Goal: Task Accomplishment & Management: Complete application form

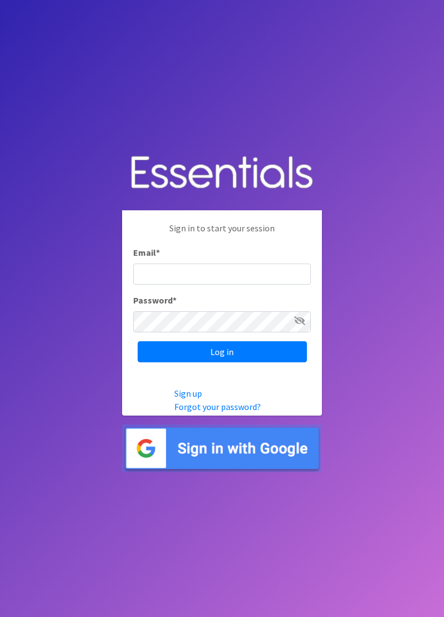
click at [258, 285] on input "Email *" at bounding box center [222, 273] width 178 height 21
type input "diaperbank.warehouse@gmail.com"
click at [138, 341] on input "Log in" at bounding box center [222, 351] width 169 height 21
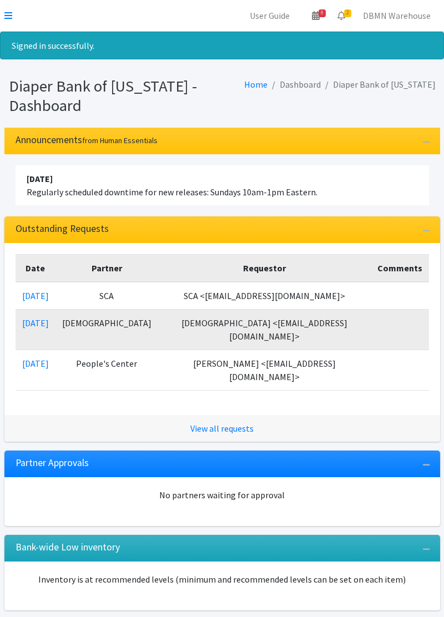
click at [21, 17] on nav "User Guide 8 8 Pick-ups remaining this week View Calendar 2 2 Requests 0 Partne…" at bounding box center [222, 16] width 444 height 32
click at [12, 17] on icon at bounding box center [8, 15] width 8 height 9
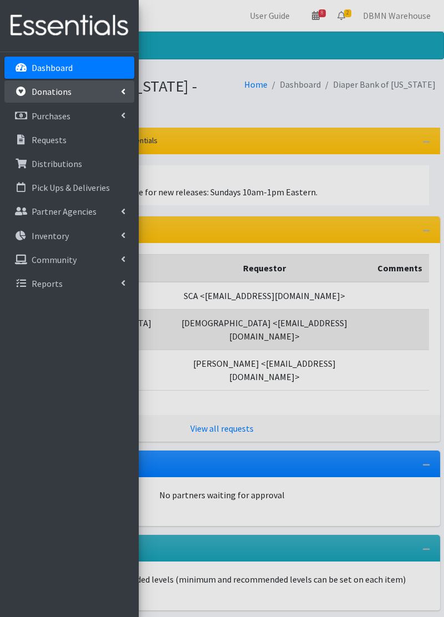
click at [89, 98] on link "Donations" at bounding box center [69, 91] width 130 height 22
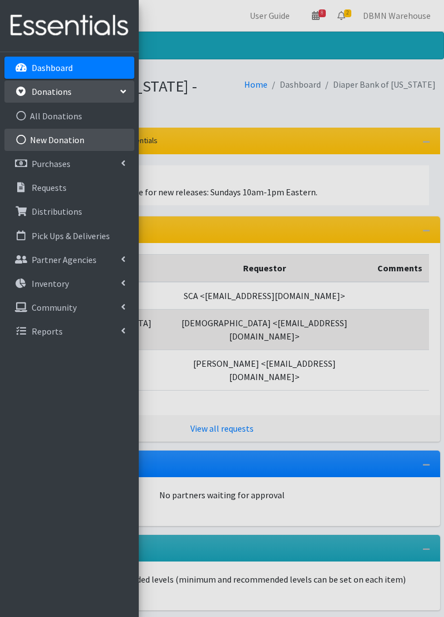
click at [82, 139] on link "New Donation" at bounding box center [69, 140] width 130 height 22
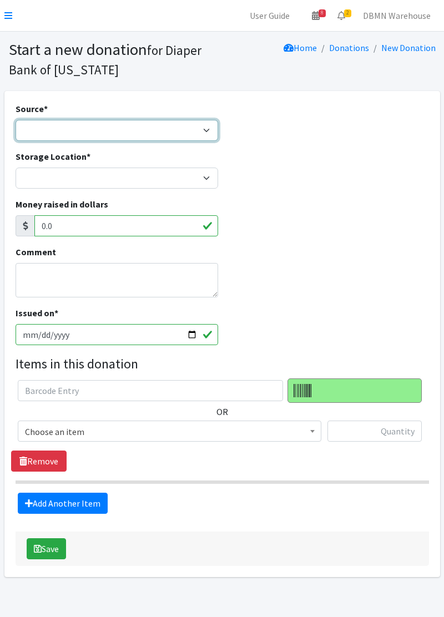
click at [196, 125] on select "Product Drive Manufacturer Donation Site Misc. Donation" at bounding box center [117, 130] width 202 height 21
select select "Misc. Donation"
click at [16, 120] on select "Product Drive Manufacturer Donation Site Misc. Donation" at bounding box center [117, 130] width 202 height 21
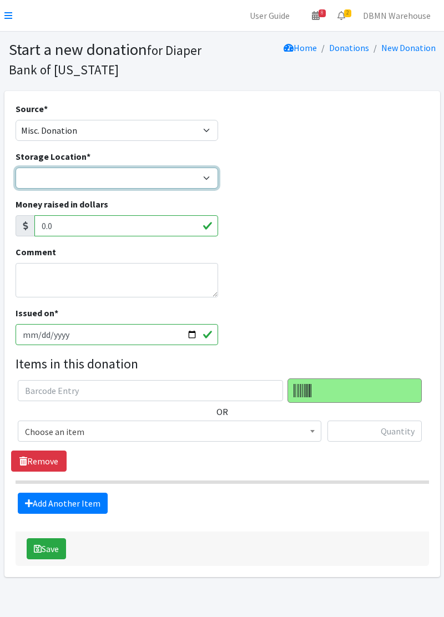
click at [195, 178] on select "Diaper Co-op Direct Shipment Wycliff" at bounding box center [117, 178] width 202 height 21
select select "434"
click at [16, 168] on select "Diaper Co-op Direct Shipment Wycliff" at bounding box center [117, 178] width 202 height 21
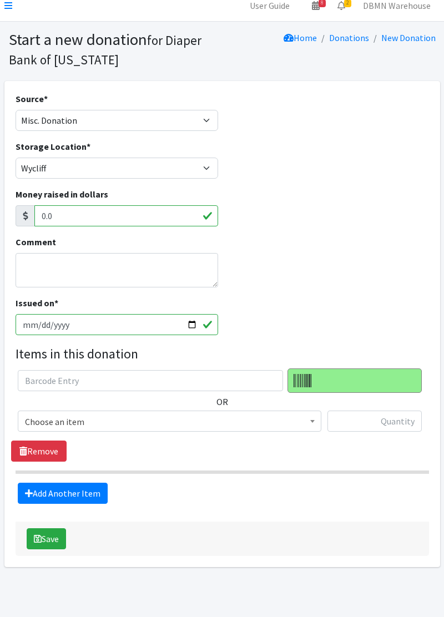
click at [193, 419] on span "Choose an item" at bounding box center [169, 422] width 289 height 16
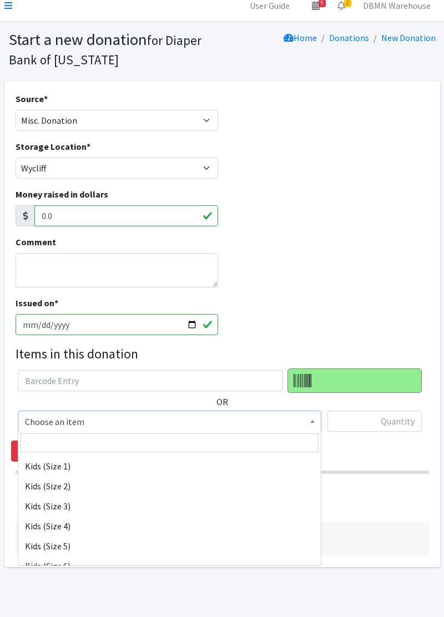
scroll to position [125, 0]
select select "11322"
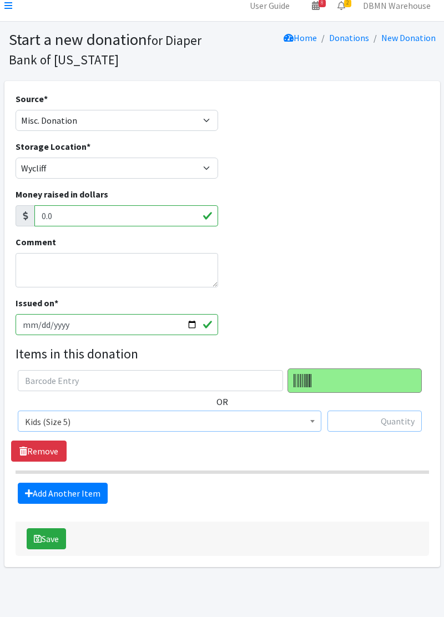
click at [369, 424] on input "text" at bounding box center [374, 420] width 94 height 21
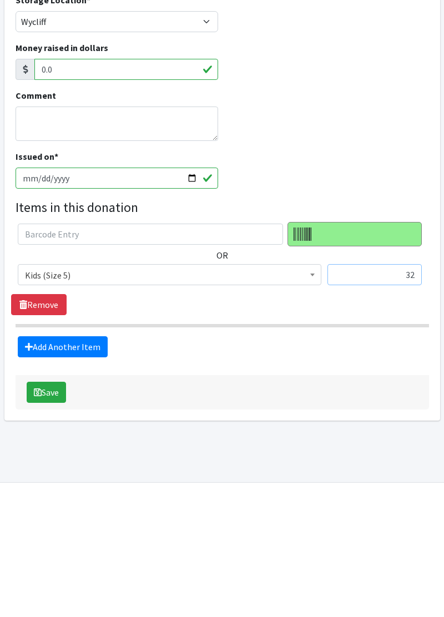
scroll to position [33, 0]
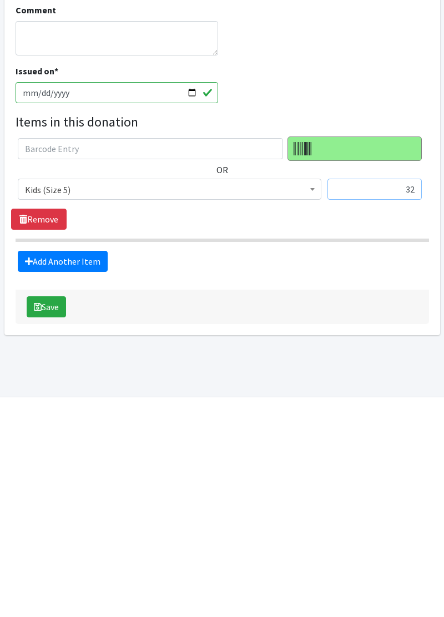
type input "32"
click at [96, 476] on link "Add Another Item" at bounding box center [63, 469] width 90 height 21
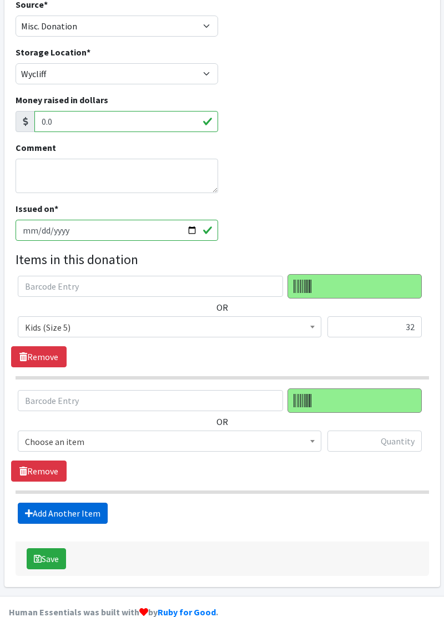
scroll to position [122, 0]
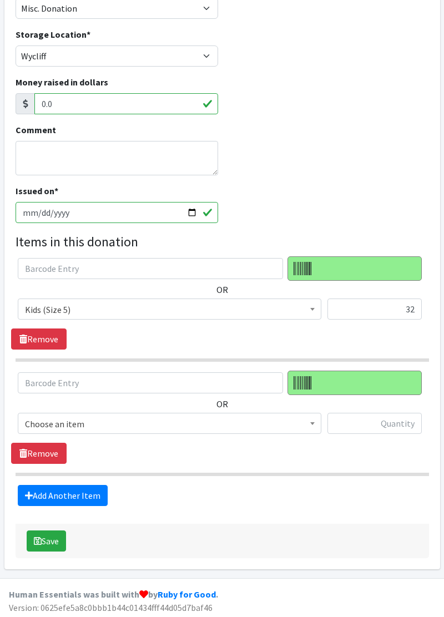
click at [194, 430] on span "Choose an item" at bounding box center [169, 423] width 303 height 21
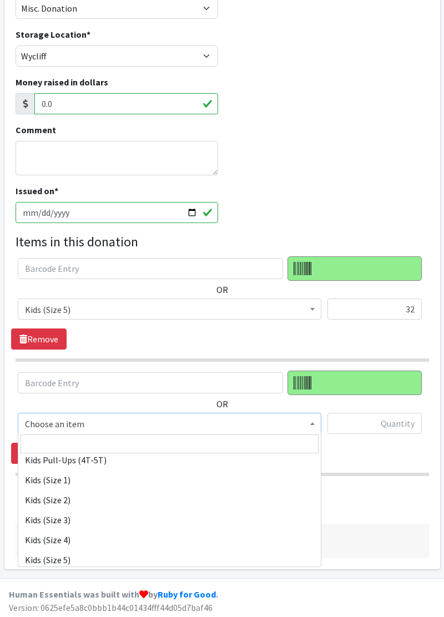
scroll to position [120, 0]
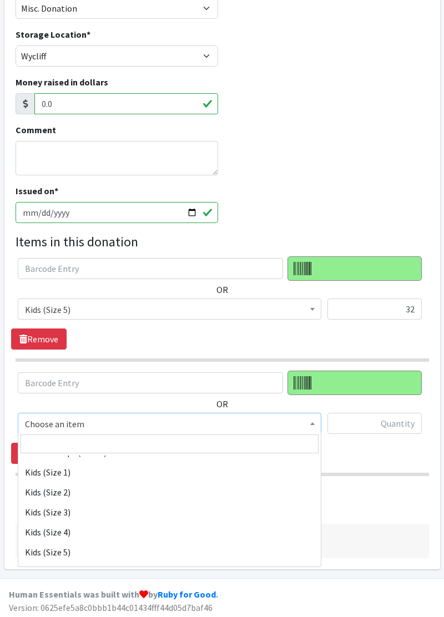
select select "11322"
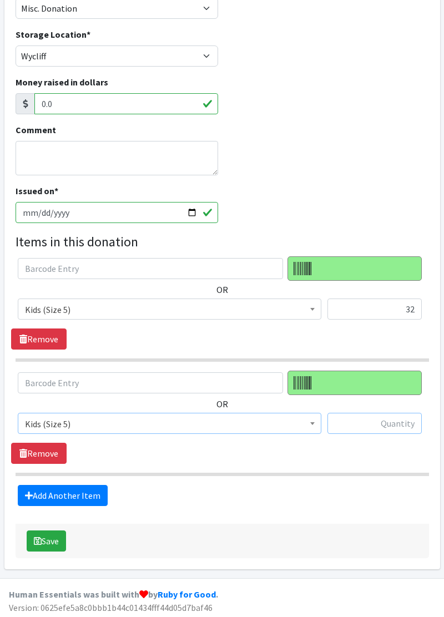
click at [382, 432] on input "text" at bounding box center [374, 423] width 94 height 21
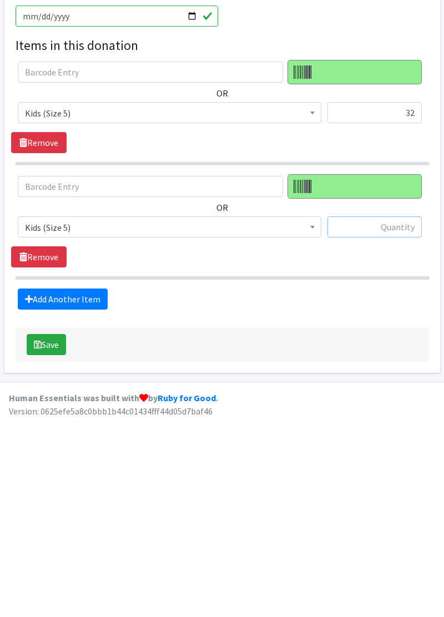
scroll to position [122, 0]
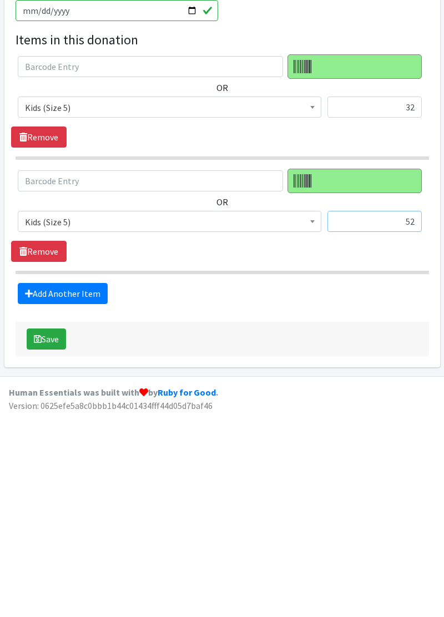
type input "52"
click at [80, 499] on link "Add Another Item" at bounding box center [63, 495] width 90 height 21
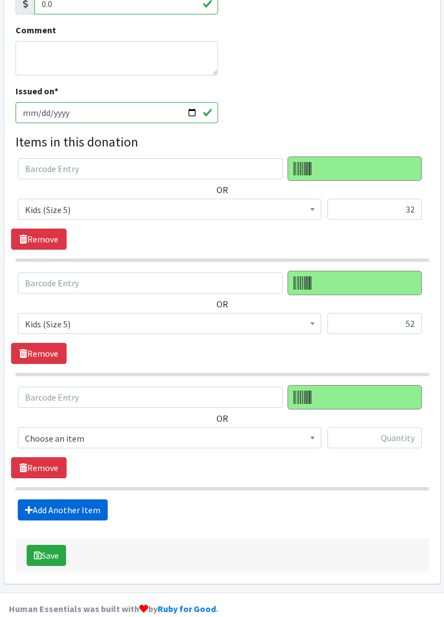
scroll to position [235, 0]
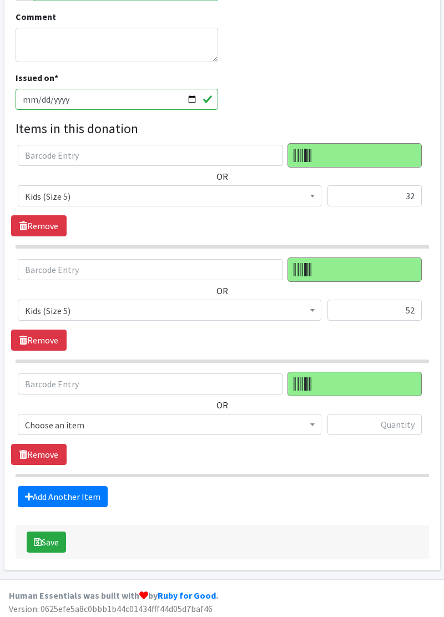
click at [151, 417] on span "Choose an item" at bounding box center [169, 425] width 289 height 16
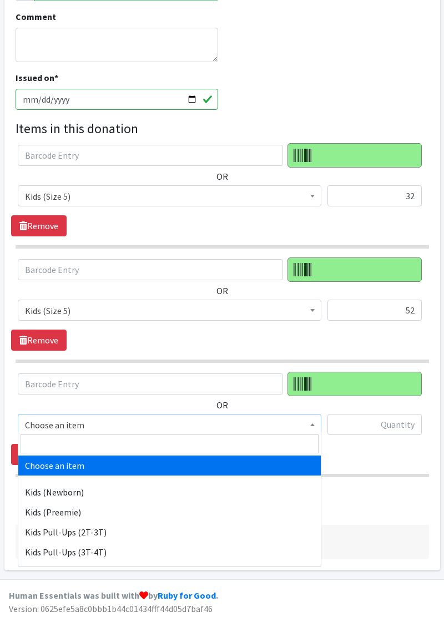
select select "11351"
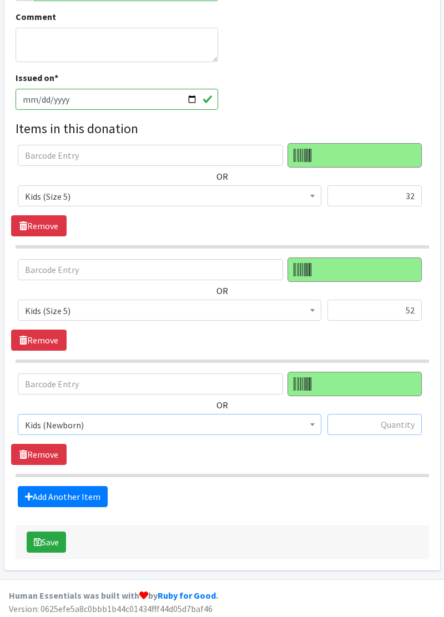
click at [362, 425] on input "text" at bounding box center [374, 424] width 94 height 21
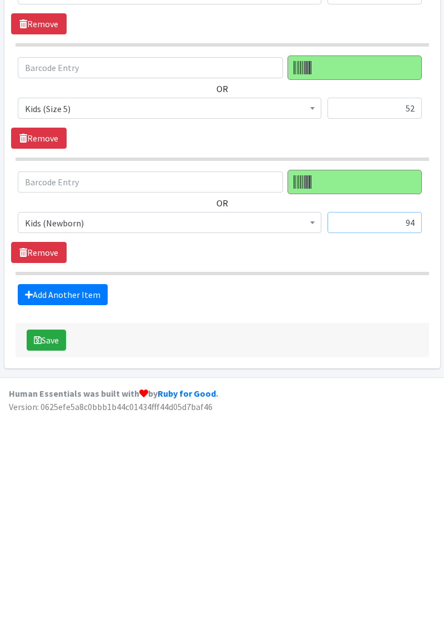
type input "94"
click at [63, 500] on link "Add Another Item" at bounding box center [63, 496] width 90 height 21
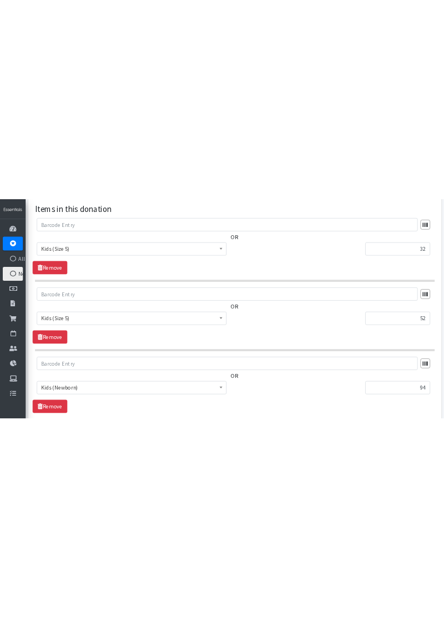
scroll to position [345, 0]
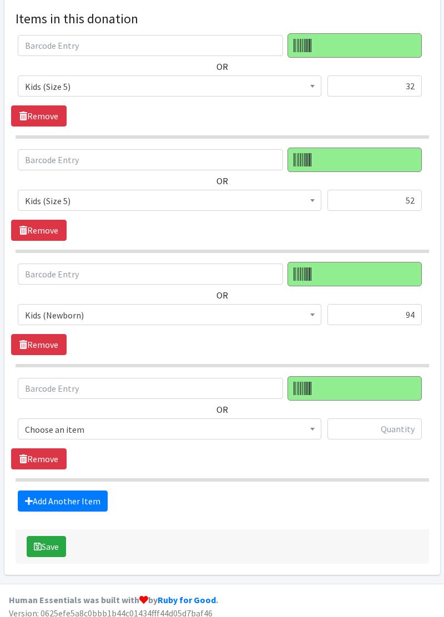
click at [125, 429] on span "Choose an item" at bounding box center [169, 430] width 289 height 16
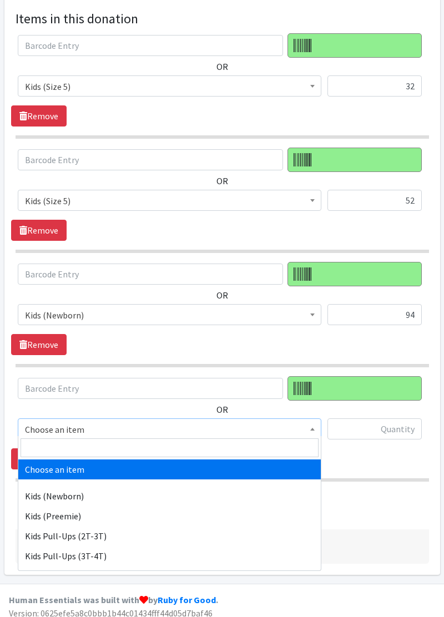
select select "11335"
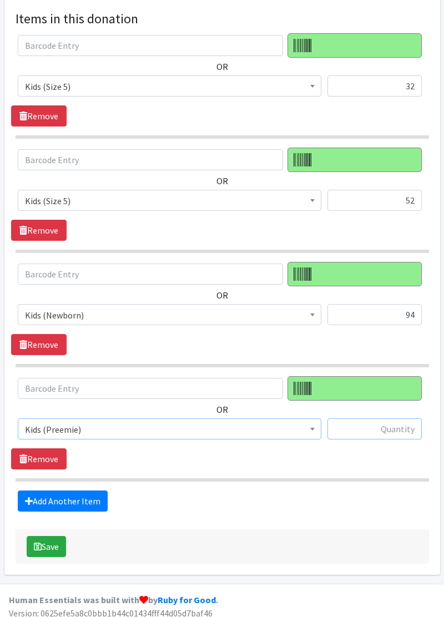
click at [353, 429] on input "text" at bounding box center [374, 428] width 94 height 21
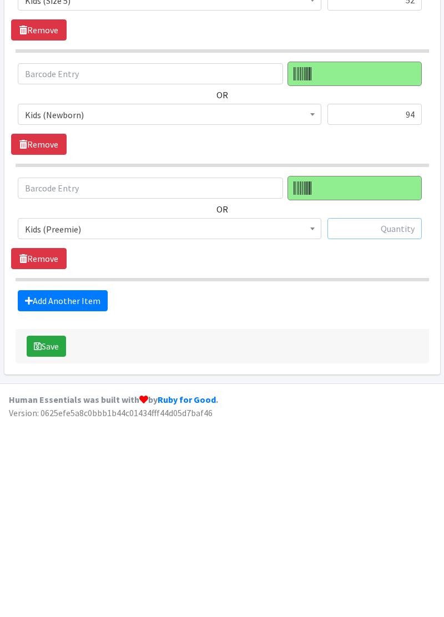
scroll to position [348, 0]
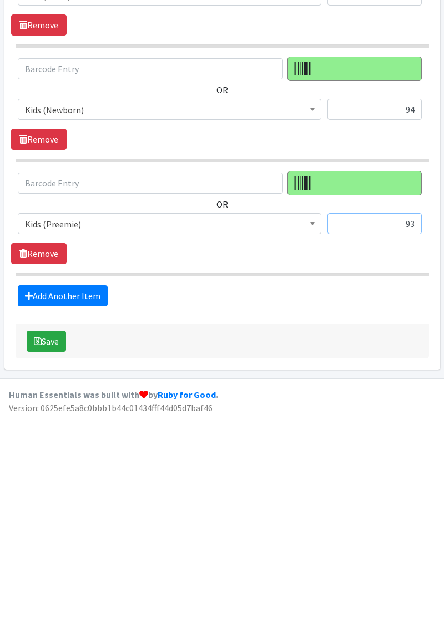
type input "93"
click at [77, 496] on link "Add Another Item" at bounding box center [63, 497] width 90 height 21
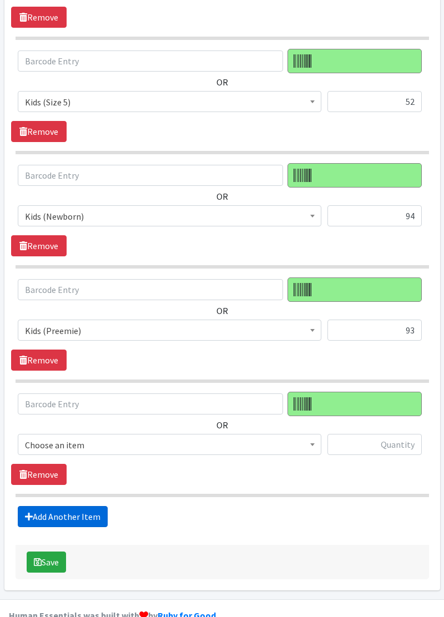
scroll to position [462, 0]
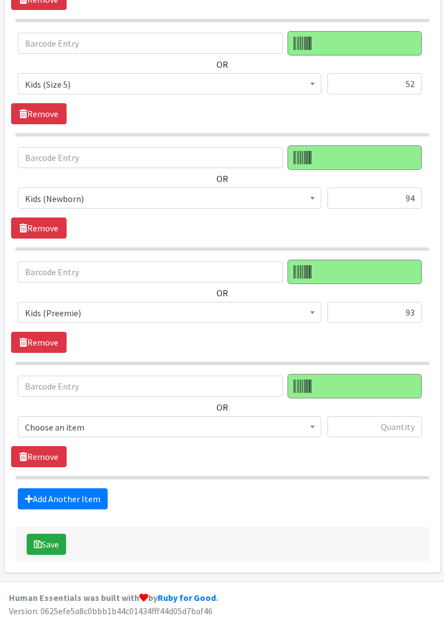
click at [303, 429] on span "Choose an item" at bounding box center [169, 427] width 289 height 16
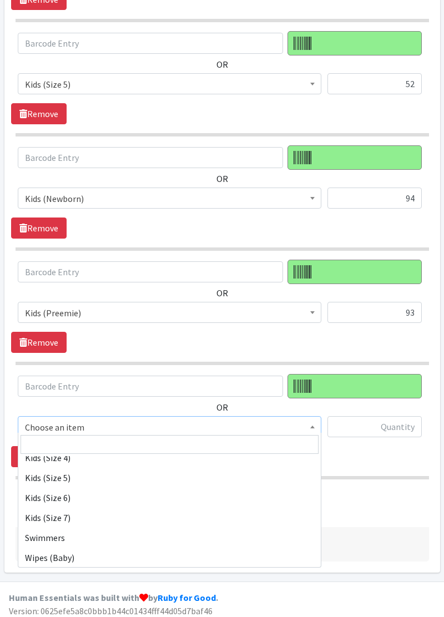
scroll to position [201, 0]
select select "11346"
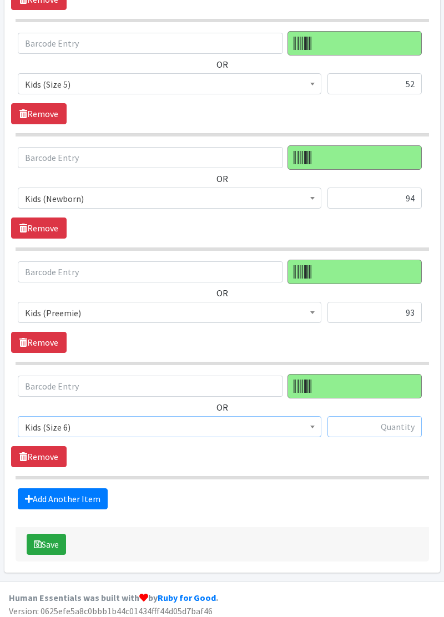
click at [362, 426] on input "text" at bounding box center [374, 426] width 94 height 21
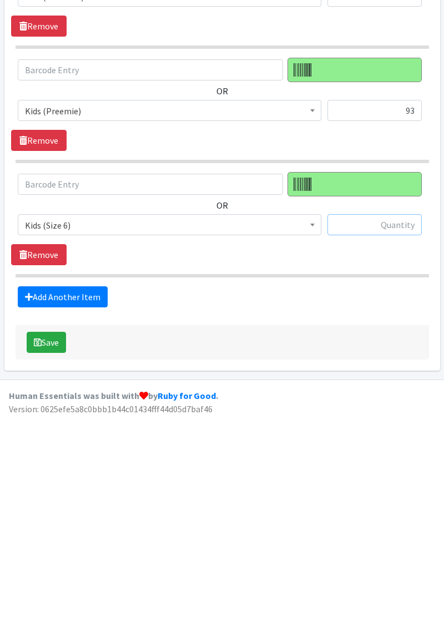
scroll to position [462, 0]
type input "36"
click at [73, 498] on link "Add Another Item" at bounding box center [63, 498] width 90 height 21
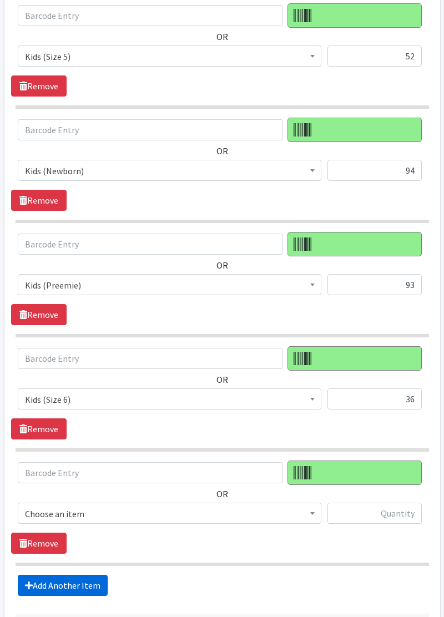
scroll to position [575, 0]
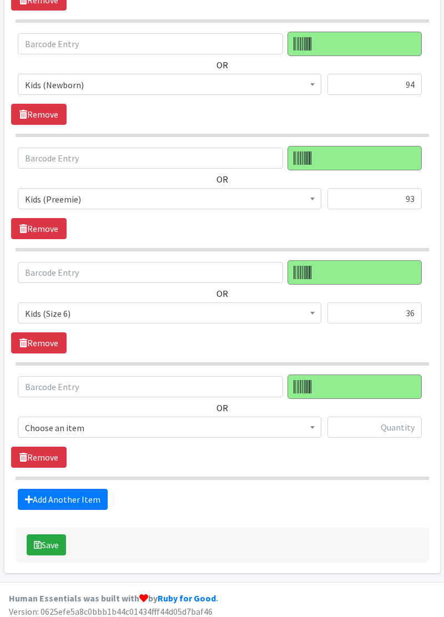
click at [303, 425] on span "Choose an item" at bounding box center [169, 428] width 289 height 16
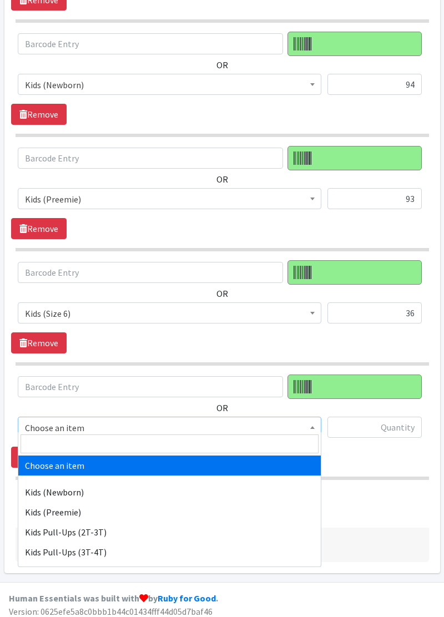
select select "11351"
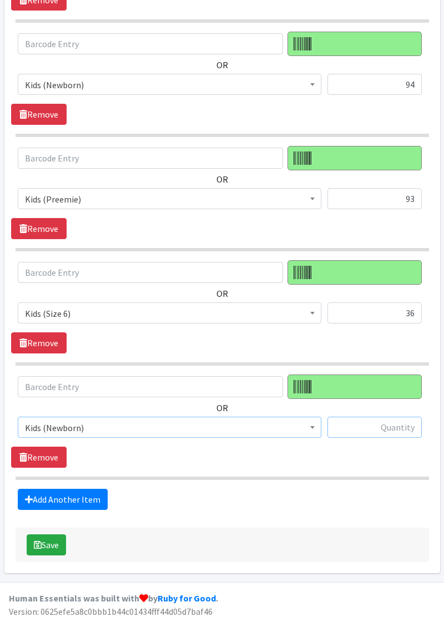
click at [362, 427] on input "text" at bounding box center [374, 427] width 94 height 21
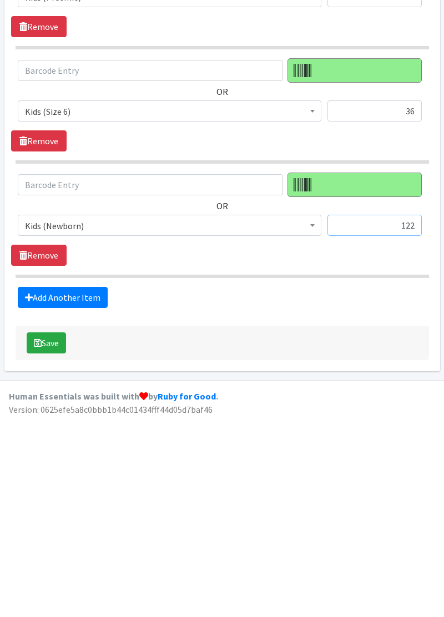
type input "122"
click at [54, 540] on button "Save" at bounding box center [46, 544] width 39 height 21
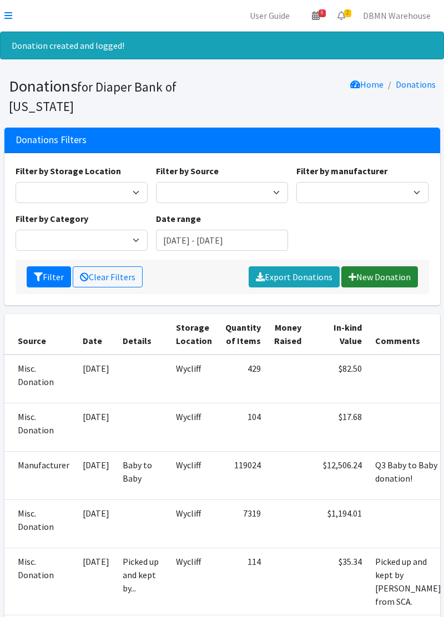
click at [374, 281] on link "New Donation" at bounding box center [379, 276] width 77 height 21
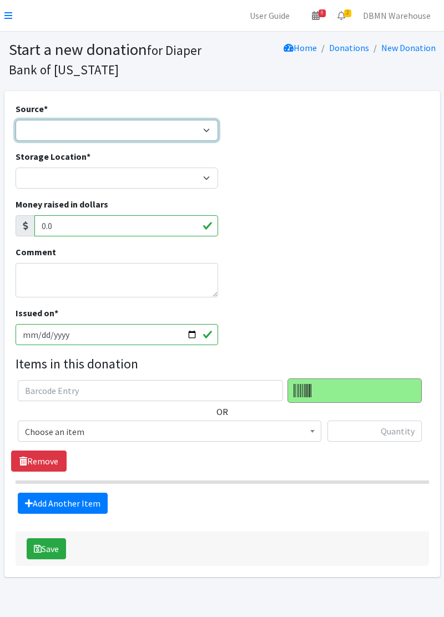
click at [44, 133] on select "Product Drive Manufacturer Donation Site Misc. Donation" at bounding box center [117, 130] width 202 height 21
select select "Misc. Donation"
click at [16, 120] on select "Product Drive Manufacturer Donation Site Misc. Donation" at bounding box center [117, 130] width 202 height 21
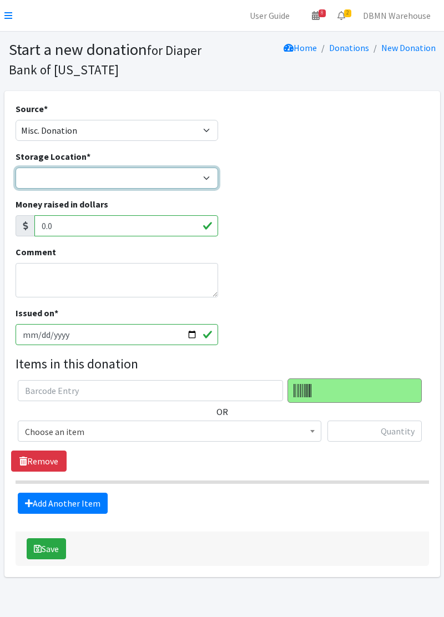
click at [52, 181] on select "Diaper Co-op Direct Shipment Wycliff" at bounding box center [117, 178] width 202 height 21
select select "434"
click at [16, 168] on select "Diaper Co-op Direct Shipment Wycliff" at bounding box center [117, 178] width 202 height 21
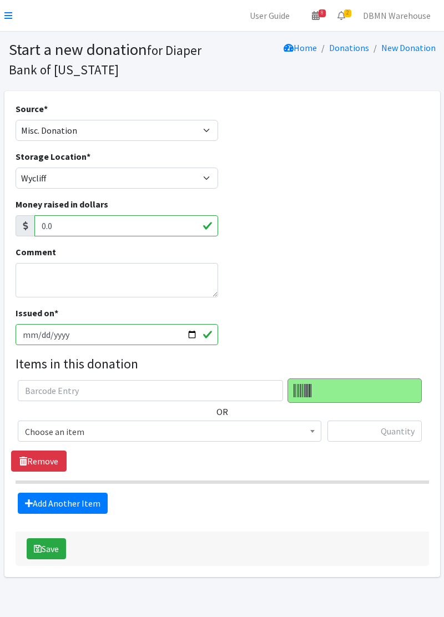
click at [310, 434] on span at bounding box center [312, 429] width 11 height 17
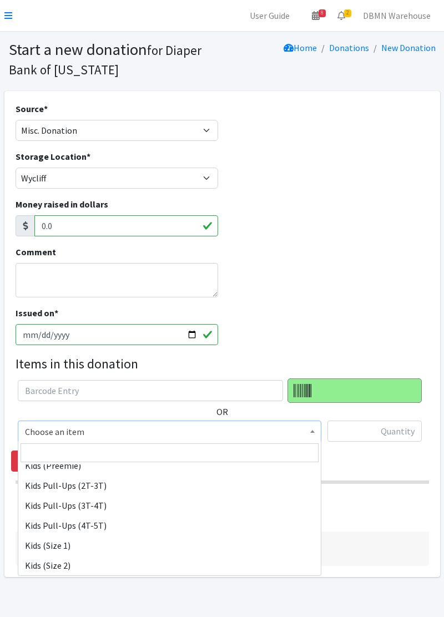
scroll to position [55, 0]
select select "11340"
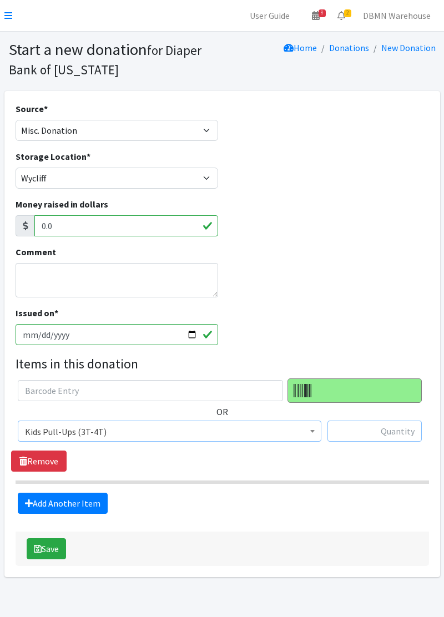
click at [369, 435] on input "text" at bounding box center [374, 430] width 94 height 21
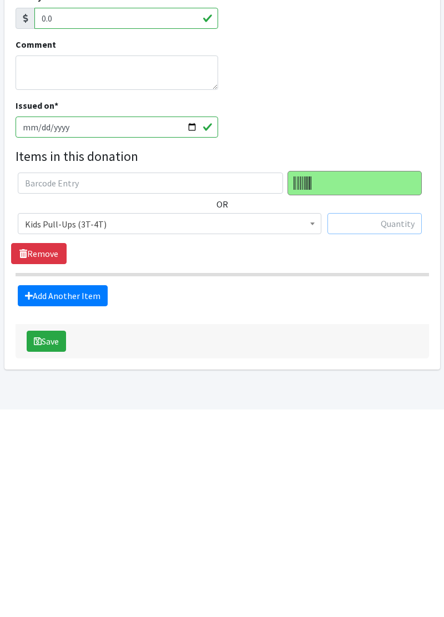
scroll to position [8, 0]
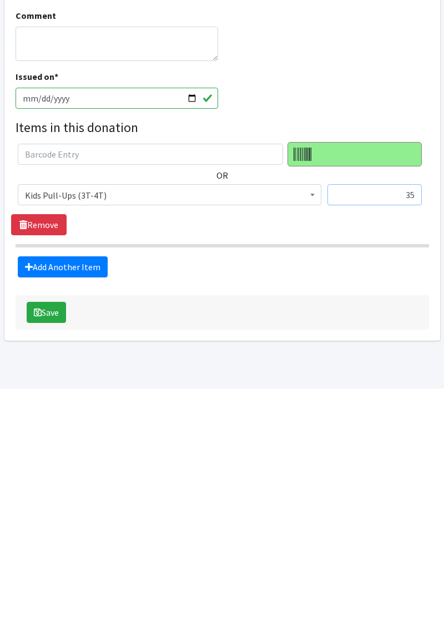
type input "35"
click at [70, 503] on link "Add Another Item" at bounding box center [63, 495] width 90 height 21
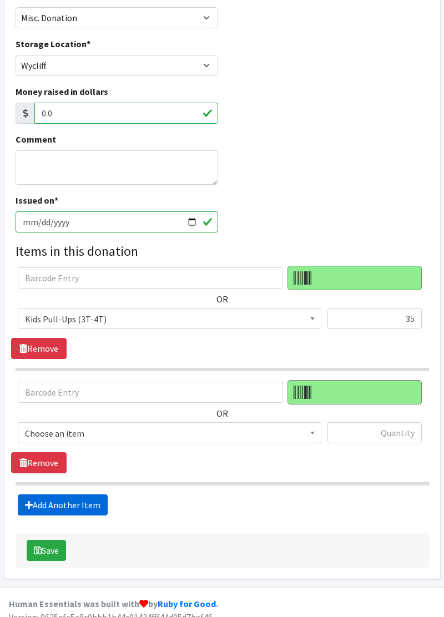
scroll to position [122, 0]
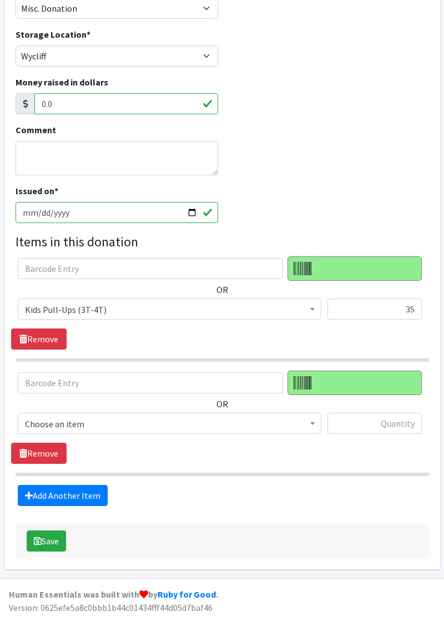
click at [297, 426] on span "Choose an item" at bounding box center [169, 424] width 289 height 16
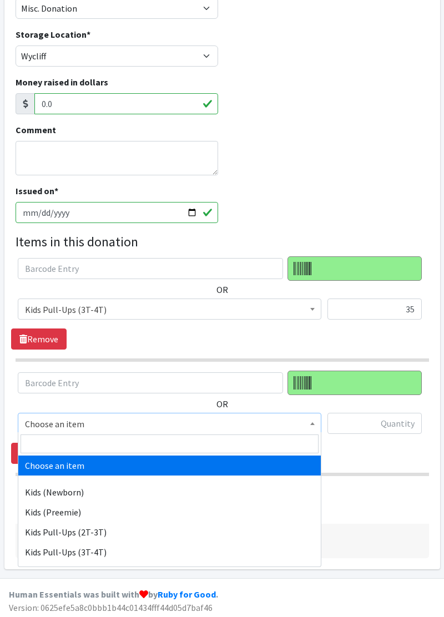
select select "11351"
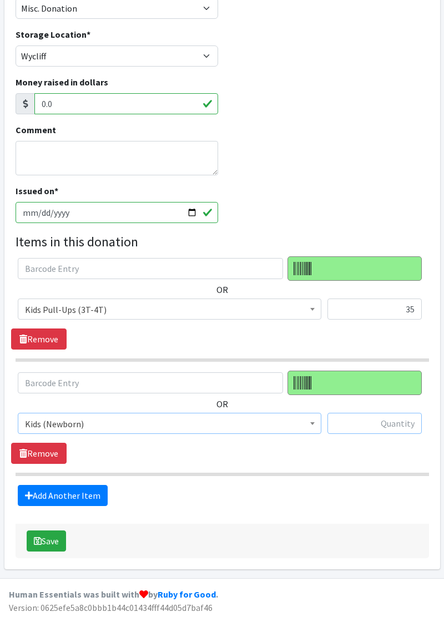
click at [366, 426] on input "text" at bounding box center [374, 423] width 94 height 21
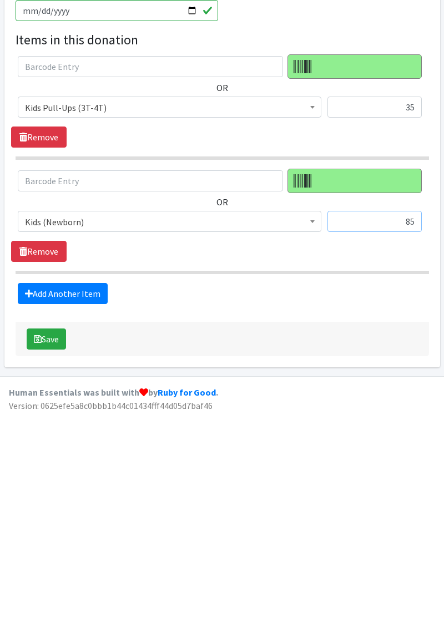
type input "85"
click at [72, 498] on link "Add Another Item" at bounding box center [63, 495] width 90 height 21
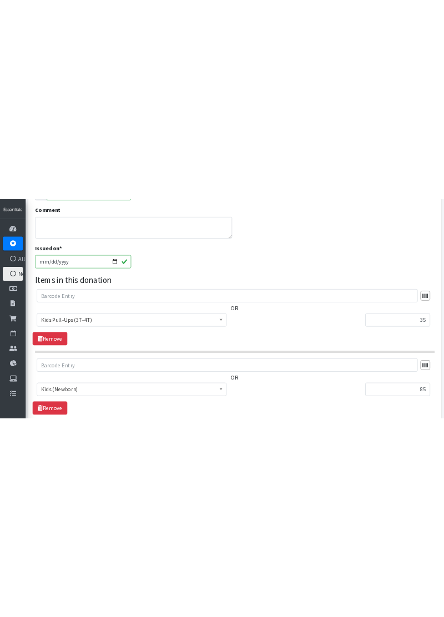
scroll to position [231, 0]
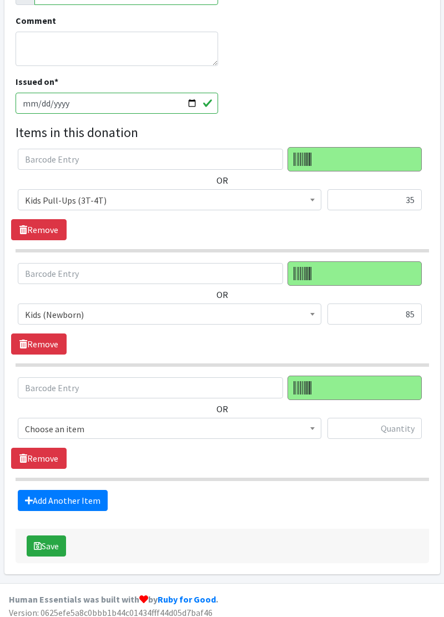
click at [297, 432] on span "Choose an item" at bounding box center [169, 429] width 289 height 16
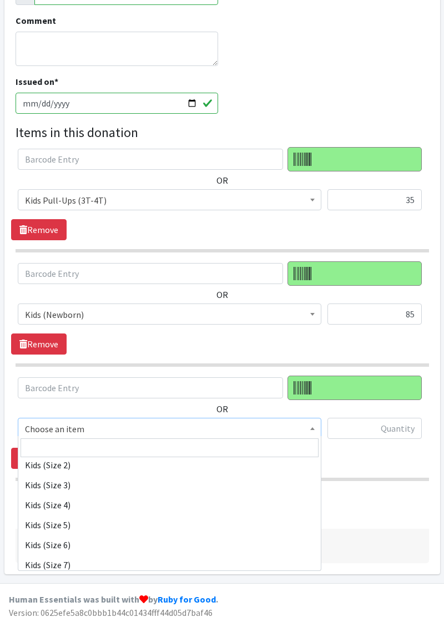
scroll to position [151, 0]
select select "11346"
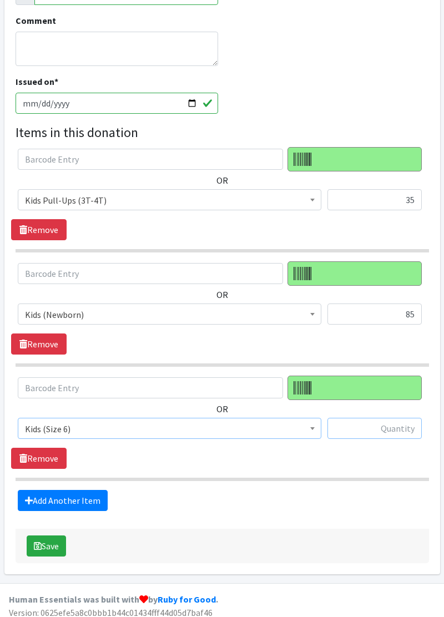
click at [371, 430] on input "text" at bounding box center [374, 428] width 94 height 21
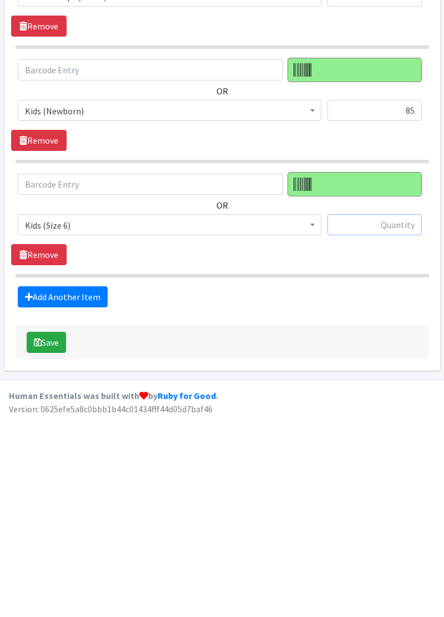
scroll to position [235, 0]
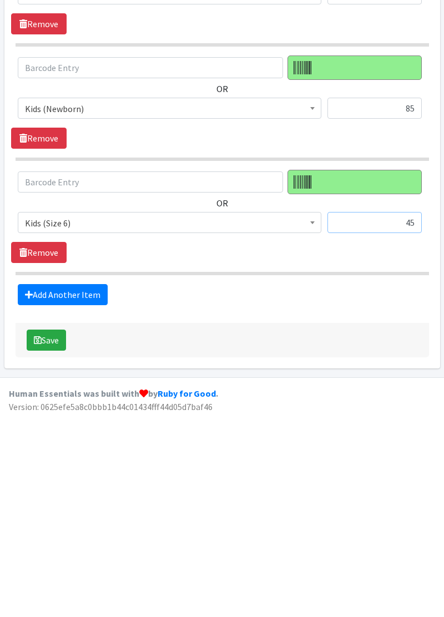
type input "45"
click at [80, 499] on link "Add Another Item" at bounding box center [63, 496] width 90 height 21
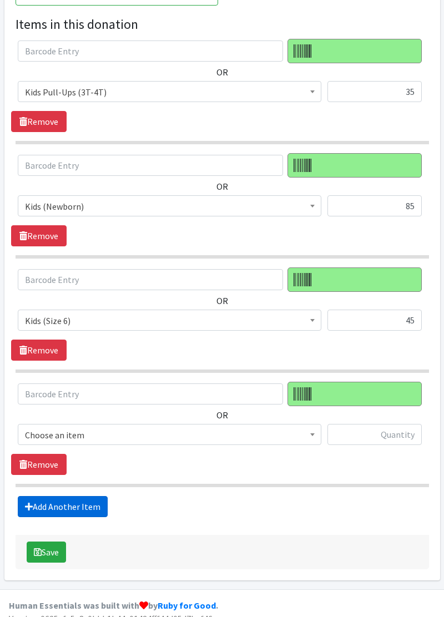
scroll to position [348, 0]
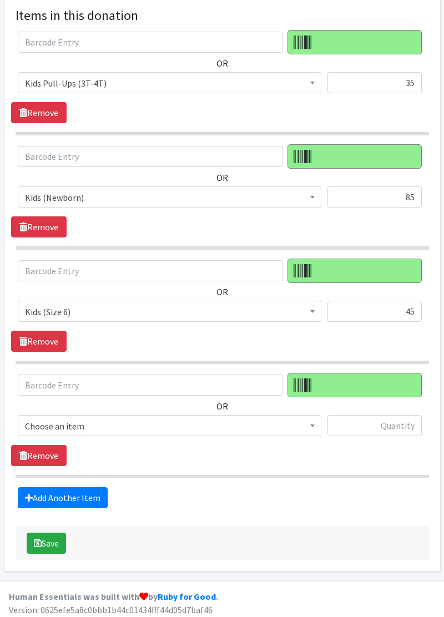
click at [302, 430] on span "Choose an item" at bounding box center [169, 425] width 303 height 21
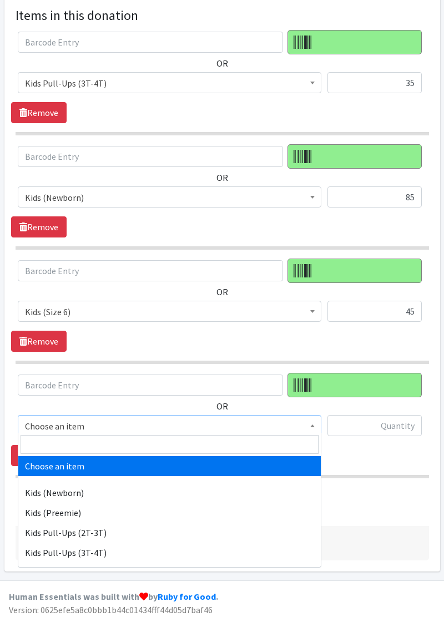
select select "11351"
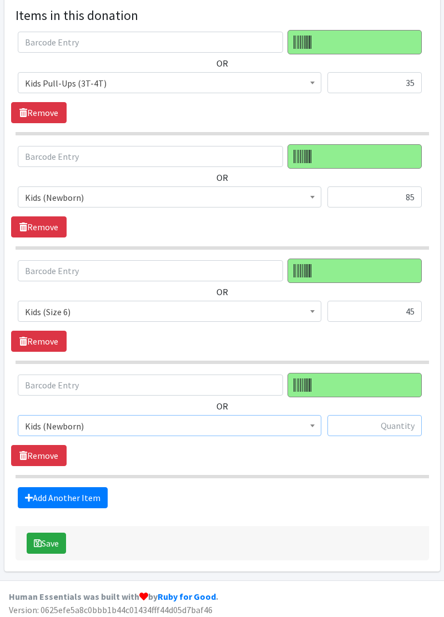
click at [364, 425] on input "text" at bounding box center [374, 425] width 94 height 21
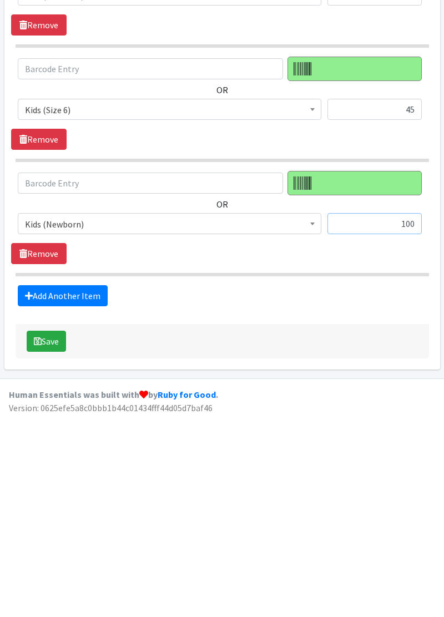
type input "100"
click at [72, 501] on link "Add Another Item" at bounding box center [63, 497] width 90 height 21
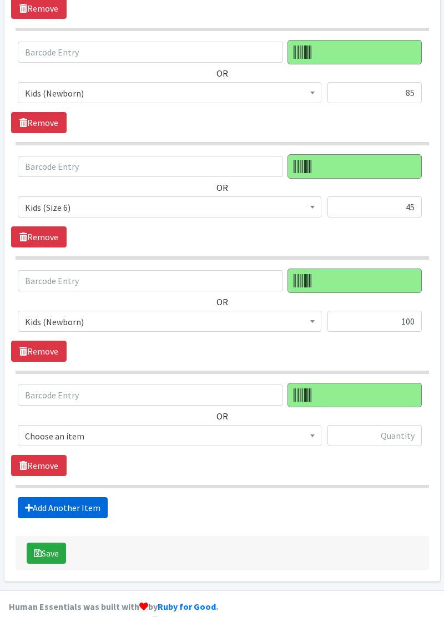
scroll to position [462, 0]
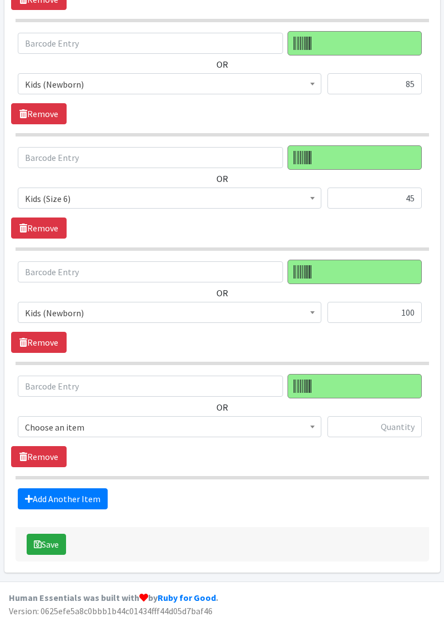
click at [303, 429] on span "Choose an item" at bounding box center [169, 427] width 289 height 16
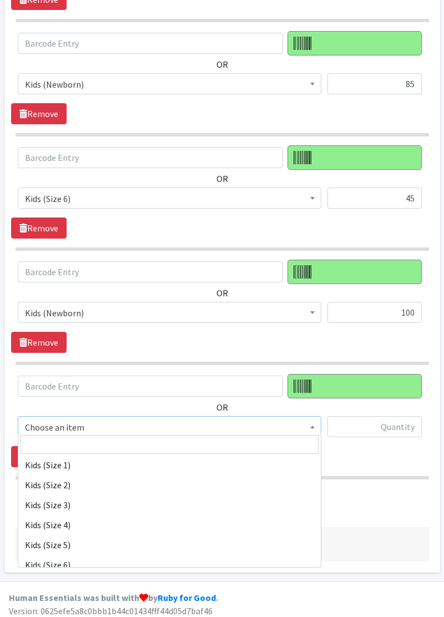
scroll to position [128, 0]
select select "11350"
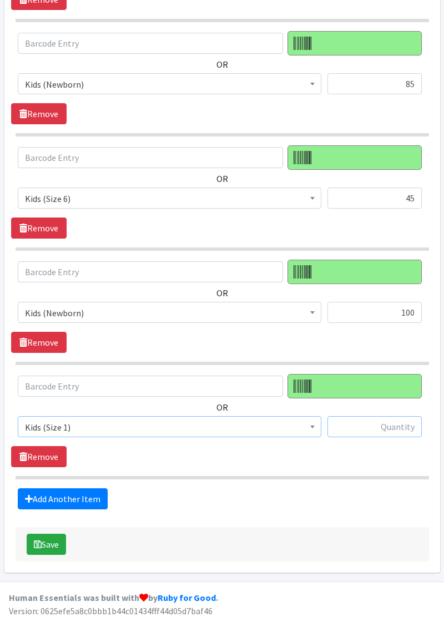
click at [363, 418] on input "text" at bounding box center [374, 426] width 94 height 21
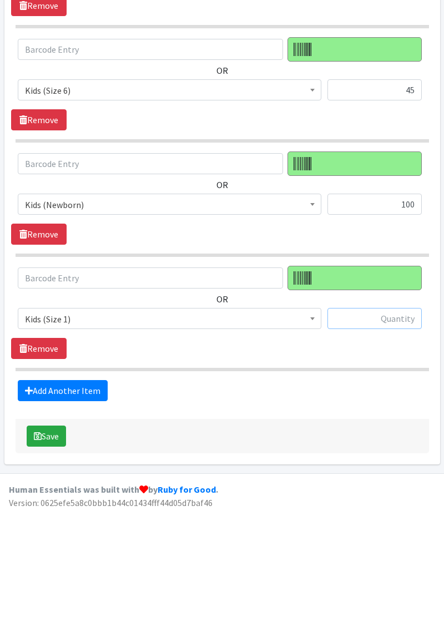
scroll to position [462, 0]
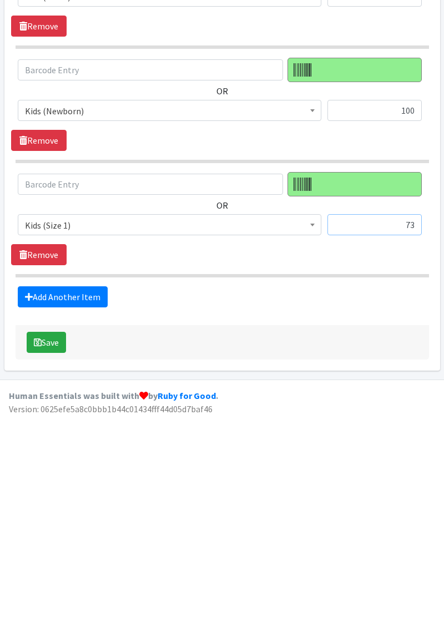
type input "73"
click at [60, 492] on link "Add Another Item" at bounding box center [63, 498] width 90 height 21
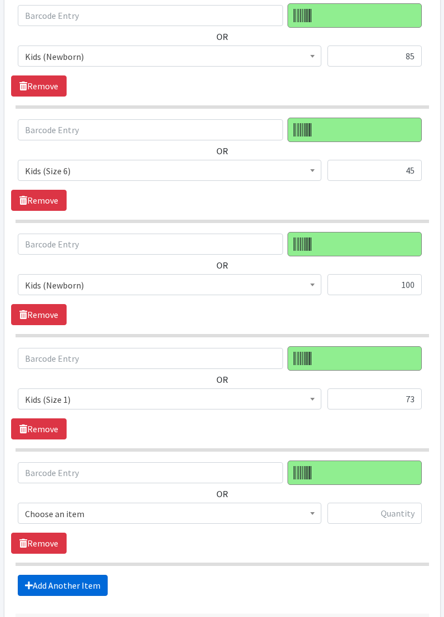
scroll to position [575, 0]
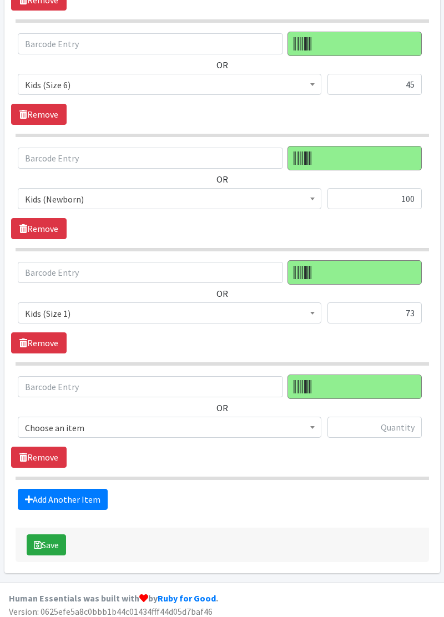
click at [303, 428] on span "Choose an item" at bounding box center [169, 428] width 289 height 16
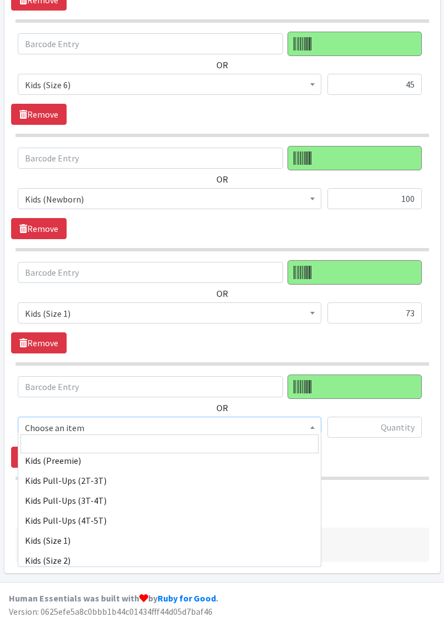
scroll to position [54, 0]
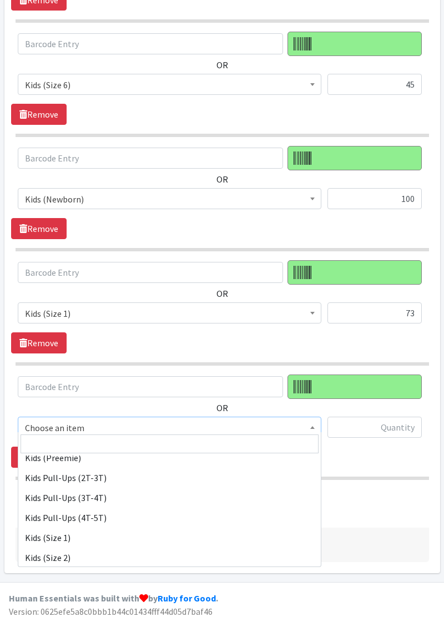
select select "11340"
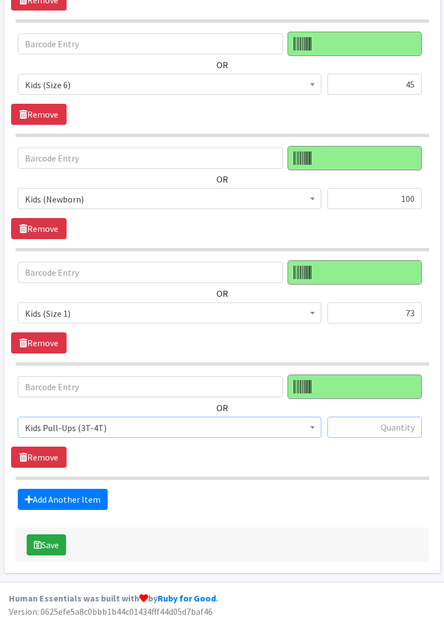
click at [384, 427] on input "text" at bounding box center [374, 427] width 94 height 21
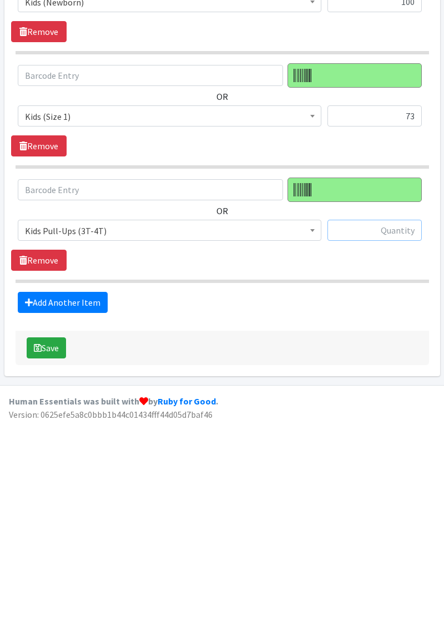
scroll to position [575, 0]
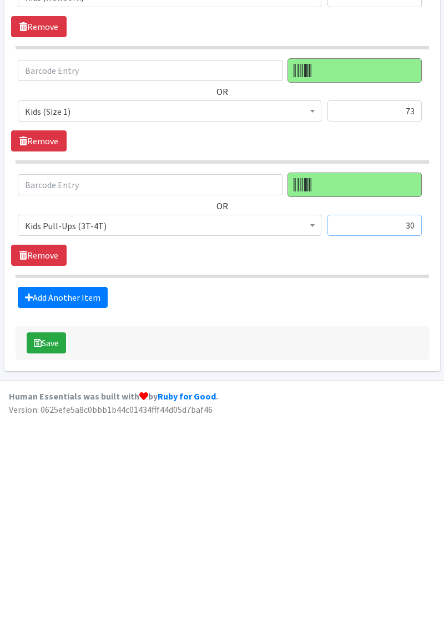
type input "30"
click at [81, 491] on link "Add Another Item" at bounding box center [63, 499] width 90 height 21
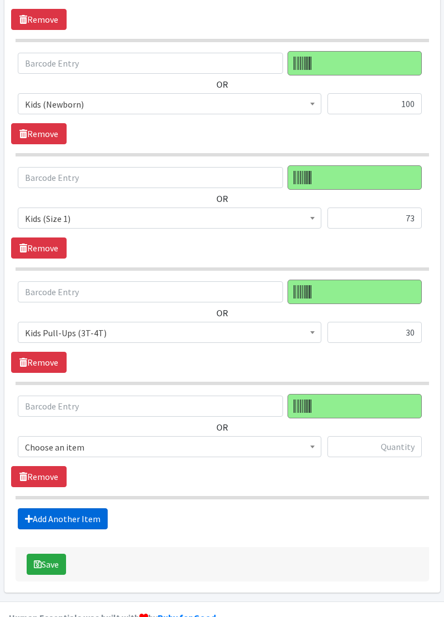
scroll to position [688, 0]
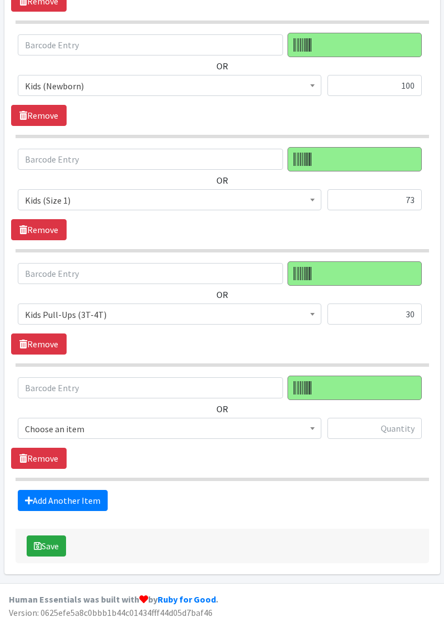
click at [152, 427] on span "Choose an item" at bounding box center [169, 429] width 289 height 16
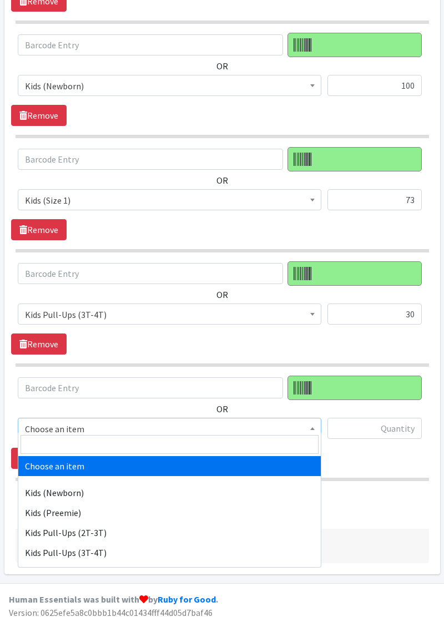
select select "11351"
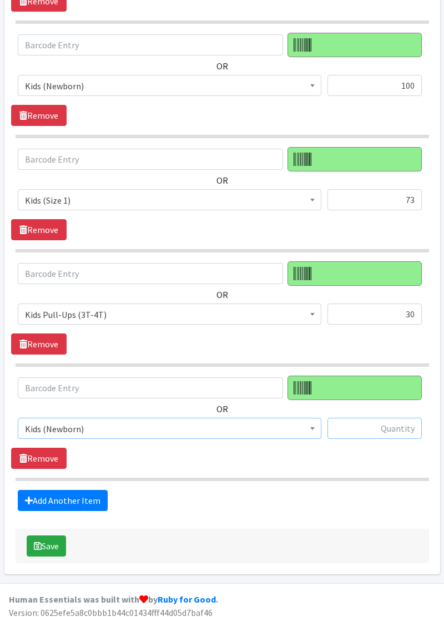
click at [377, 426] on input "text" at bounding box center [374, 428] width 94 height 21
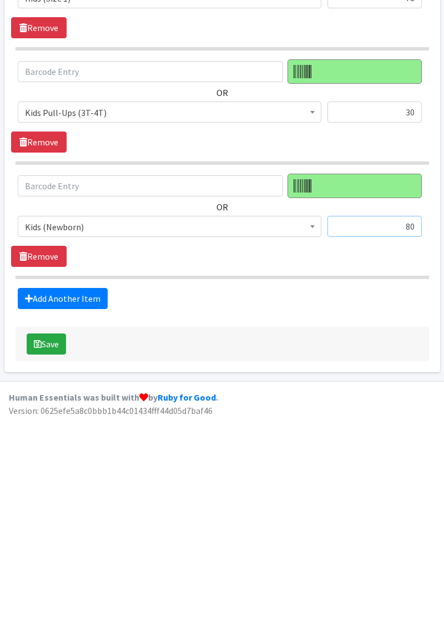
type input "80"
click at [64, 494] on link "Add Another Item" at bounding box center [63, 500] width 90 height 21
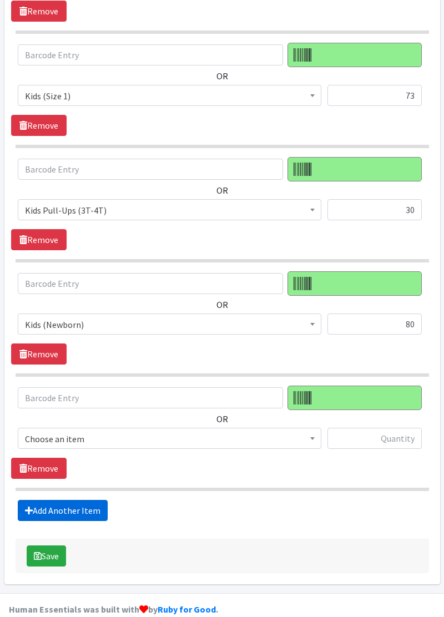
scroll to position [802, 0]
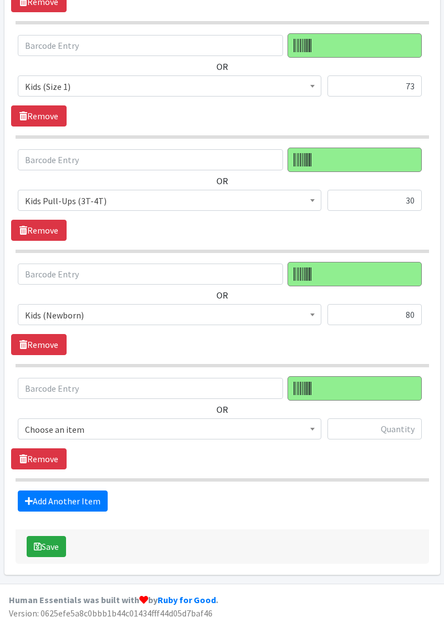
click at [87, 427] on span "Choose an item" at bounding box center [169, 430] width 289 height 16
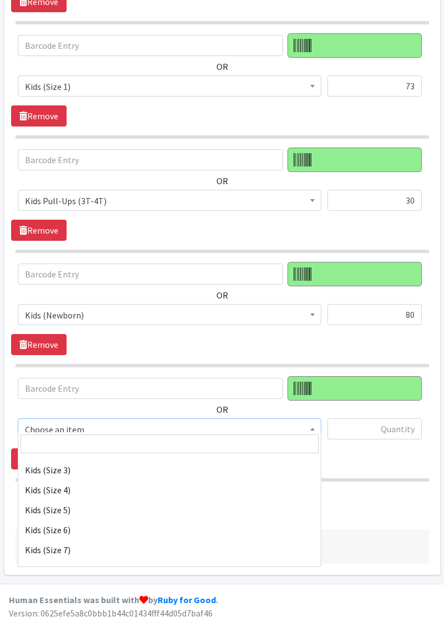
scroll to position [163, 0]
select select "11346"
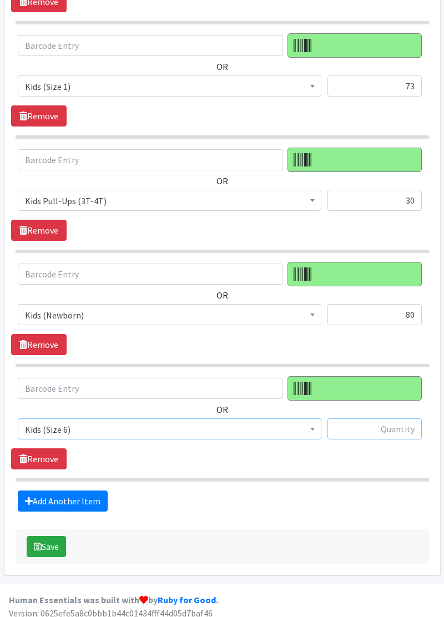
click at [380, 425] on input "text" at bounding box center [374, 428] width 94 height 21
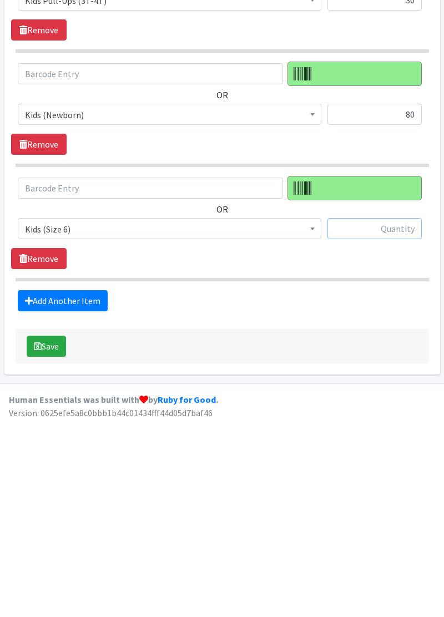
scroll to position [802, 0]
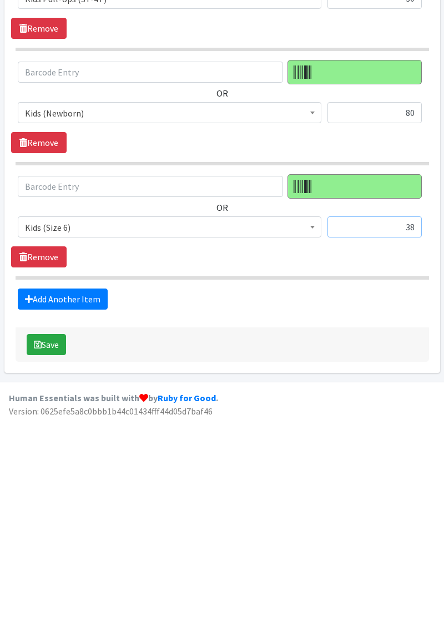
type input "38"
click at [56, 546] on button "Save" at bounding box center [46, 546] width 39 height 21
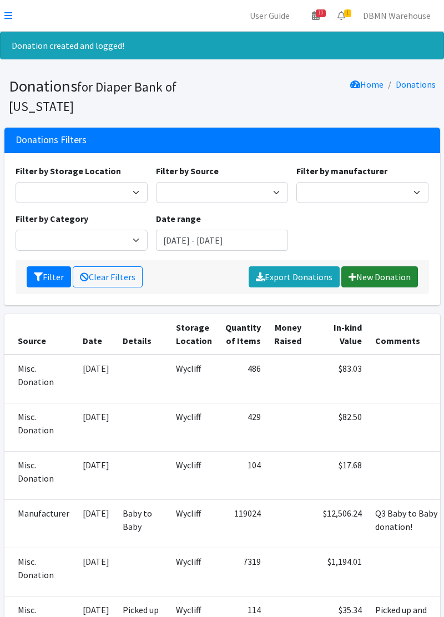
click at [398, 279] on link "New Donation" at bounding box center [379, 276] width 77 height 21
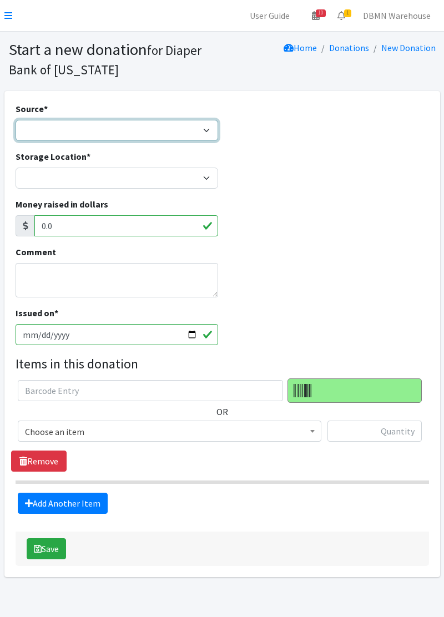
click at [48, 136] on select "Product Drive Manufacturer Donation Site Misc. Donation" at bounding box center [117, 130] width 202 height 21
select select "Misc. Donation"
click at [16, 120] on select "Product Drive Manufacturer Donation Site Misc. Donation" at bounding box center [117, 130] width 202 height 21
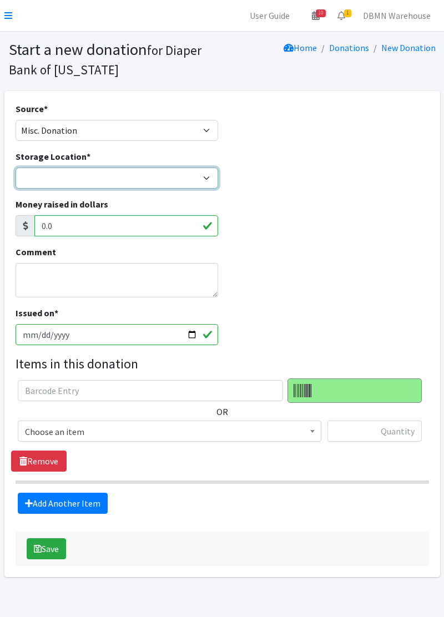
click at [47, 185] on select "Diaper Co-op Direct Shipment Wycliff" at bounding box center [117, 178] width 202 height 21
select select "434"
click at [16, 168] on select "Diaper Co-op Direct Shipment Wycliff" at bounding box center [117, 178] width 202 height 21
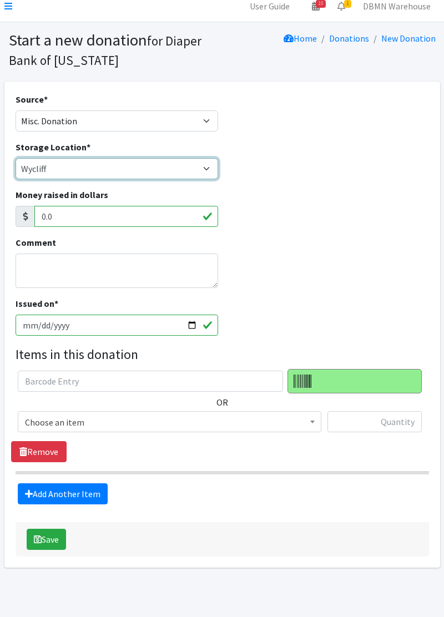
scroll to position [10, 0]
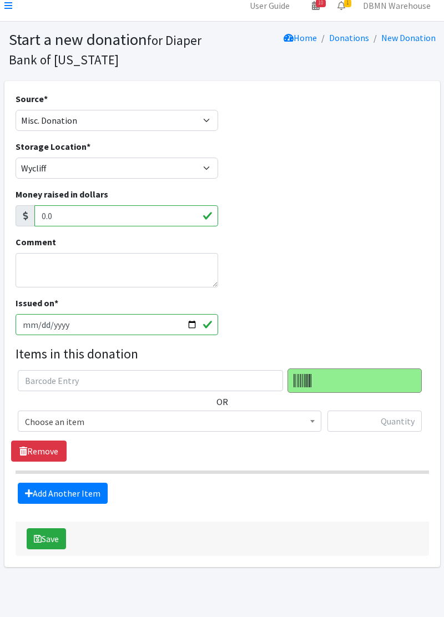
click at [140, 427] on span "Choose an item" at bounding box center [169, 422] width 289 height 16
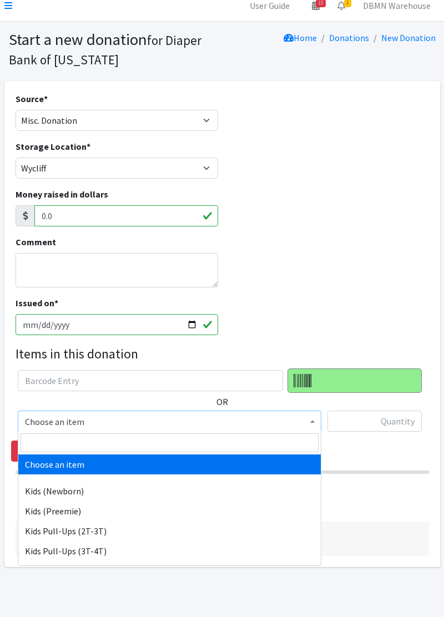
select select "11340"
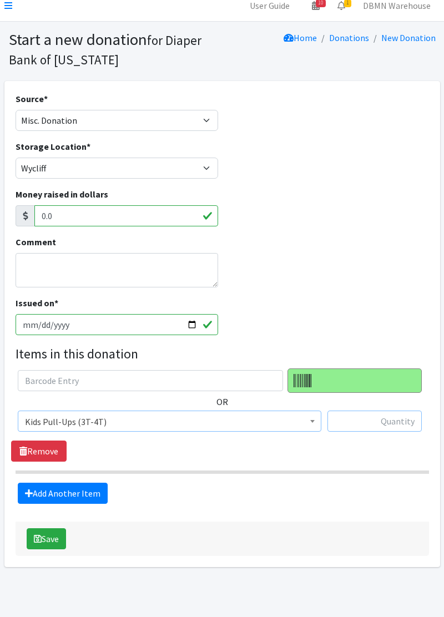
click at [386, 425] on input "text" at bounding box center [374, 420] width 94 height 21
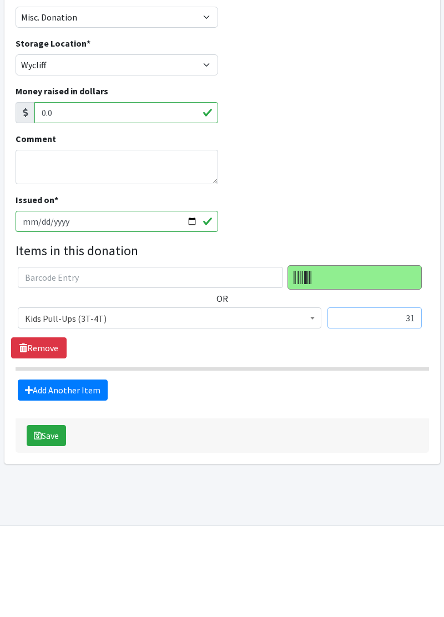
scroll to position [33, 0]
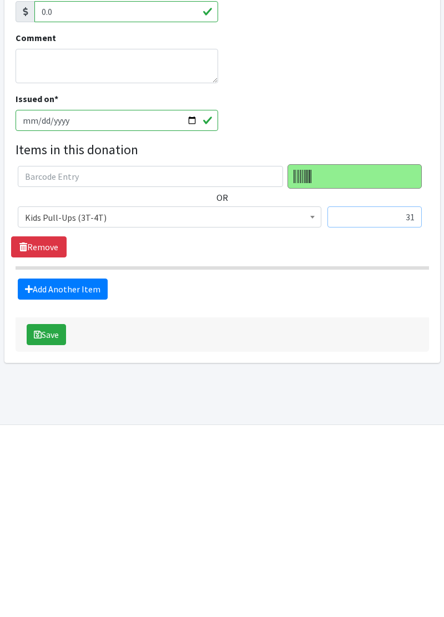
type input "31"
click at [59, 474] on link "Add Another Item" at bounding box center [63, 469] width 90 height 21
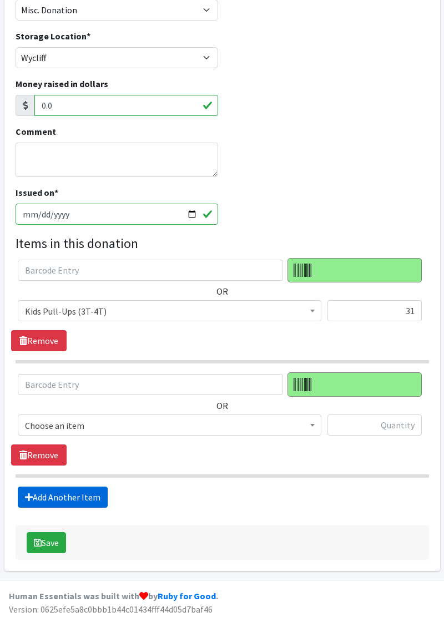
scroll to position [122, 0]
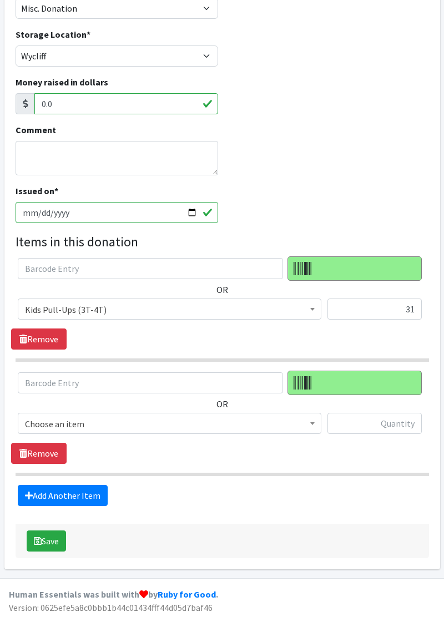
click at [158, 420] on span "Choose an item" at bounding box center [169, 424] width 289 height 16
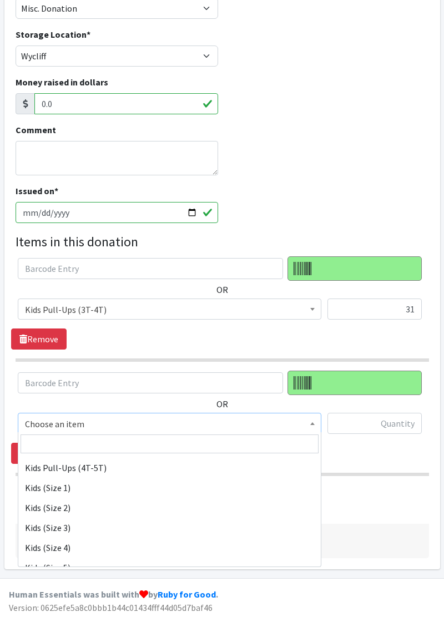
scroll to position [106, 0]
select select "11350"
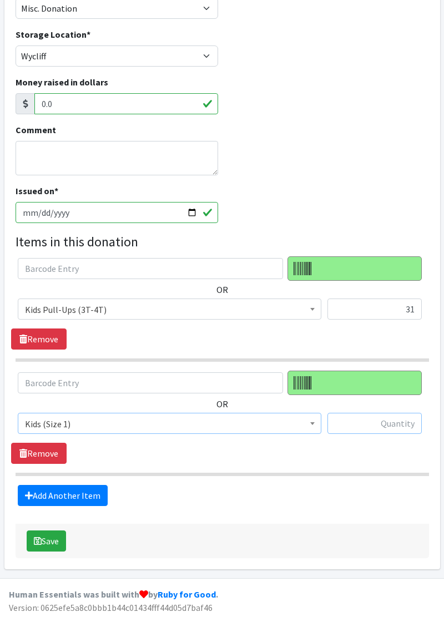
click at [374, 424] on input "text" at bounding box center [374, 423] width 94 height 21
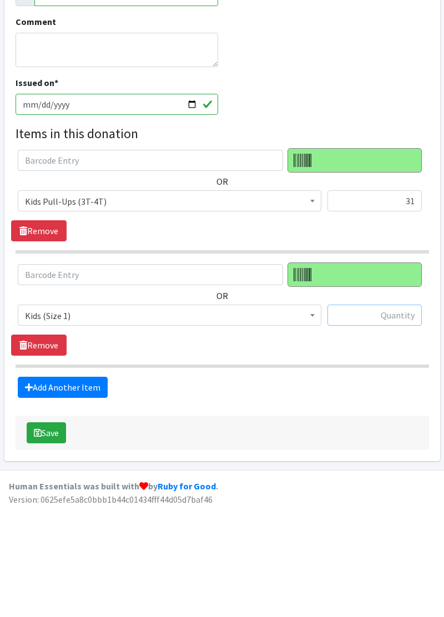
scroll to position [122, 0]
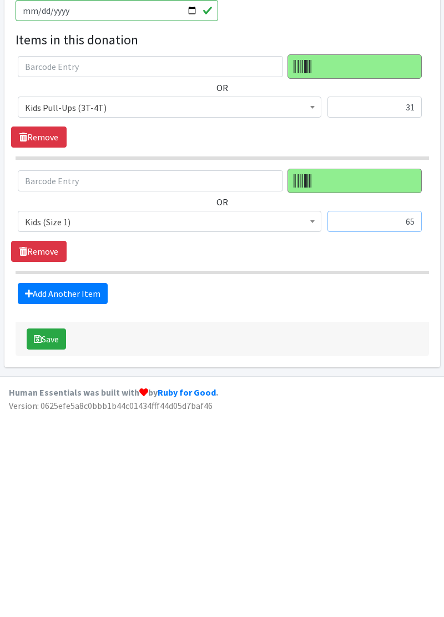
type input "65"
click at [72, 498] on link "Add Another Item" at bounding box center [63, 495] width 90 height 21
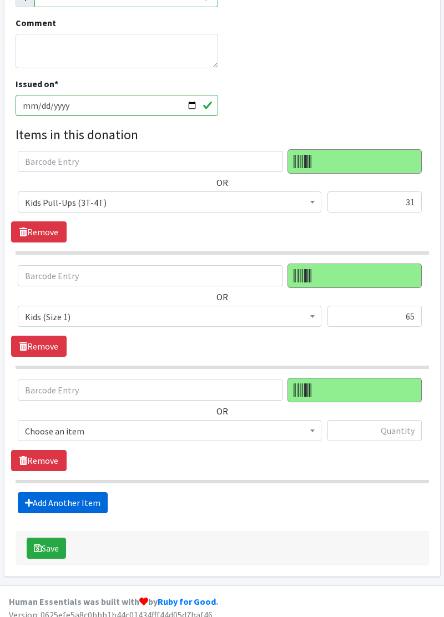
scroll to position [235, 0]
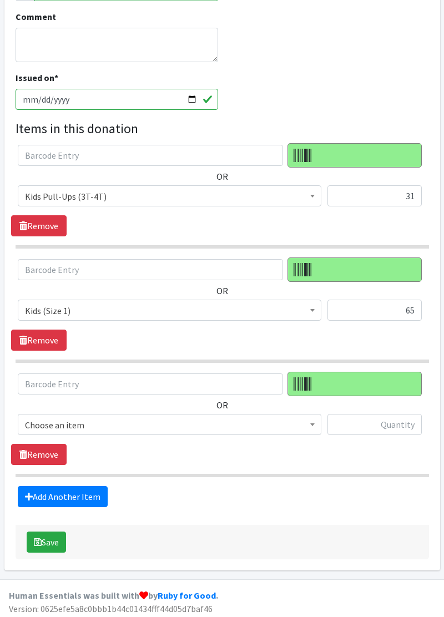
click at [115, 428] on span "Choose an item" at bounding box center [169, 425] width 289 height 16
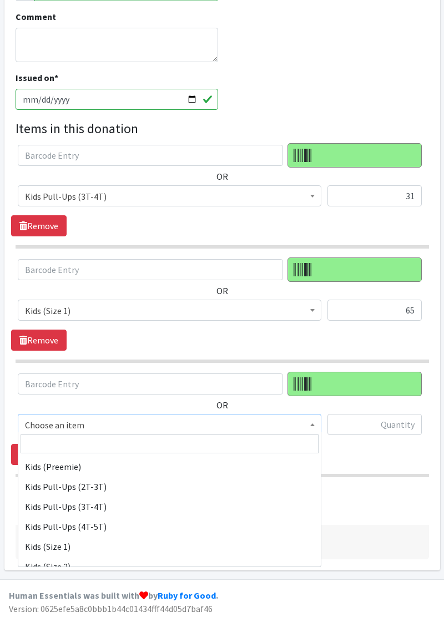
scroll to position [45, 0]
select select "11340"
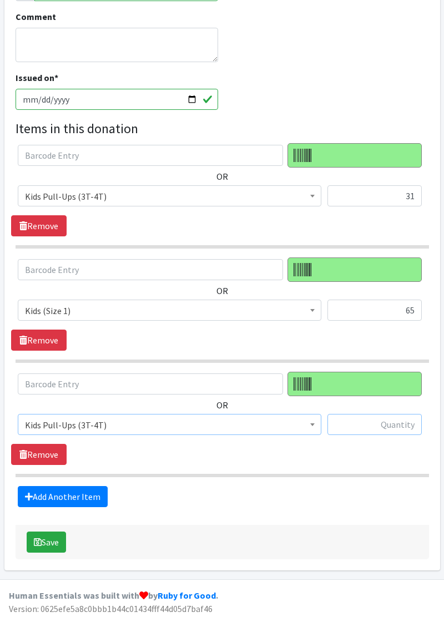
click at [370, 422] on input "text" at bounding box center [374, 424] width 94 height 21
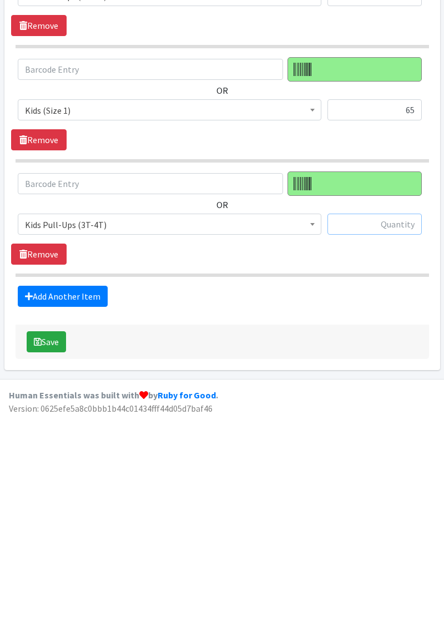
scroll to position [235, 0]
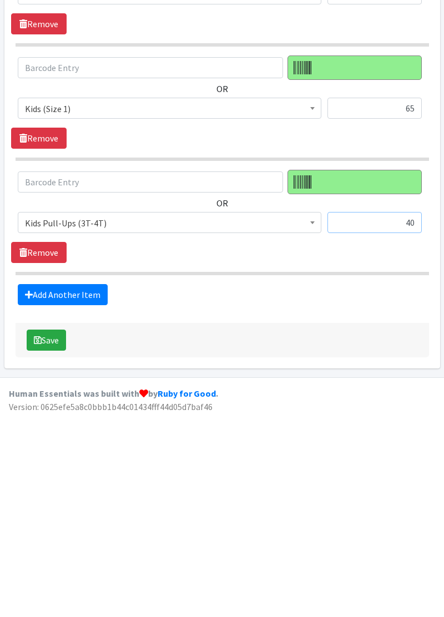
type input "40"
click at [72, 497] on link "Add Another Item" at bounding box center [63, 496] width 90 height 21
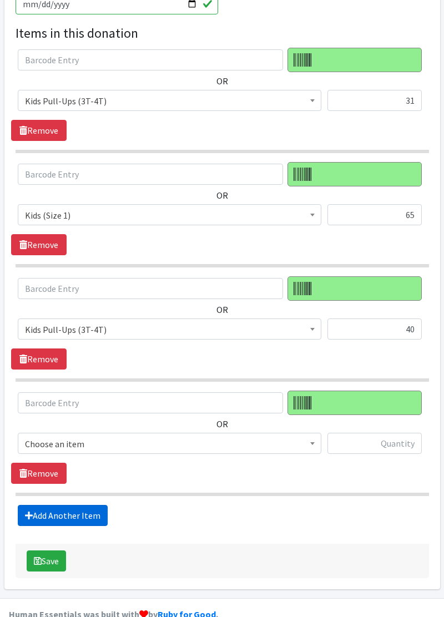
scroll to position [348, 0]
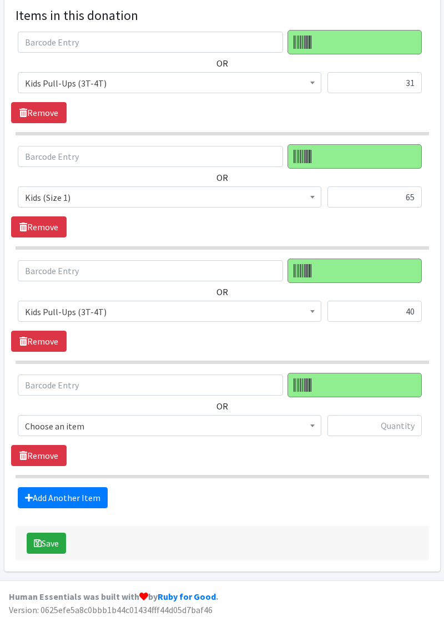
click at [156, 424] on span "Choose an item" at bounding box center [169, 426] width 289 height 16
click at [372, 425] on input "text" at bounding box center [374, 425] width 94 height 21
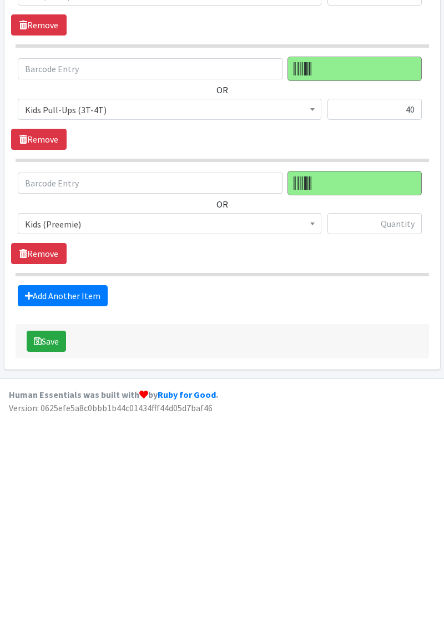
click at [112, 422] on span "Kids (Preemie)" at bounding box center [169, 426] width 289 height 16
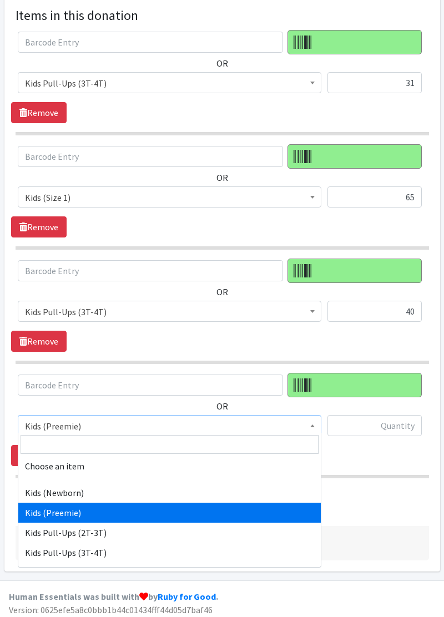
select select "11351"
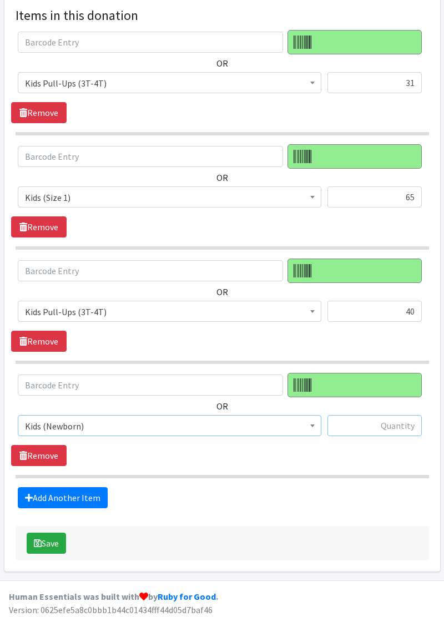
click at [362, 417] on input "text" at bounding box center [374, 425] width 94 height 21
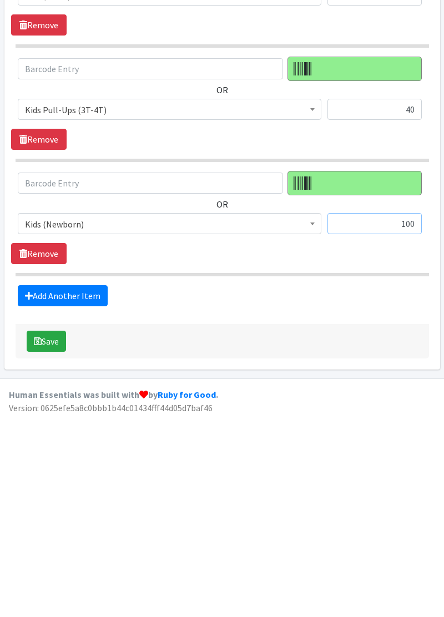
type input "100"
click at [73, 491] on link "Add Another Item" at bounding box center [63, 497] width 90 height 21
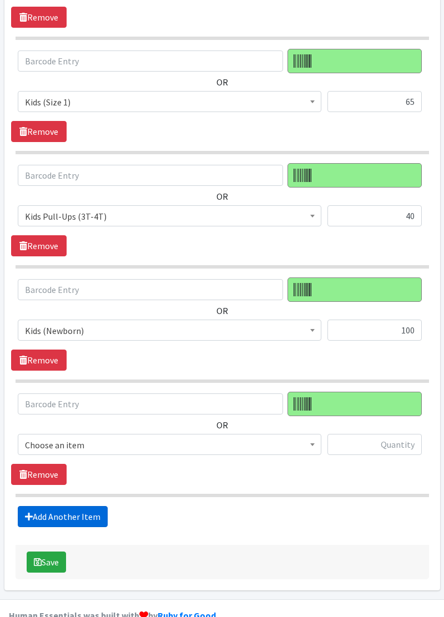
scroll to position [462, 0]
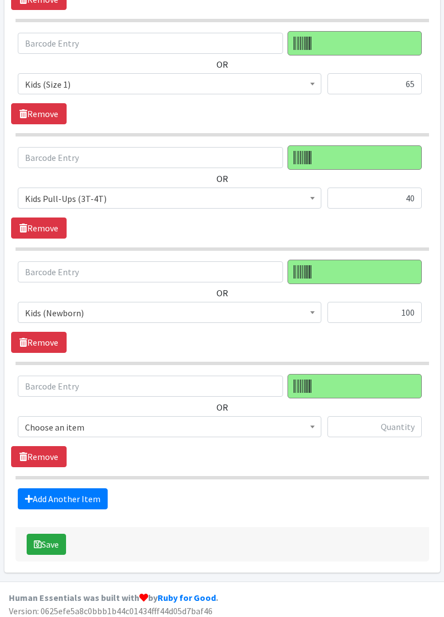
click at [44, 429] on span "Choose an item" at bounding box center [169, 427] width 289 height 16
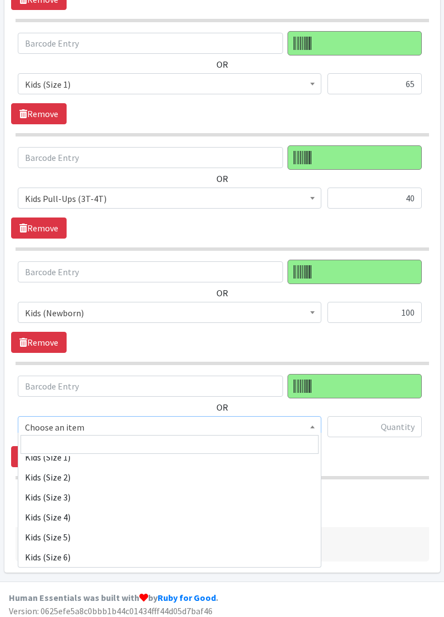
scroll to position [135, 0]
select select "11350"
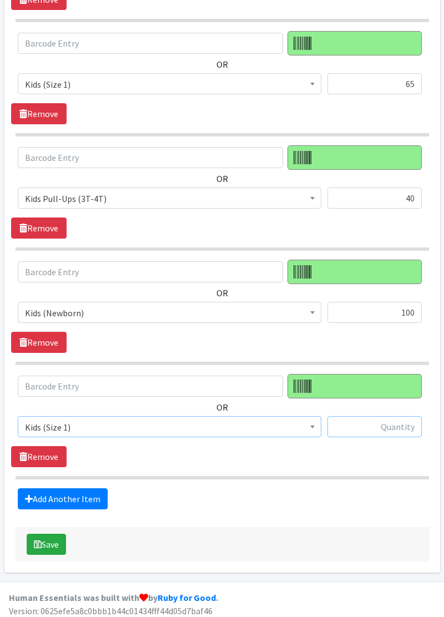
click at [369, 427] on input "text" at bounding box center [374, 426] width 94 height 21
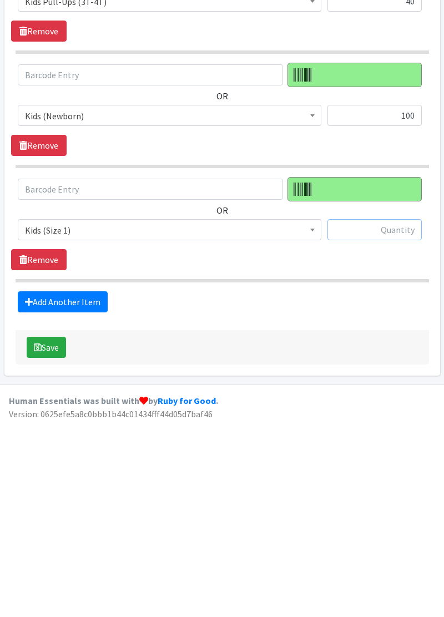
scroll to position [462, 0]
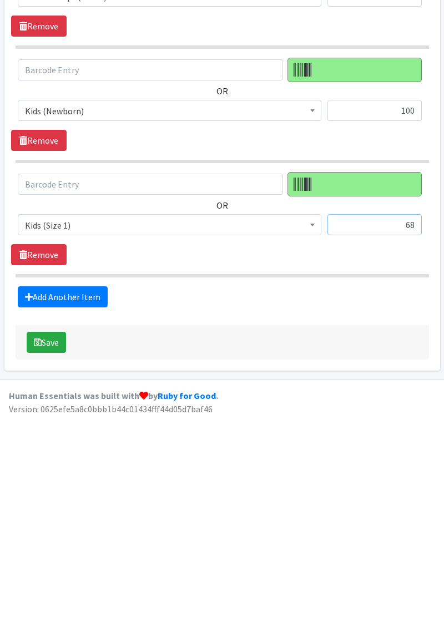
type input "68"
click at [76, 497] on link "Add Another Item" at bounding box center [63, 498] width 90 height 21
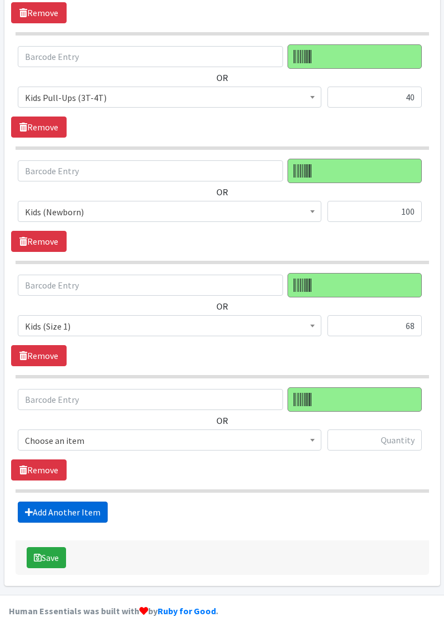
scroll to position [575, 0]
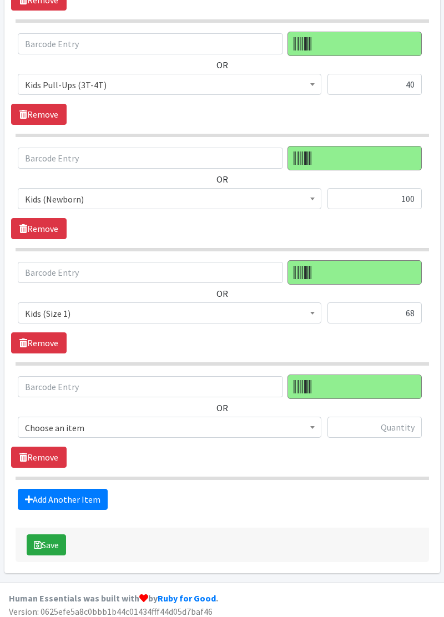
click at [46, 424] on span "Choose an item" at bounding box center [169, 428] width 289 height 16
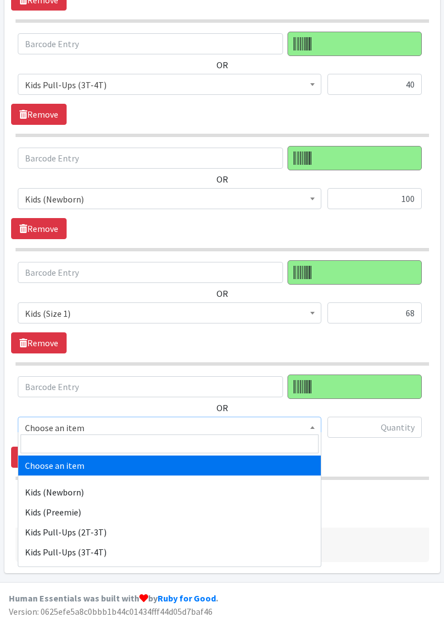
select select "11351"
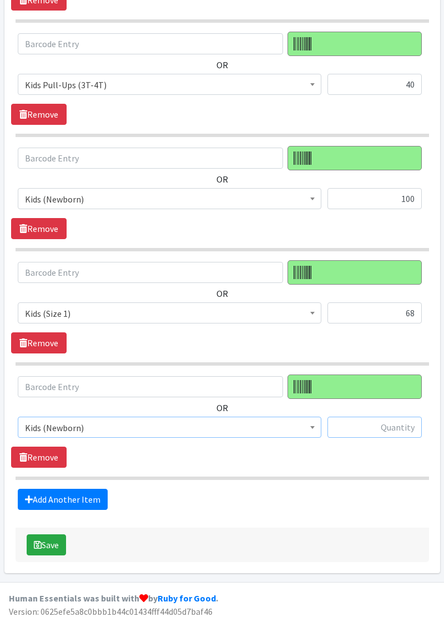
click at [368, 424] on input "text" at bounding box center [374, 427] width 94 height 21
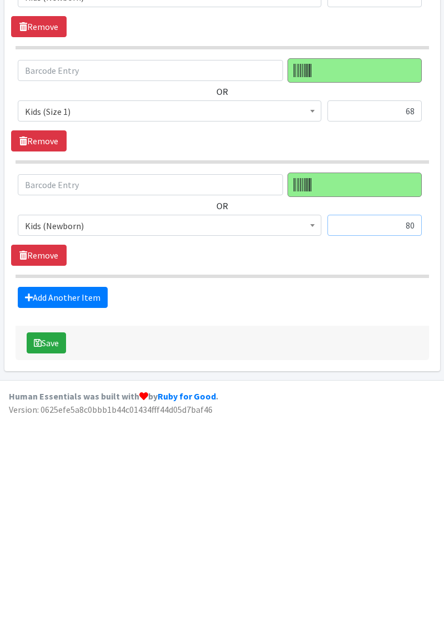
type input "80"
click at [67, 496] on link "Add Another Item" at bounding box center [63, 499] width 90 height 21
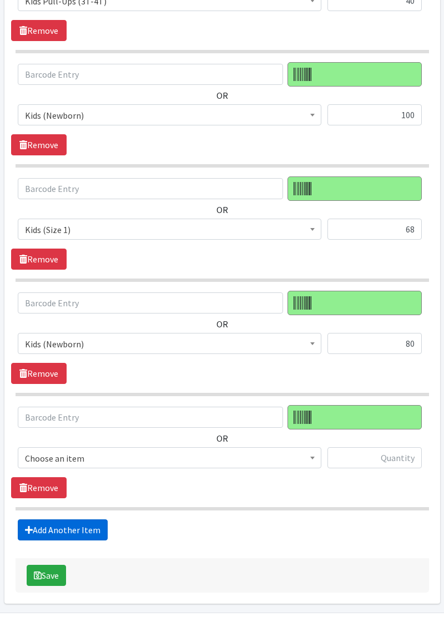
scroll to position [688, 0]
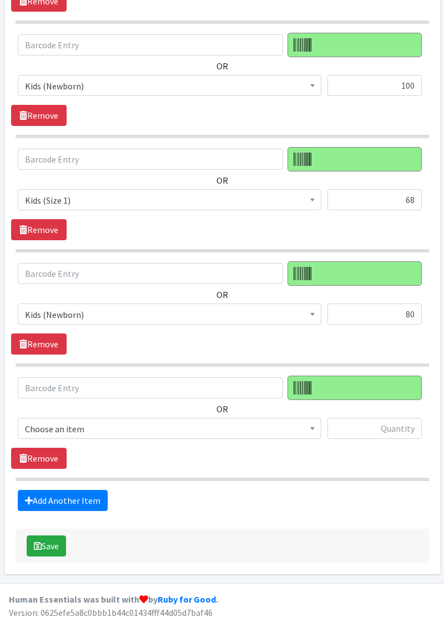
click at [107, 428] on span "Choose an item" at bounding box center [169, 429] width 289 height 16
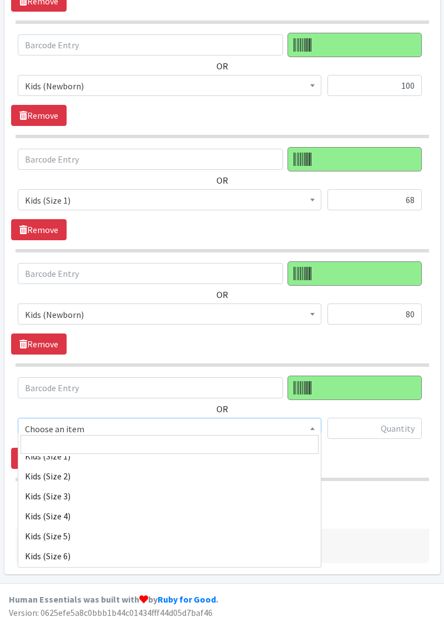
scroll to position [140, 0]
select select "11346"
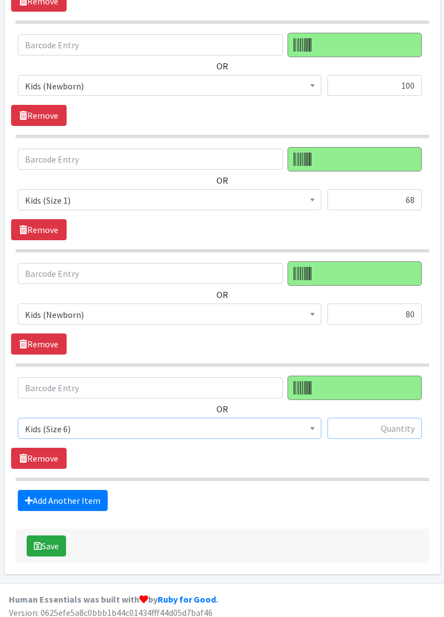
click at [361, 425] on input "text" at bounding box center [374, 428] width 94 height 21
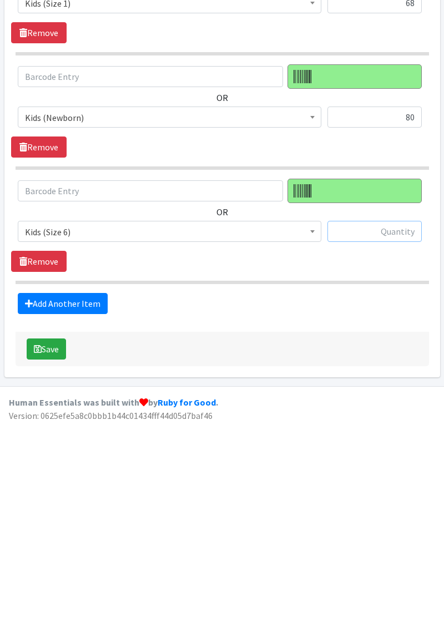
scroll to position [688, 0]
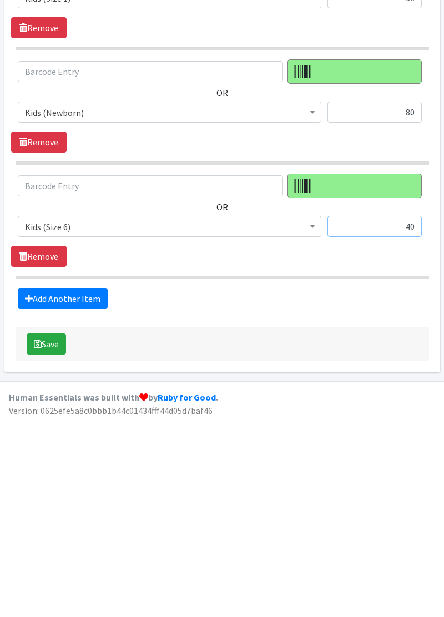
type input "40"
click at [59, 495] on link "Add Another Item" at bounding box center [63, 500] width 90 height 21
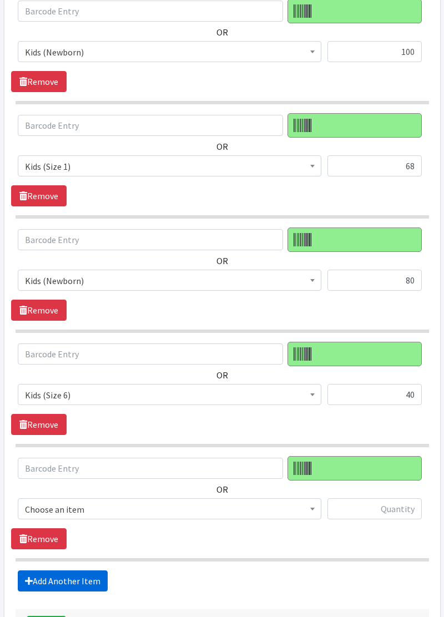
scroll to position [802, 0]
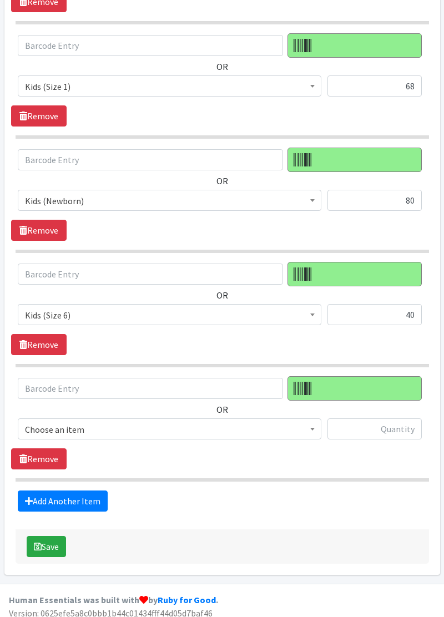
click at [120, 425] on span "Choose an item" at bounding box center [169, 430] width 289 height 16
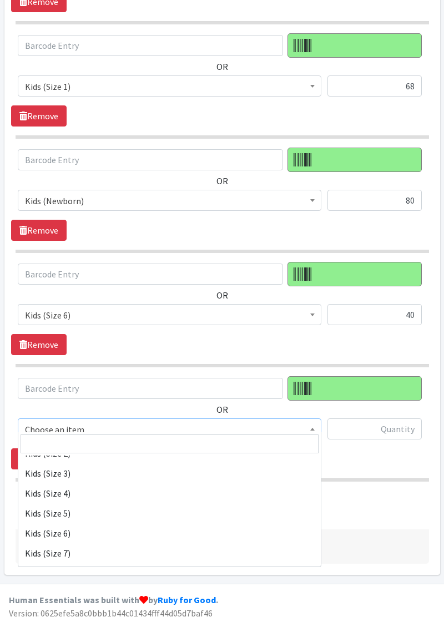
scroll to position [175, 0]
select select "11346"
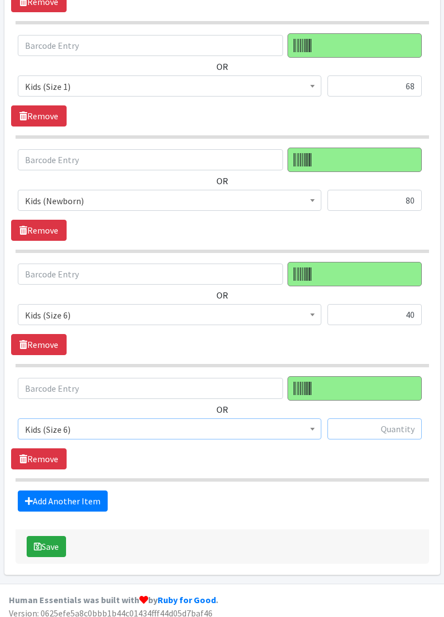
click at [363, 425] on input "text" at bounding box center [374, 428] width 94 height 21
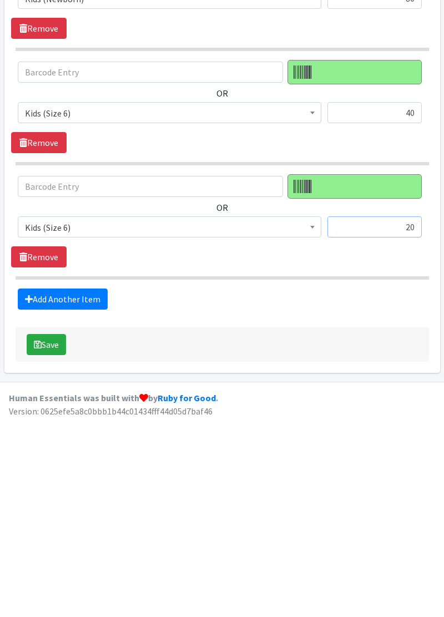
type input "20"
click at [60, 495] on link "Add Another Item" at bounding box center [63, 500] width 90 height 21
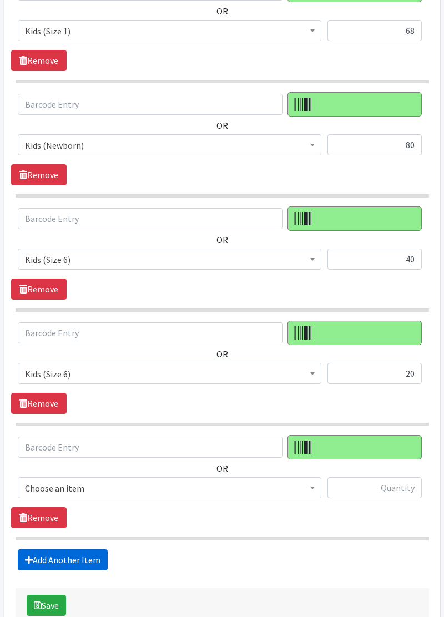
scroll to position [915, 0]
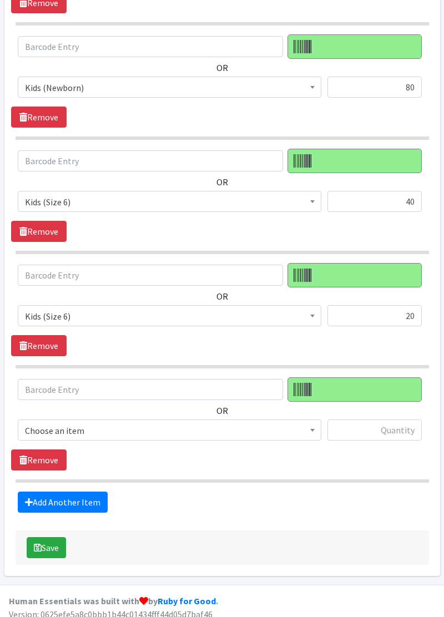
click at [107, 426] on span "Choose an item" at bounding box center [169, 431] width 289 height 16
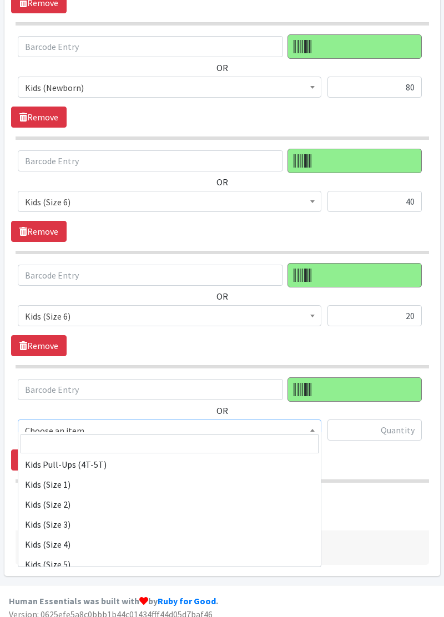
scroll to position [111, 0]
select select "11350"
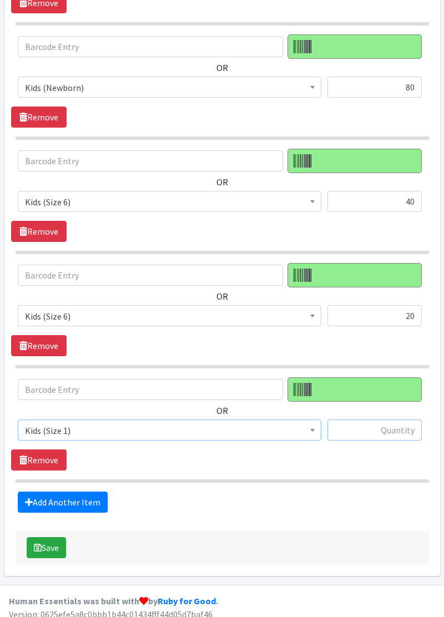
click at [361, 424] on input "text" at bounding box center [374, 429] width 94 height 21
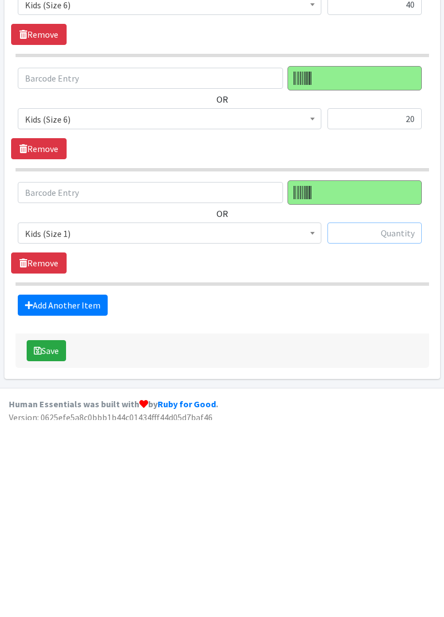
scroll to position [915, 0]
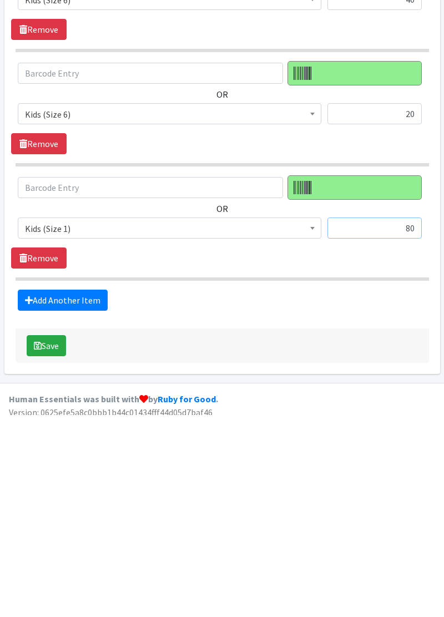
type input "80"
click at [52, 546] on button "Save" at bounding box center [46, 547] width 39 height 21
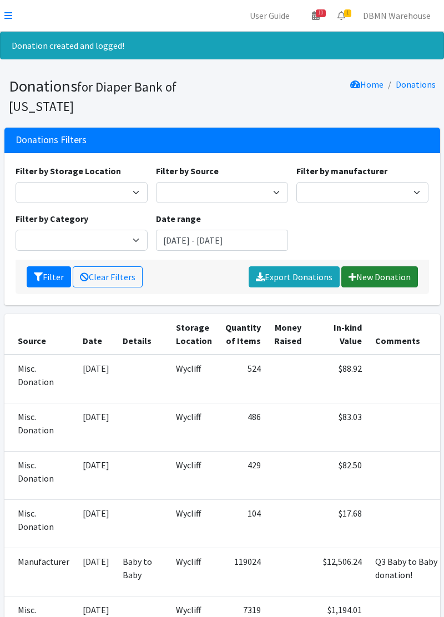
click at [374, 284] on link "New Donation" at bounding box center [379, 276] width 77 height 21
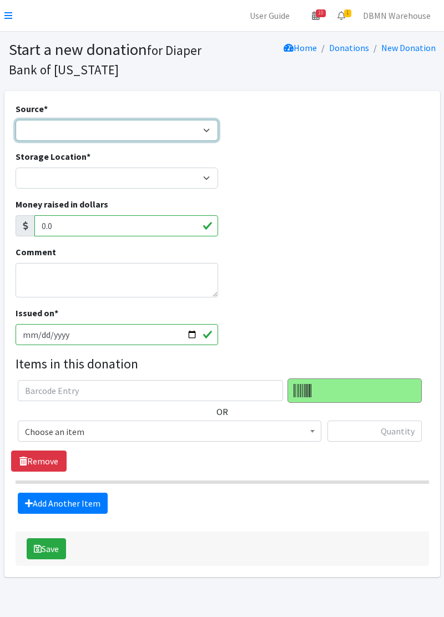
click at [60, 125] on select "Product Drive Manufacturer Donation Site Misc. Donation" at bounding box center [117, 130] width 202 height 21
select select "Misc. Donation"
click at [16, 120] on select "Product Drive Manufacturer Donation Site Misc. Donation" at bounding box center [117, 130] width 202 height 21
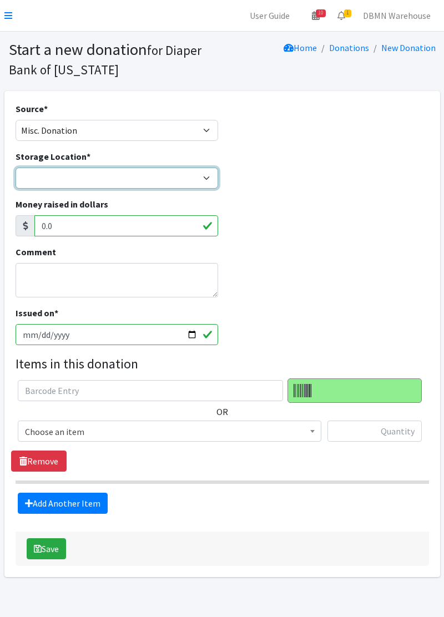
click at [41, 179] on select "Diaper Co-op Direct Shipment Wycliff" at bounding box center [117, 178] width 202 height 21
select select "434"
click at [16, 168] on select "Diaper Co-op Direct Shipment Wycliff" at bounding box center [117, 178] width 202 height 21
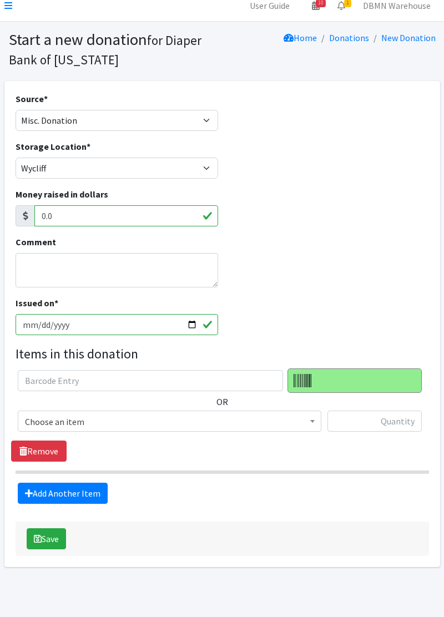
click at [93, 423] on span "Choose an item" at bounding box center [169, 422] width 289 height 16
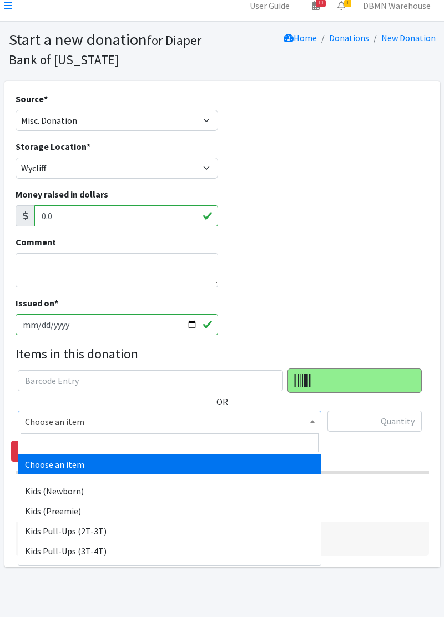
select select "11340"
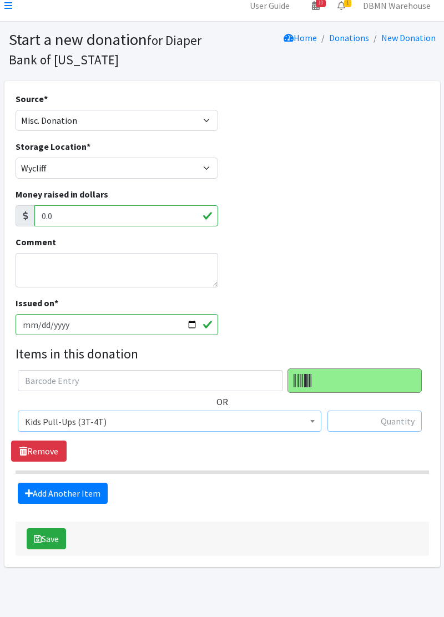
click at [373, 425] on input "text" at bounding box center [374, 420] width 94 height 21
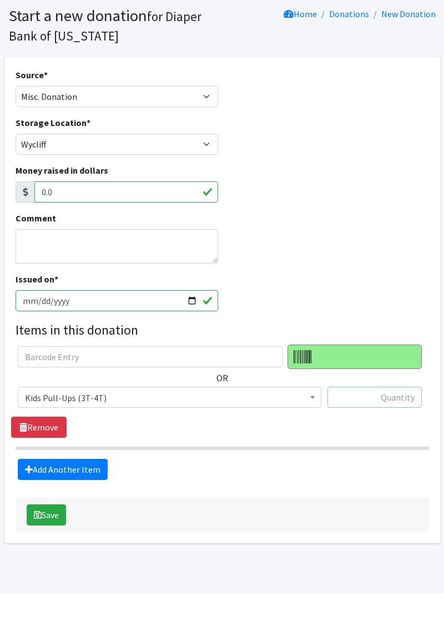
scroll to position [37, 0]
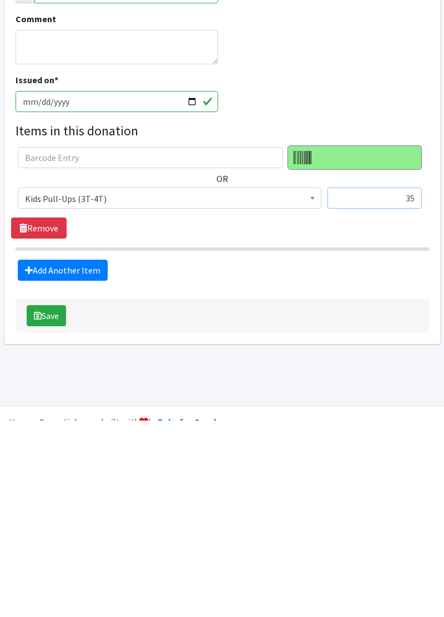
type input "35"
click at [85, 467] on link "Add Another Item" at bounding box center [63, 466] width 90 height 21
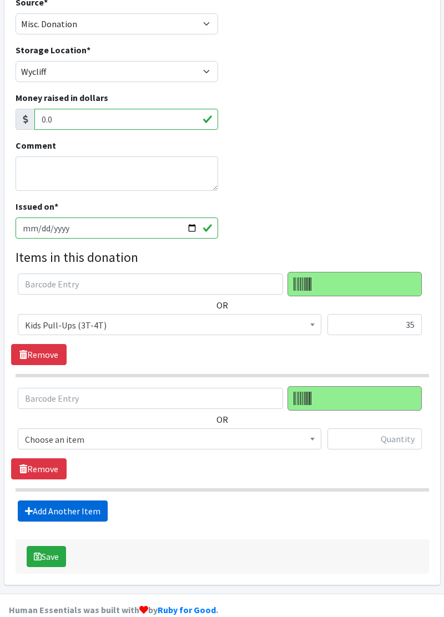
scroll to position [122, 0]
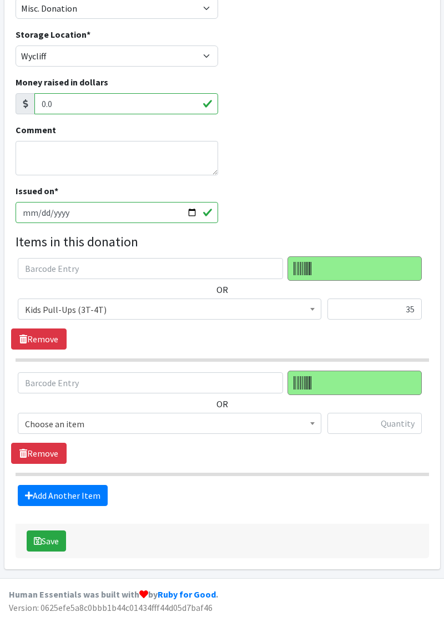
click at [103, 427] on span "Choose an item" at bounding box center [169, 424] width 289 height 16
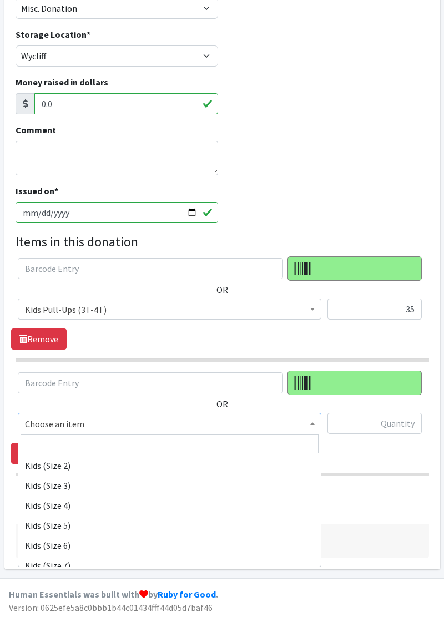
scroll to position [149, 0]
select select "11346"
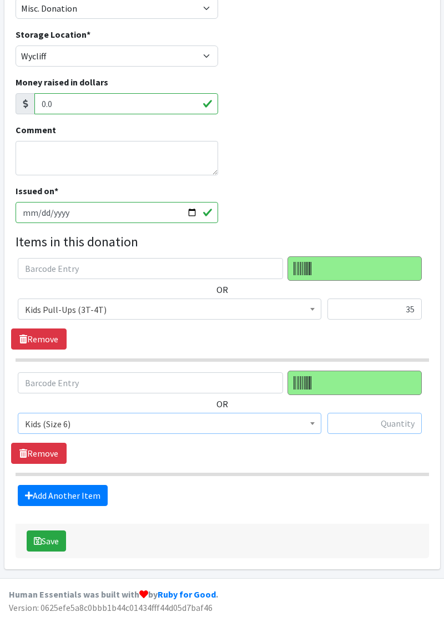
click at [373, 425] on input "text" at bounding box center [374, 423] width 94 height 21
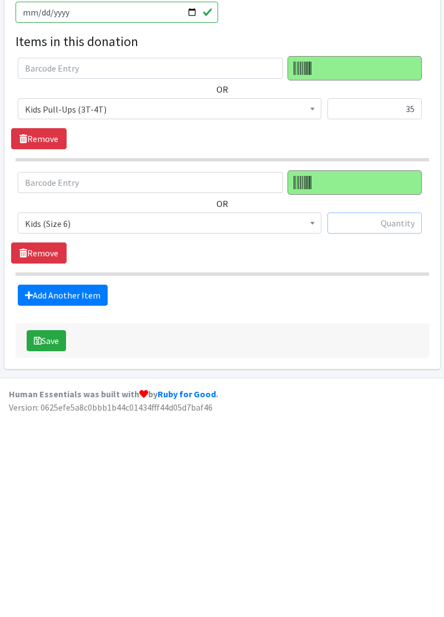
scroll to position [122, 0]
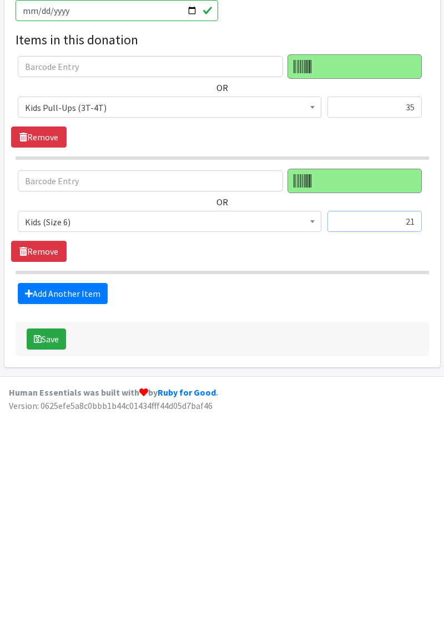
type input "21"
click at [65, 501] on link "Add Another Item" at bounding box center [63, 495] width 90 height 21
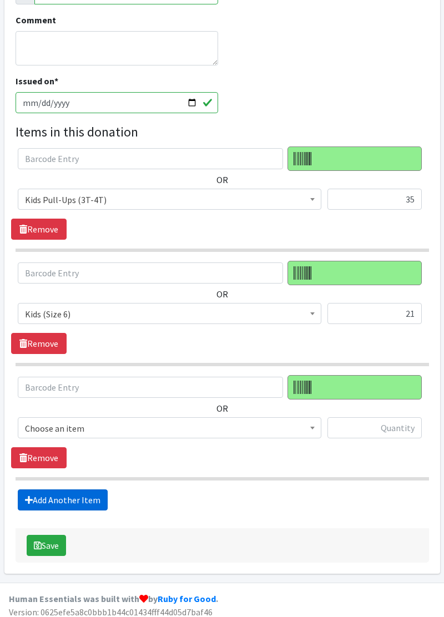
scroll to position [235, 0]
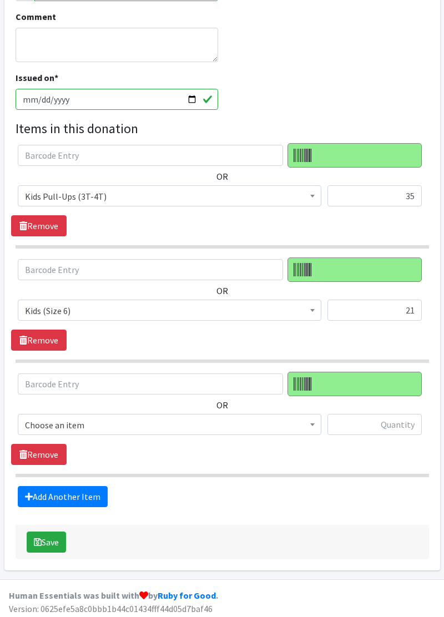
click at [124, 425] on span "Choose an item" at bounding box center [169, 425] width 289 height 16
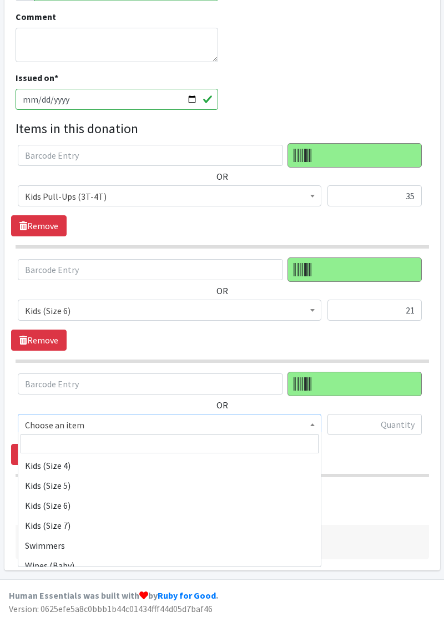
scroll to position [186, 0]
select select "11346"
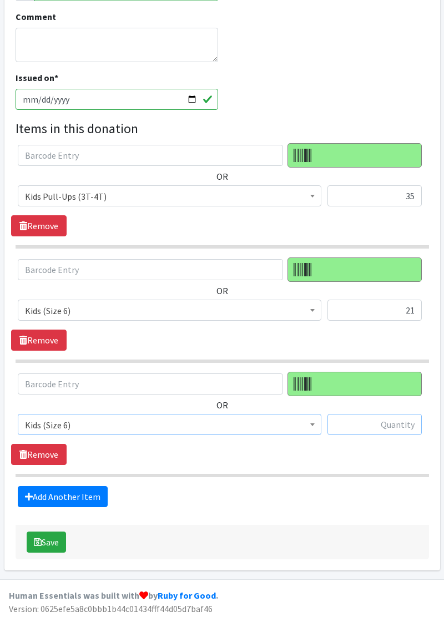
click at [354, 426] on input "text" at bounding box center [374, 424] width 94 height 21
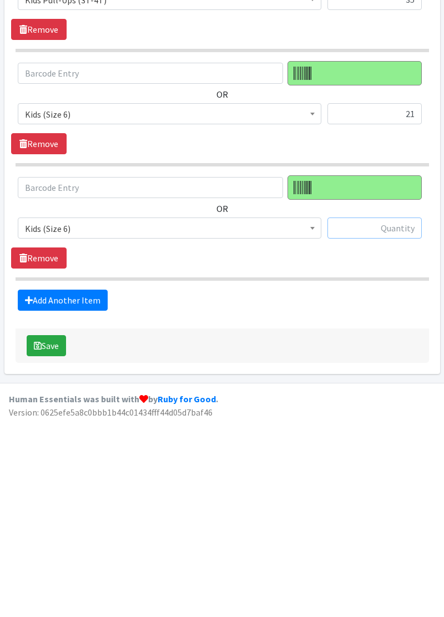
scroll to position [235, 0]
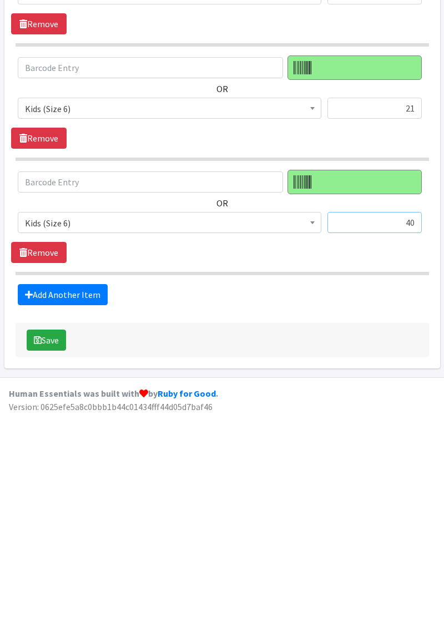
type input "40"
click at [51, 498] on link "Add Another Item" at bounding box center [63, 496] width 90 height 21
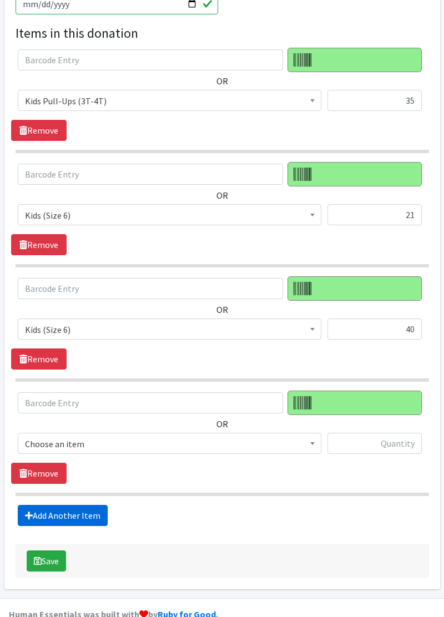
scroll to position [348, 0]
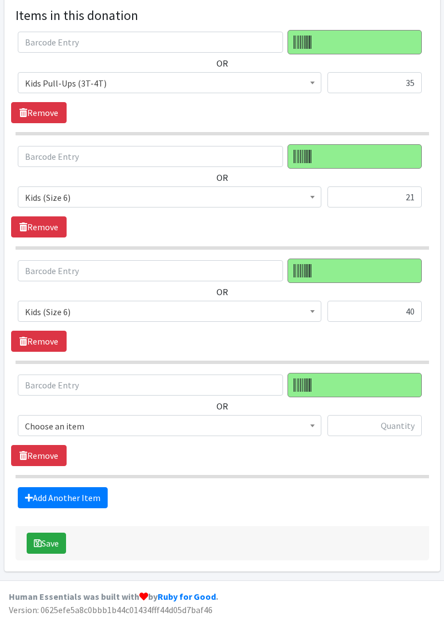
click at [132, 425] on span "Choose an item" at bounding box center [169, 426] width 289 height 16
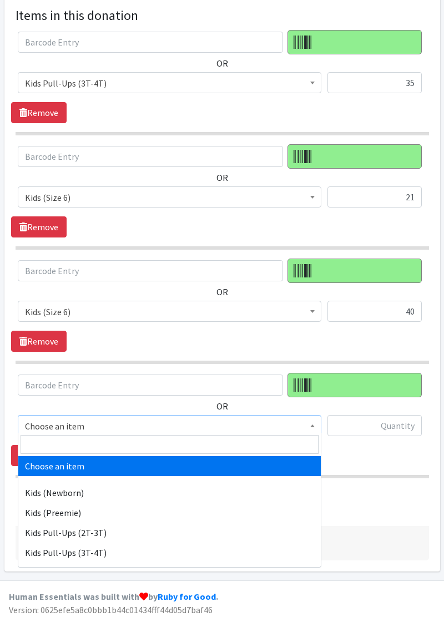
select select "11351"
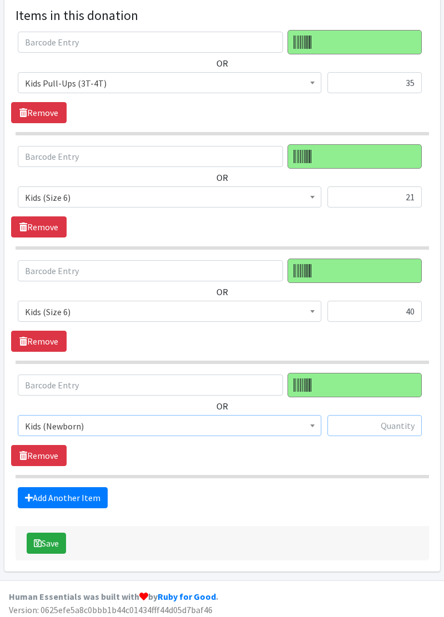
click at [366, 425] on input "text" at bounding box center [374, 425] width 94 height 21
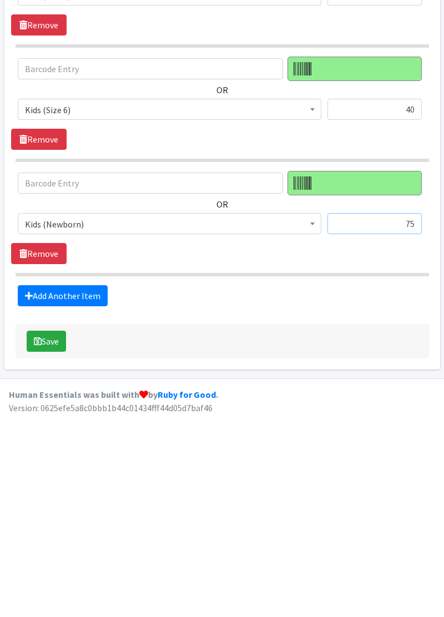
type input "75"
click at [77, 498] on link "Add Another Item" at bounding box center [63, 497] width 90 height 21
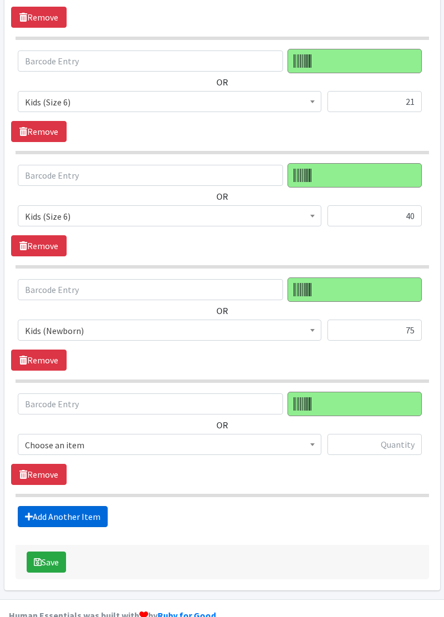
scroll to position [462, 0]
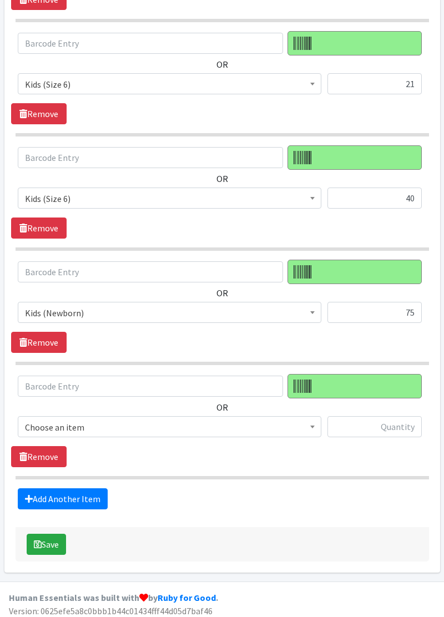
click at [116, 419] on span "Choose an item" at bounding box center [169, 427] width 289 height 16
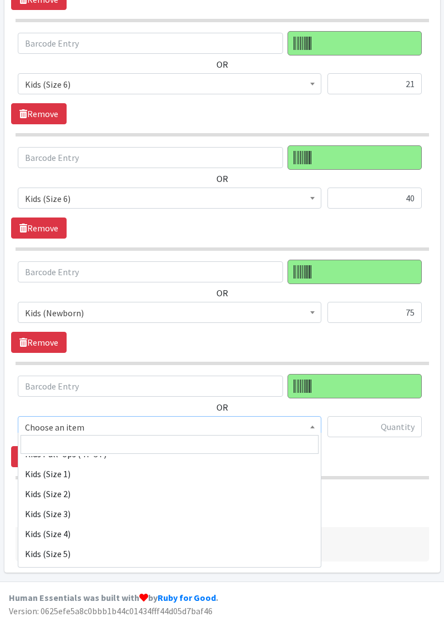
scroll to position [127, 0]
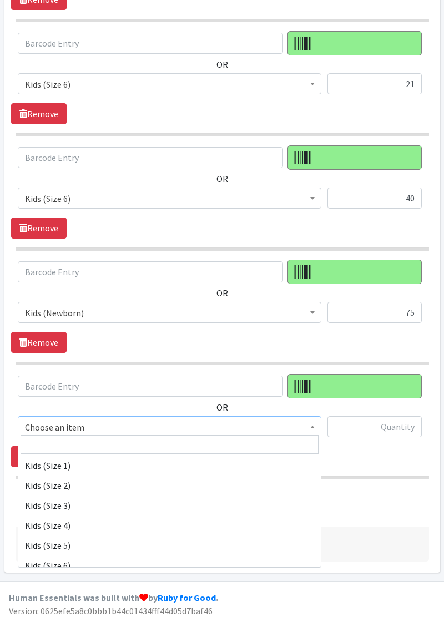
select select "11350"
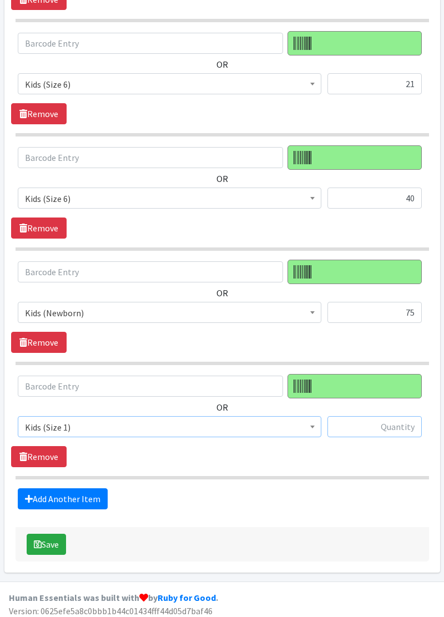
click at [364, 425] on input "text" at bounding box center [374, 426] width 94 height 21
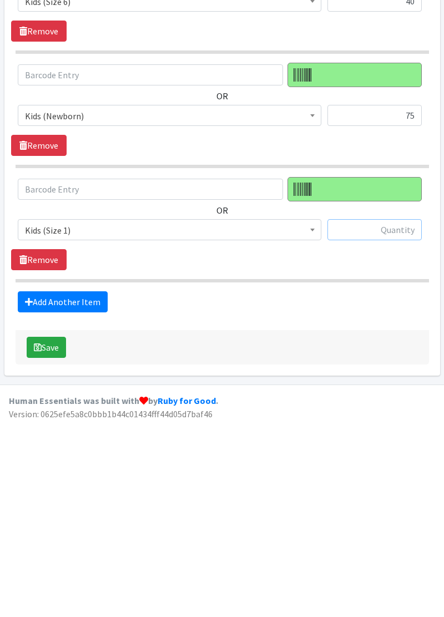
scroll to position [462, 0]
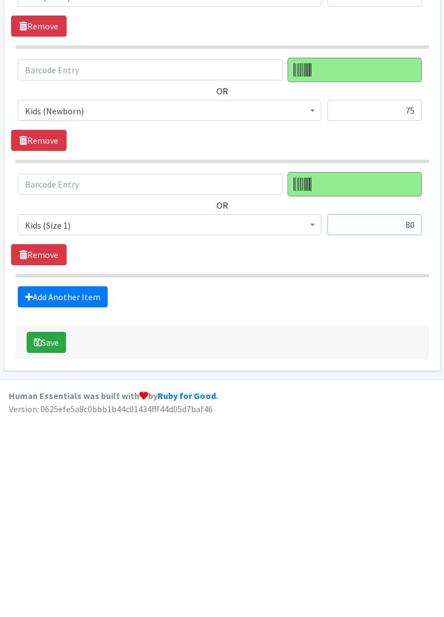
type input "80"
click at [65, 501] on link "Add Another Item" at bounding box center [63, 498] width 90 height 21
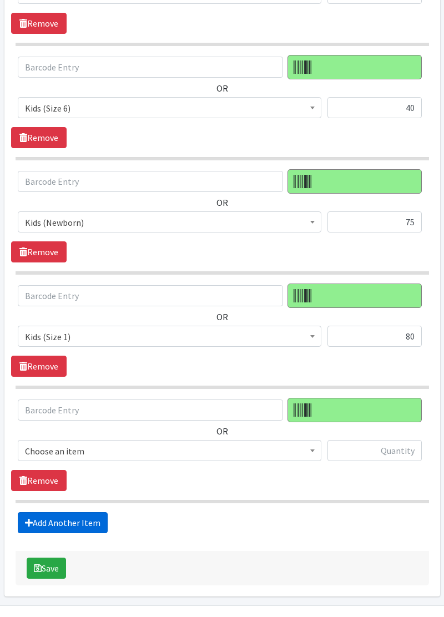
scroll to position [575, 0]
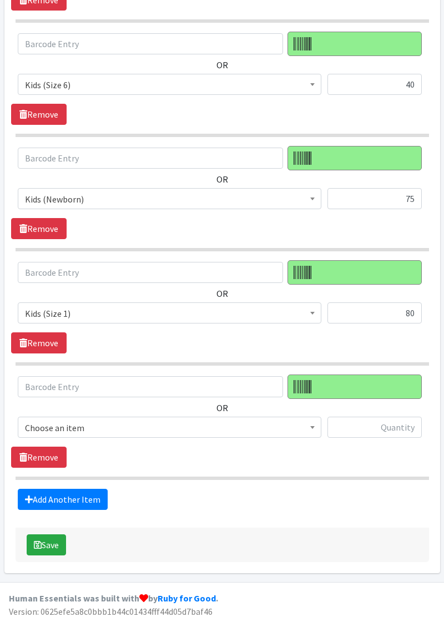
click at [105, 425] on span "Choose an item" at bounding box center [169, 428] width 289 height 16
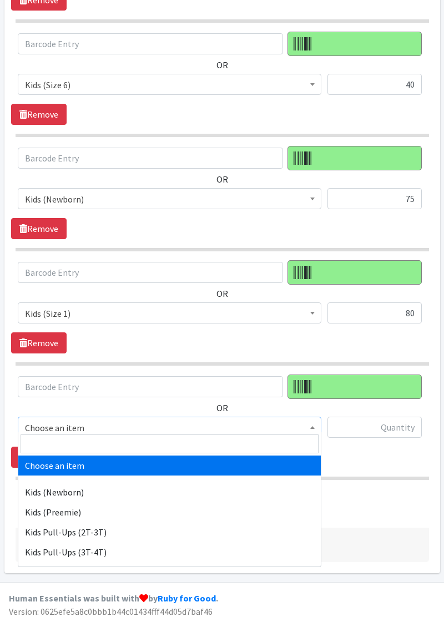
select select "11351"
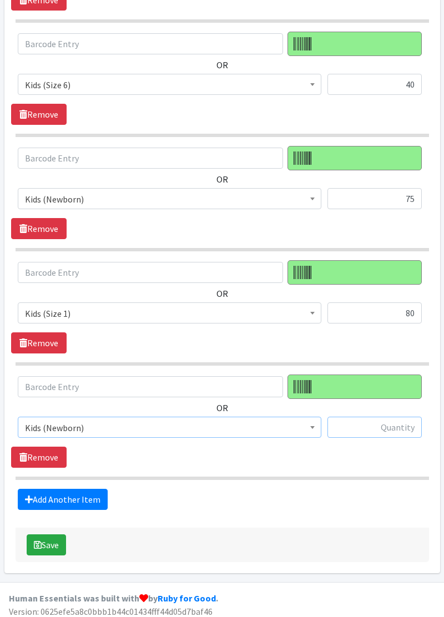
click at [350, 427] on input "text" at bounding box center [374, 427] width 94 height 21
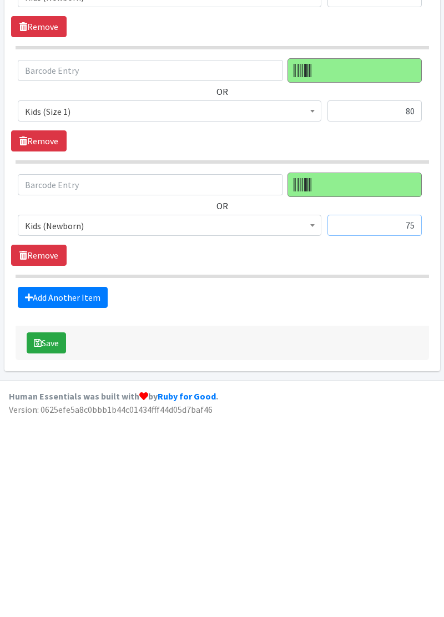
type input "75"
click at [69, 495] on link "Add Another Item" at bounding box center [63, 499] width 90 height 21
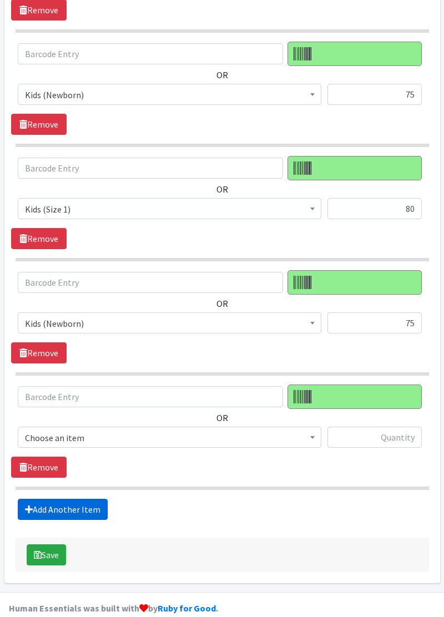
scroll to position [688, 0]
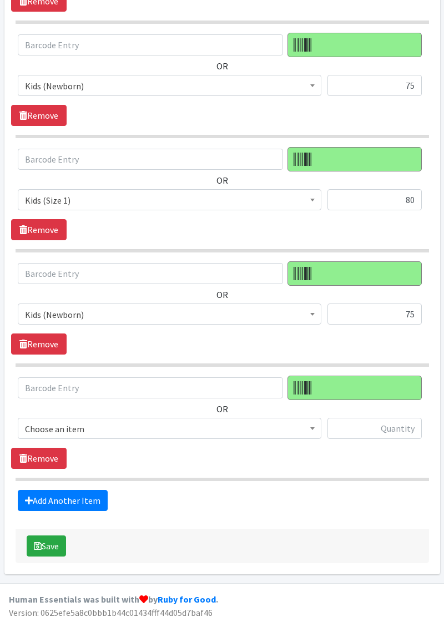
click at [179, 430] on span "Choose an item" at bounding box center [169, 428] width 303 height 21
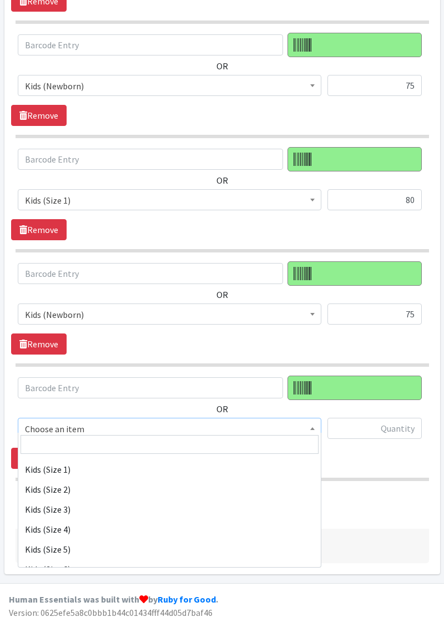
scroll to position [146, 0]
select select "11346"
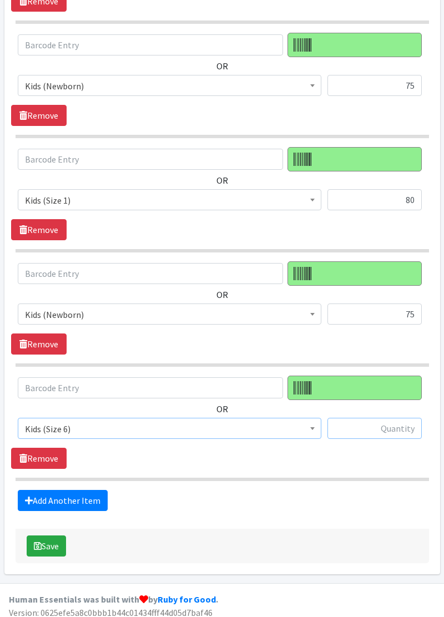
click at [354, 426] on input "text" at bounding box center [374, 428] width 94 height 21
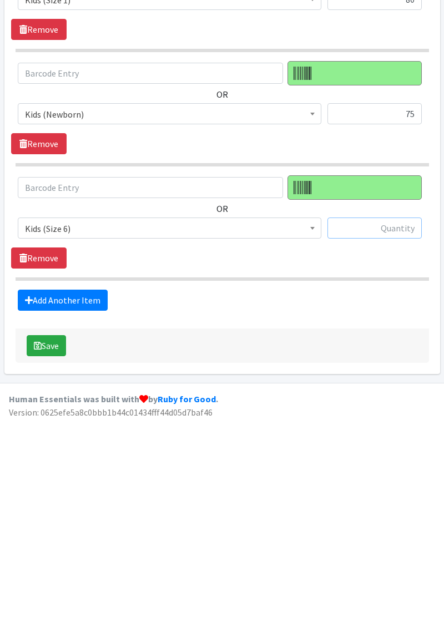
scroll to position [688, 0]
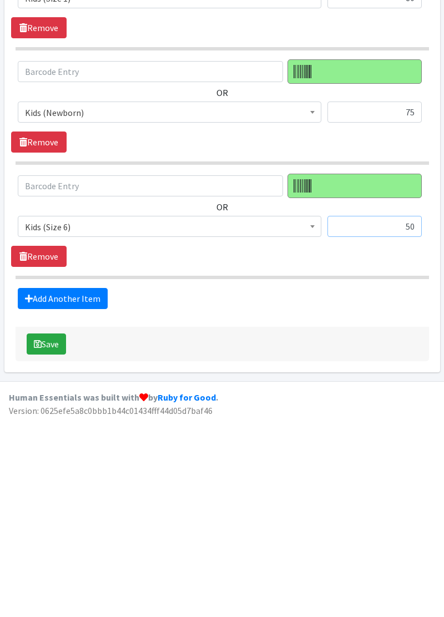
type input "50"
click at [71, 496] on link "Add Another Item" at bounding box center [63, 500] width 90 height 21
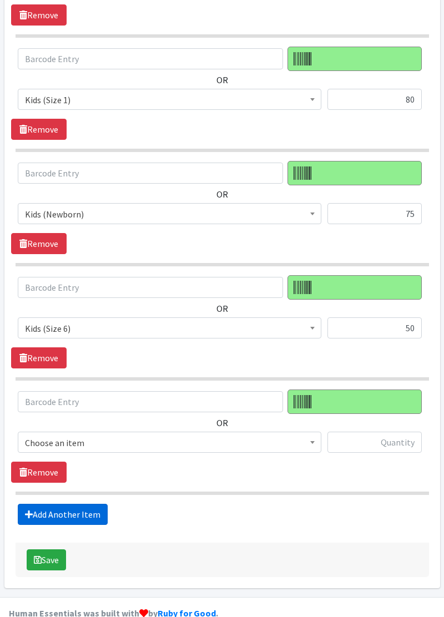
scroll to position [802, 0]
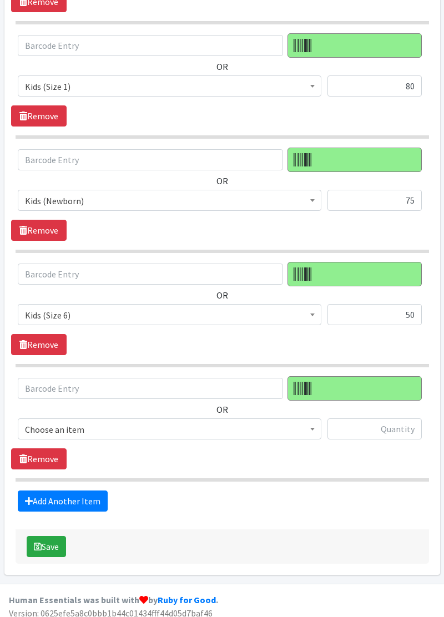
click at [261, 430] on span "Choose an item" at bounding box center [169, 428] width 303 height 21
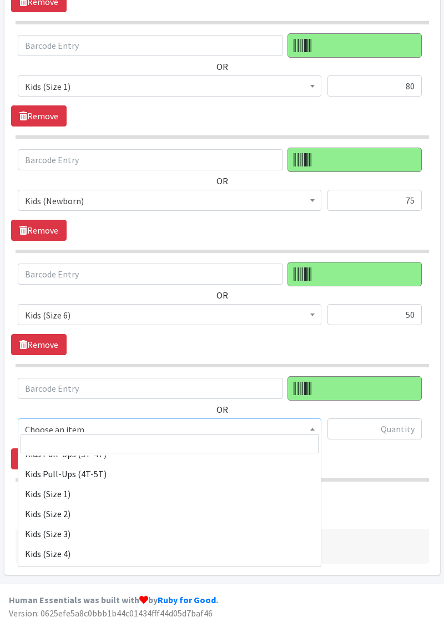
scroll to position [108, 0]
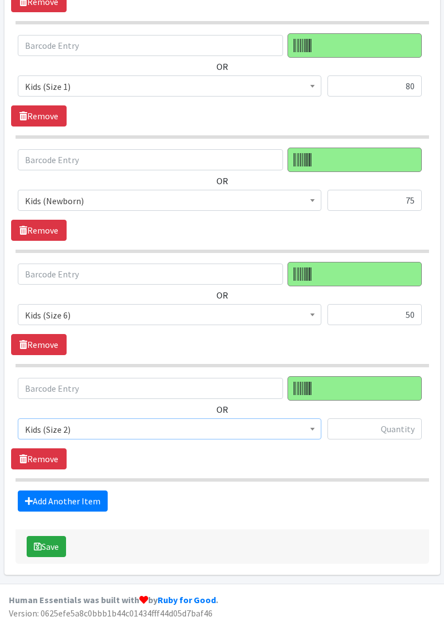
click at [203, 432] on span "Kids (Size 2)" at bounding box center [169, 428] width 303 height 21
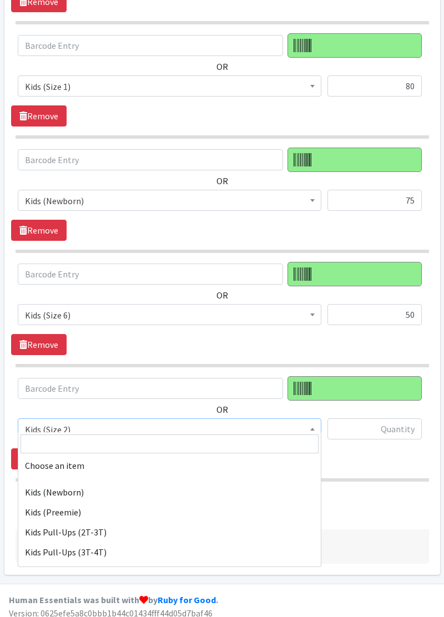
scroll to position [126, 0]
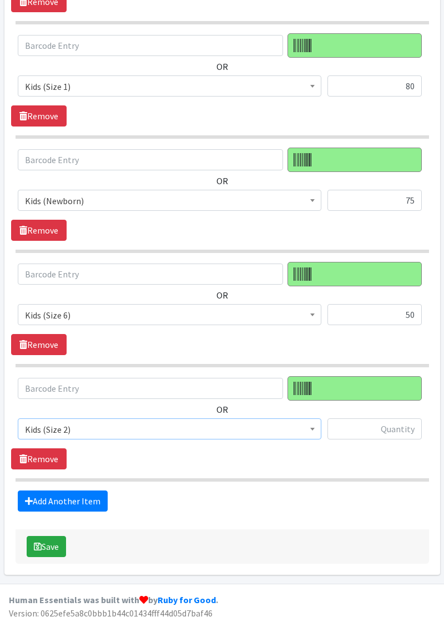
click at [126, 423] on span "Kids (Size 2)" at bounding box center [169, 430] width 289 height 16
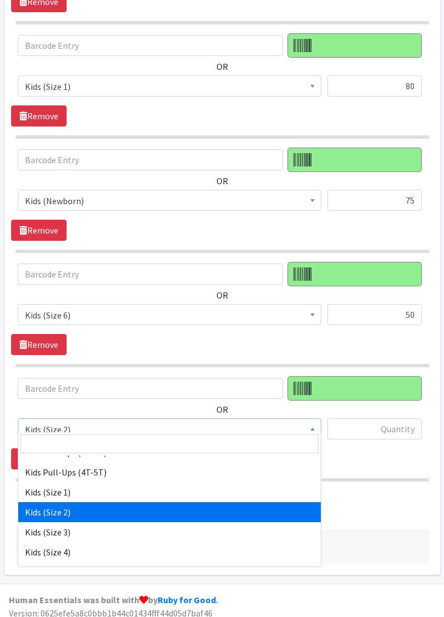
scroll to position [92, 0]
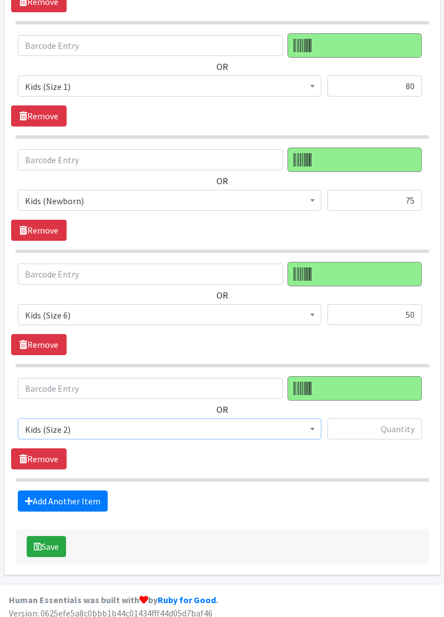
click at [91, 429] on span "Kids (Size 2)" at bounding box center [169, 428] width 303 height 21
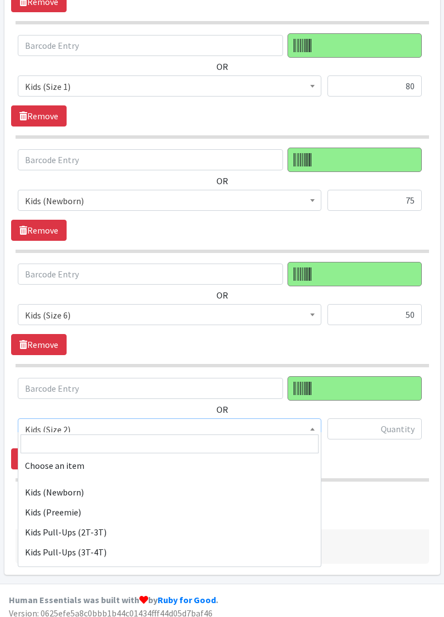
scroll to position [126, 0]
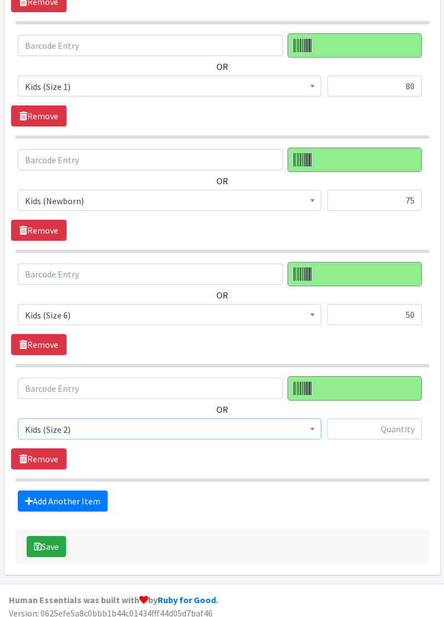
click at [175, 425] on span "Kids (Size 2)" at bounding box center [169, 430] width 289 height 16
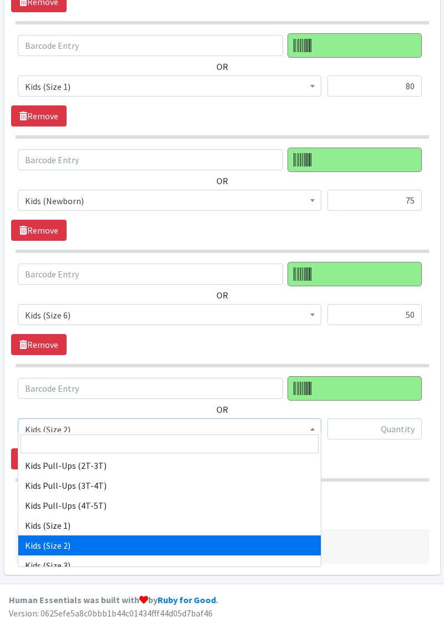
scroll to position [66, 0]
select select "11350"
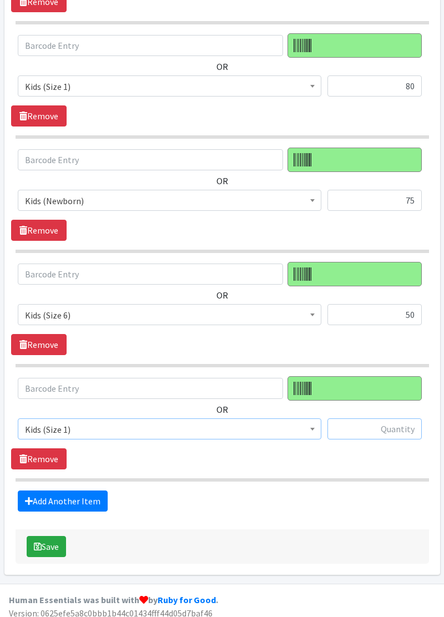
click at [398, 418] on input "text" at bounding box center [374, 428] width 94 height 21
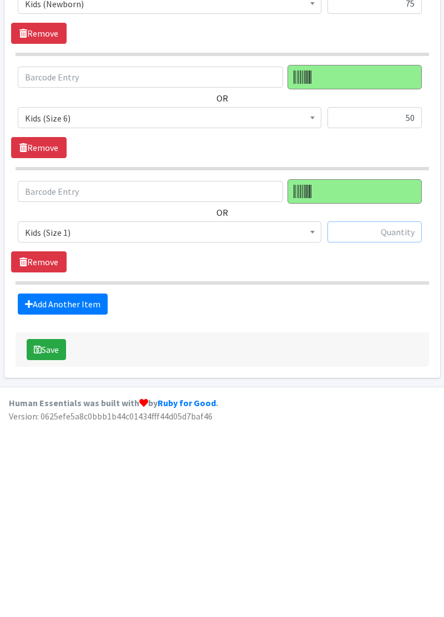
scroll to position [802, 0]
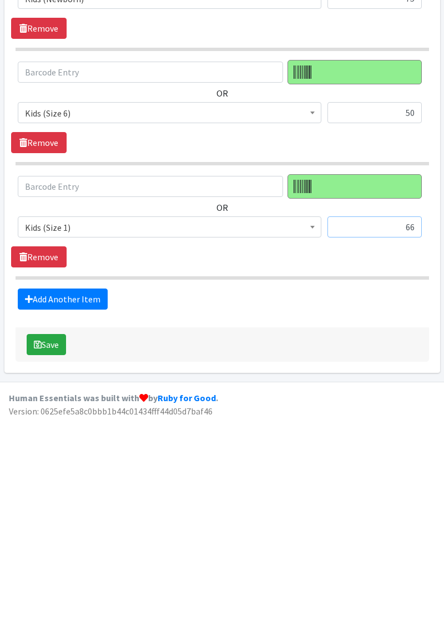
type input "66"
click at [88, 499] on link "Add Another Item" at bounding box center [63, 500] width 90 height 21
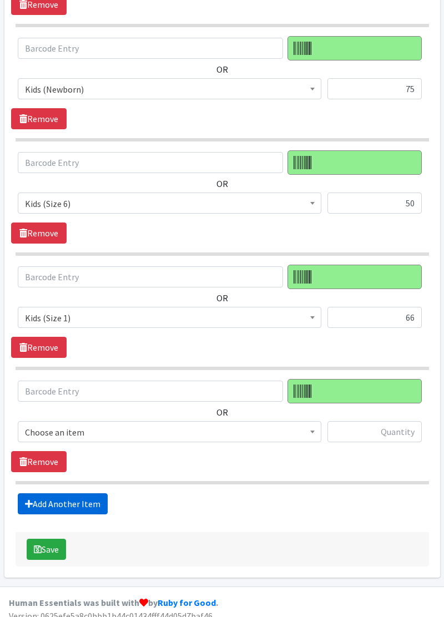
scroll to position [915, 0]
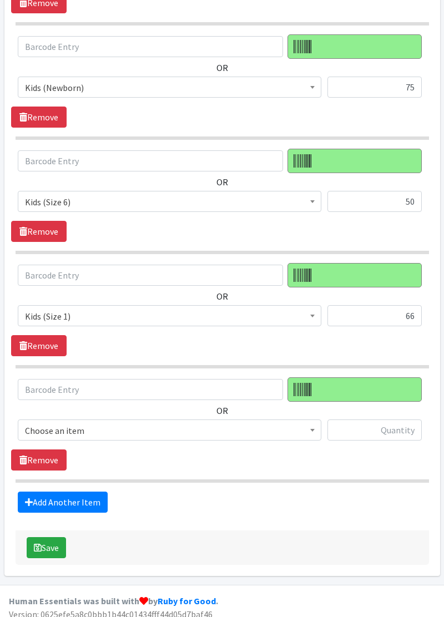
click at [286, 423] on span "Choose an item" at bounding box center [169, 431] width 289 height 16
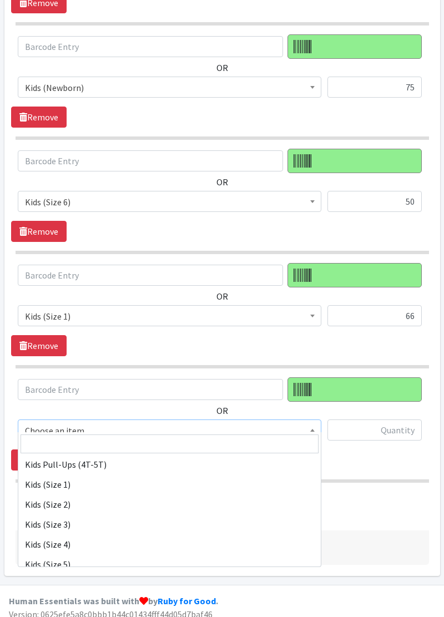
scroll to position [109, 0]
select select "11348"
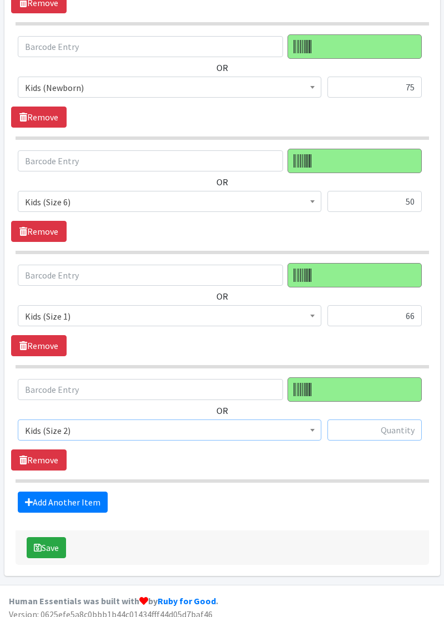
click at [387, 424] on input "text" at bounding box center [374, 429] width 94 height 21
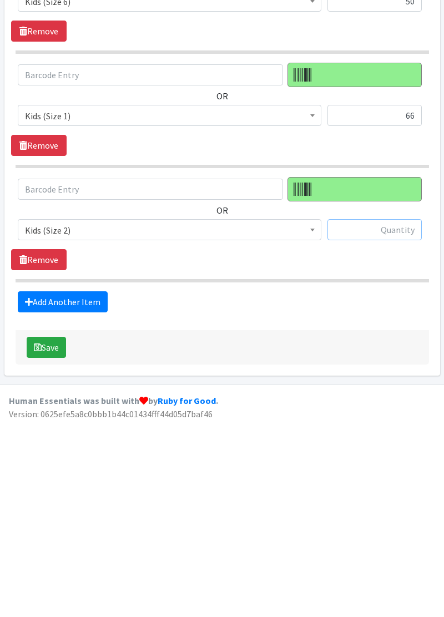
scroll to position [915, 0]
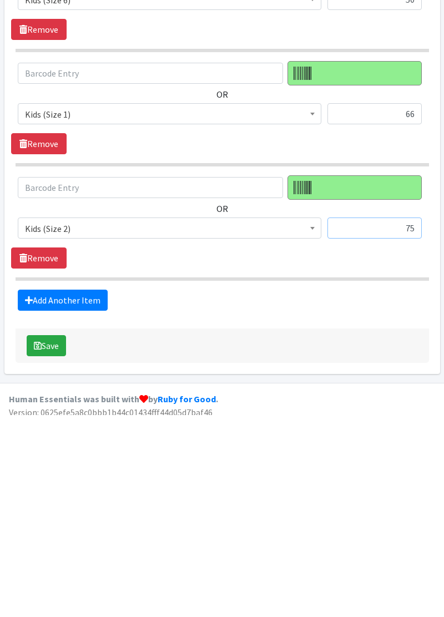
type input "75"
click at [93, 496] on link "Add Another Item" at bounding box center [63, 501] width 90 height 21
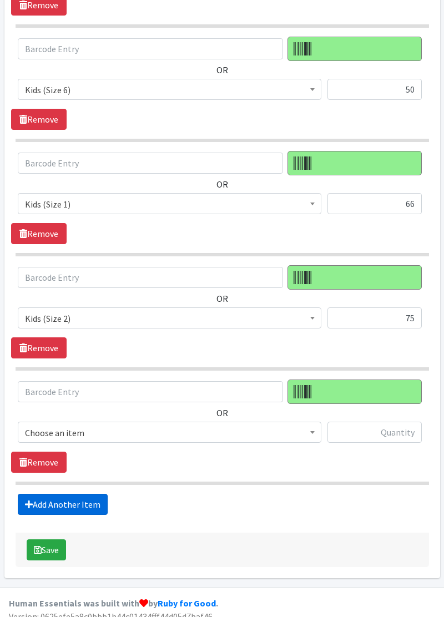
scroll to position [1028, 0]
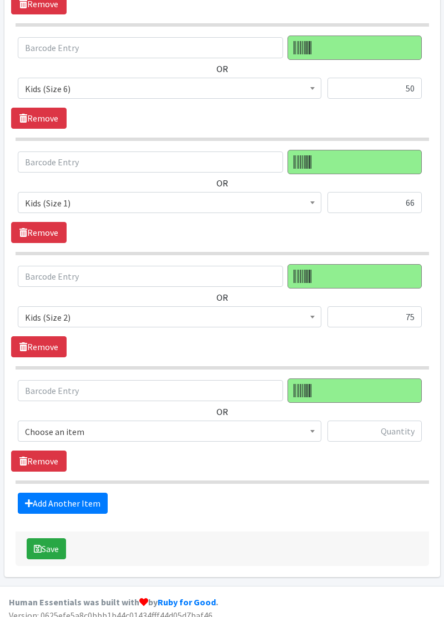
click at [41, 429] on span "Choose an item" at bounding box center [169, 430] width 303 height 21
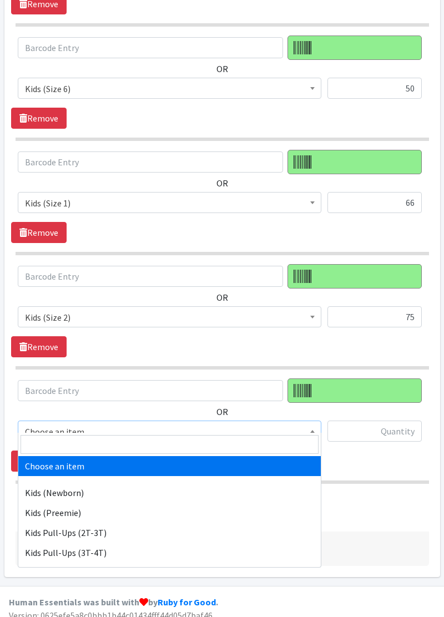
select select "11344"
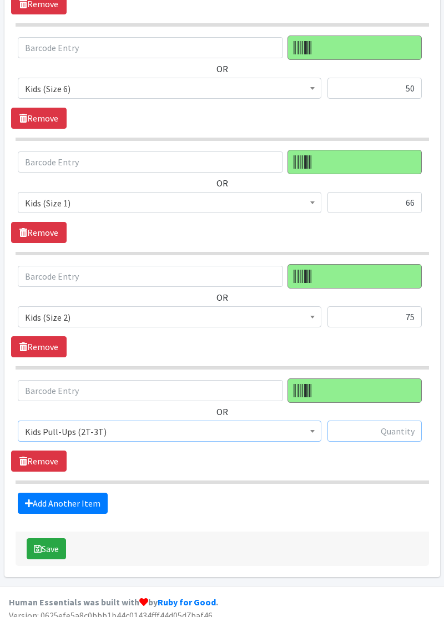
click at [368, 430] on input "text" at bounding box center [374, 430] width 94 height 21
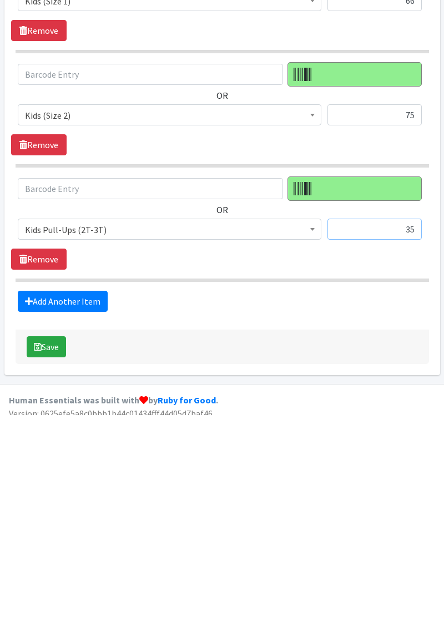
type input "35"
click at [36, 495] on link "Add Another Item" at bounding box center [63, 503] width 90 height 21
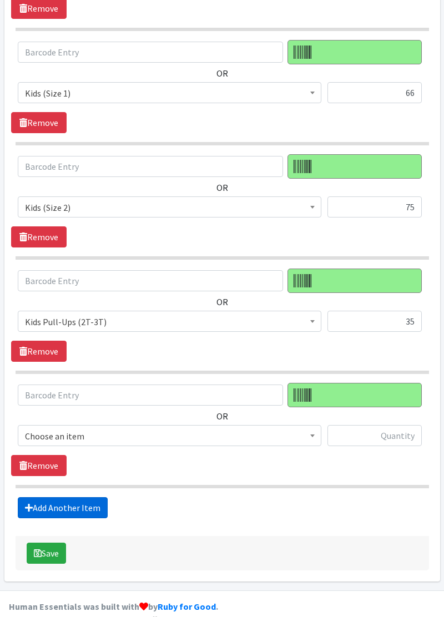
scroll to position [1142, 0]
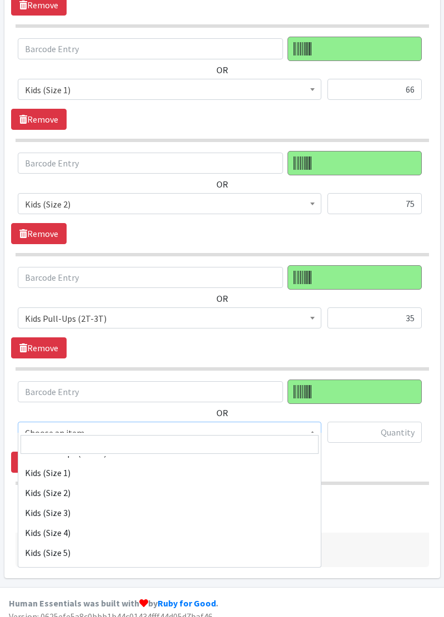
scroll to position [120, 0]
select select "11350"
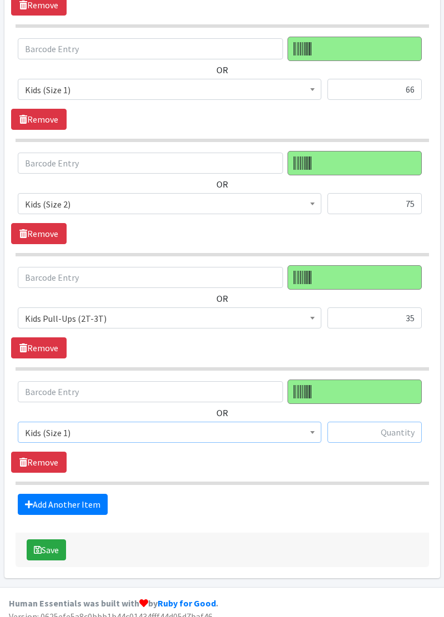
click at [383, 426] on input "text" at bounding box center [374, 432] width 94 height 21
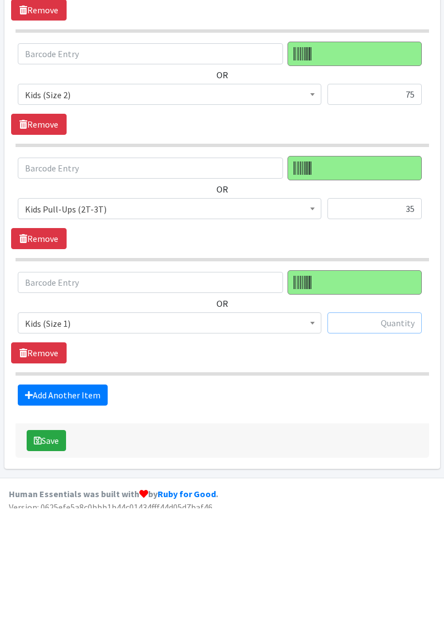
scroll to position [1142, 0]
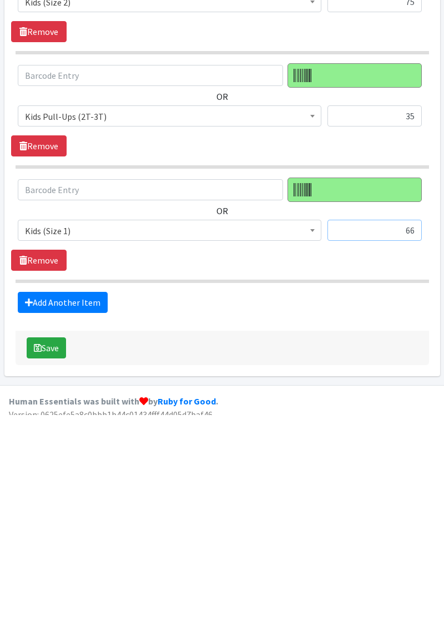
type input "66"
click at [54, 494] on link "Add Another Item" at bounding box center [63, 504] width 90 height 21
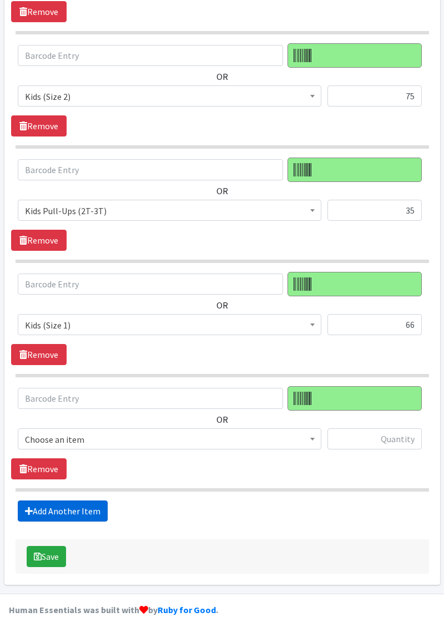
scroll to position [1255, 0]
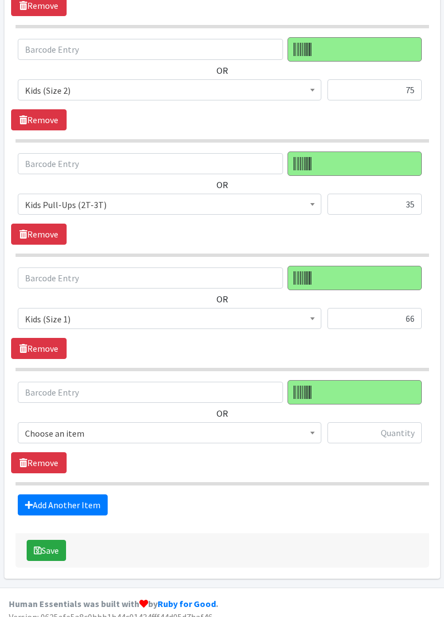
click at [129, 425] on span "Choose an item" at bounding box center [169, 433] width 289 height 16
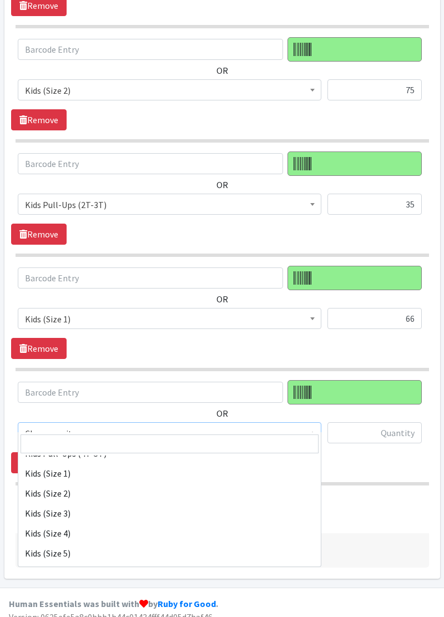
scroll to position [116, 0]
select select "11350"
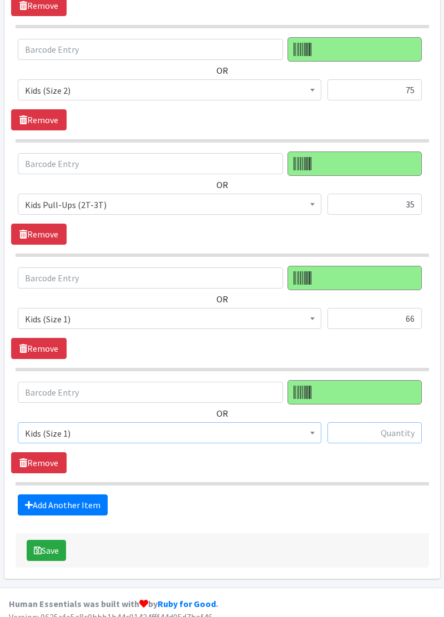
click at [368, 426] on input "text" at bounding box center [374, 432] width 94 height 21
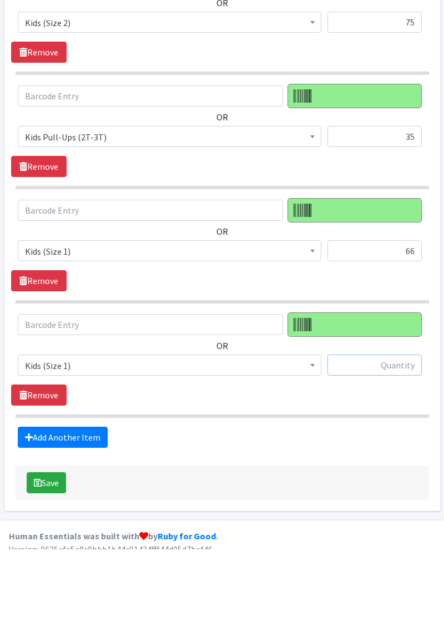
scroll to position [1255, 0]
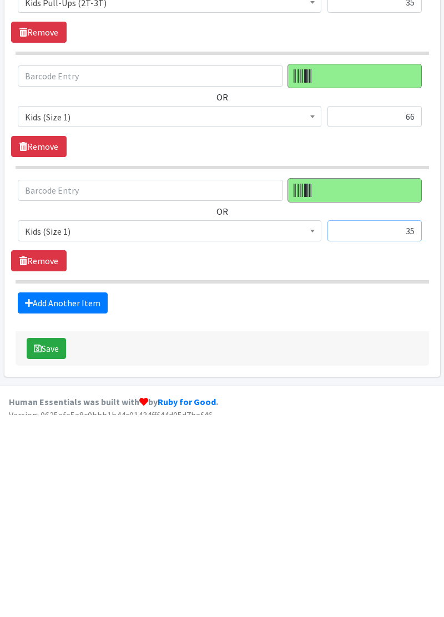
type input "35"
click at [81, 494] on link "Add Another Item" at bounding box center [63, 504] width 90 height 21
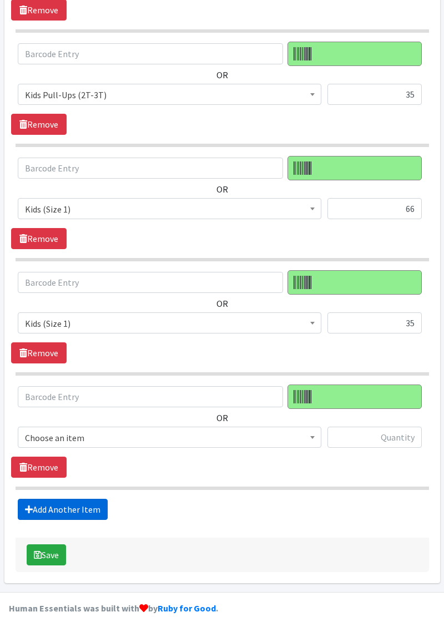
scroll to position [1368, 0]
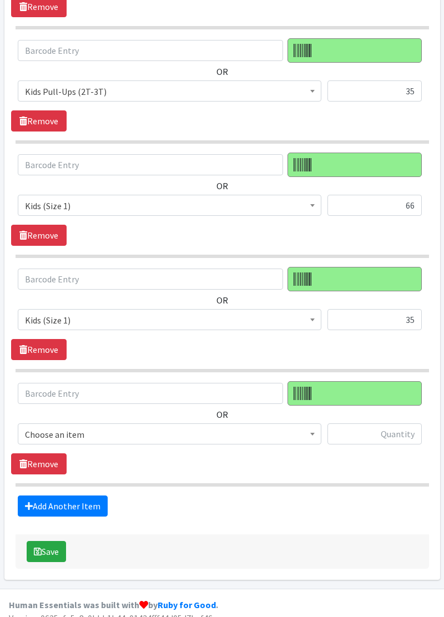
click at [284, 427] on span "Choose an item" at bounding box center [169, 435] width 289 height 16
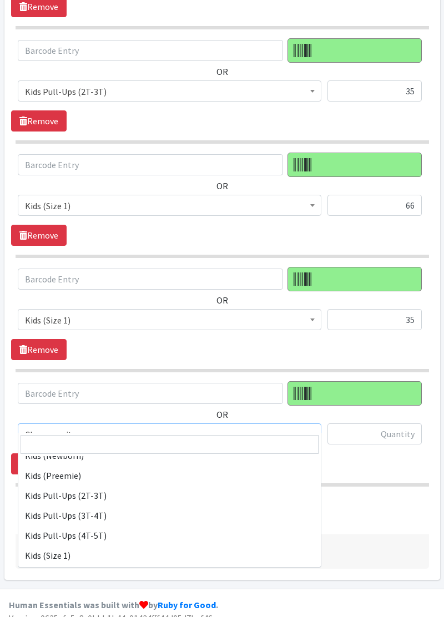
scroll to position [74, 0]
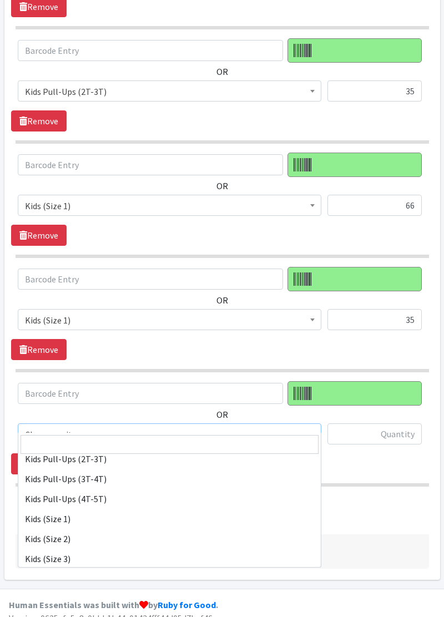
select select "11348"
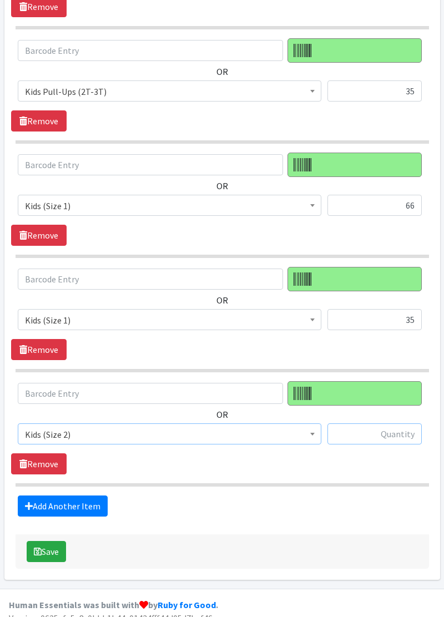
click at [371, 426] on input "text" at bounding box center [374, 433] width 94 height 21
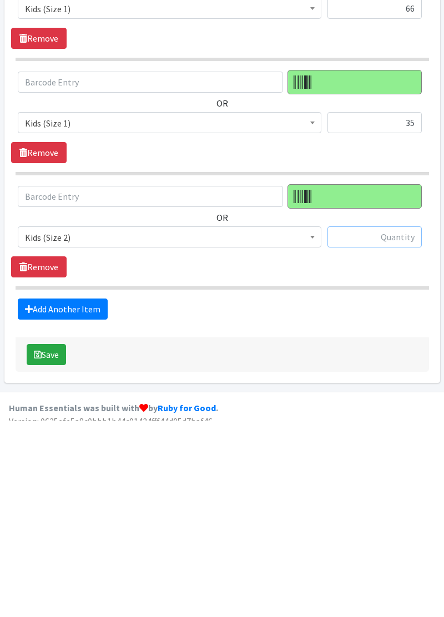
scroll to position [1368, 0]
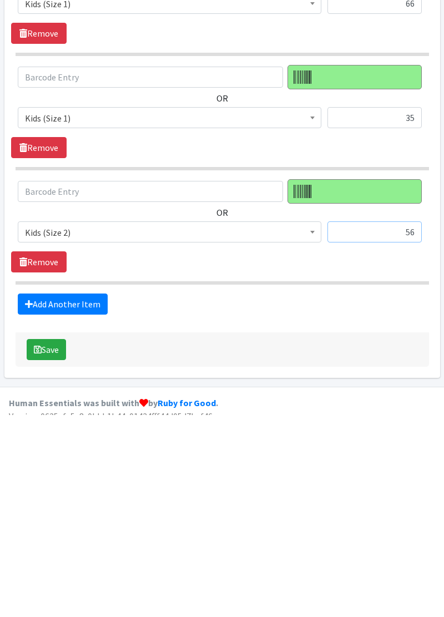
type input "56"
click at [85, 501] on link "Add Another Item" at bounding box center [63, 505] width 90 height 21
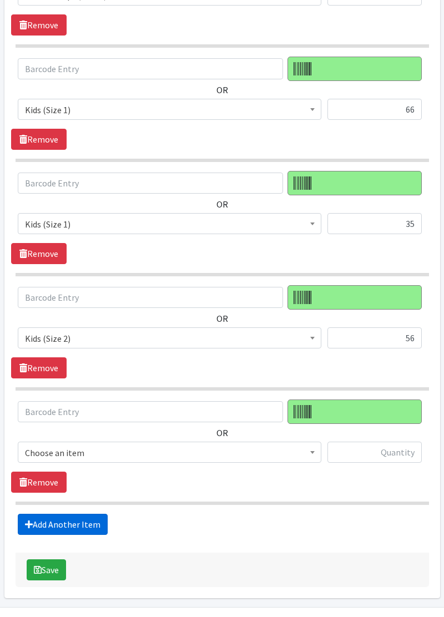
scroll to position [1482, 0]
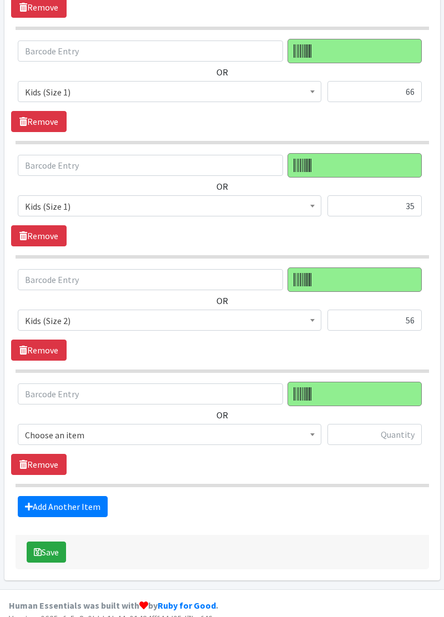
click at [133, 427] on span "Choose an item" at bounding box center [169, 435] width 289 height 16
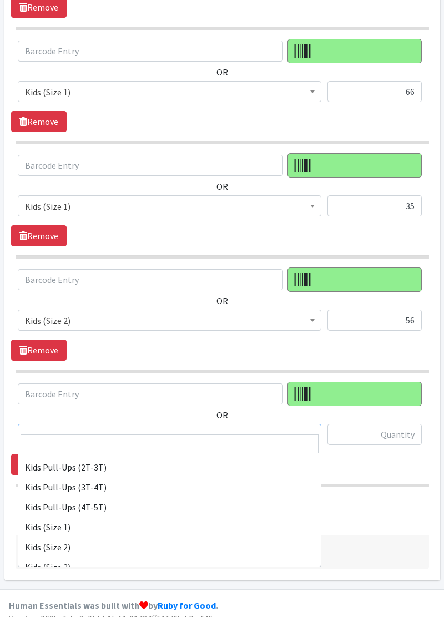
scroll to position [68, 0]
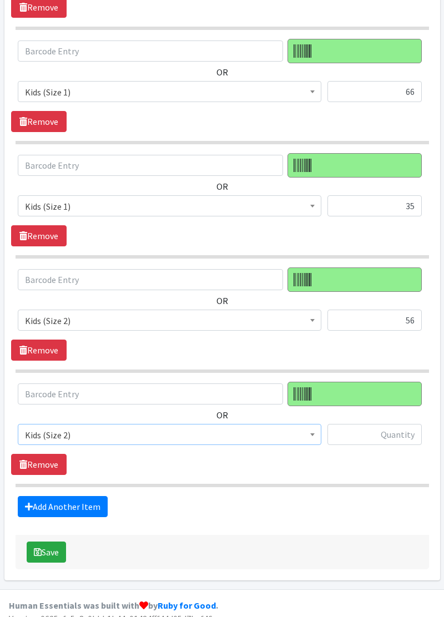
click at [175, 427] on span "Kids (Size 2)" at bounding box center [169, 435] width 289 height 16
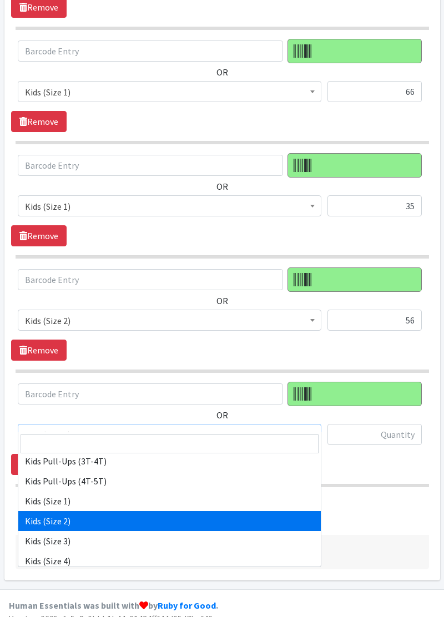
scroll to position [89, 0]
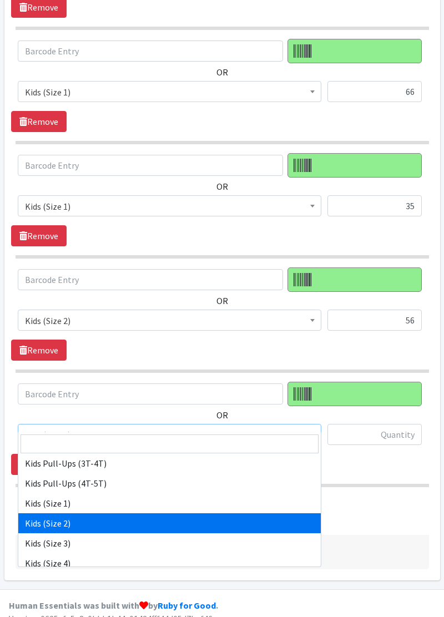
select select "11350"
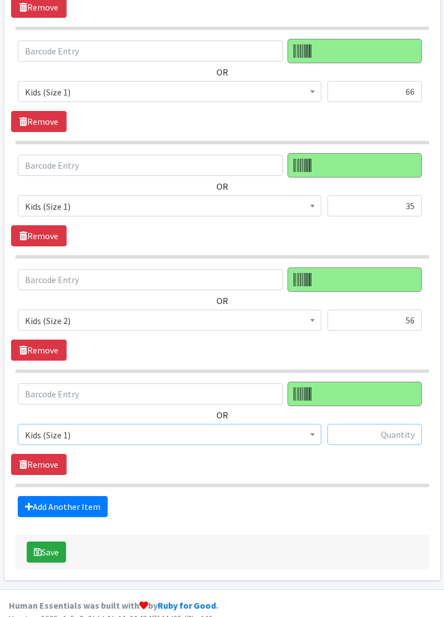
click at [373, 427] on input "text" at bounding box center [374, 434] width 94 height 21
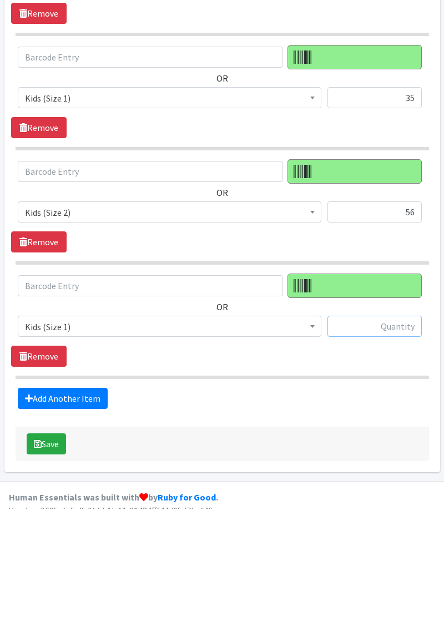
scroll to position [1482, 0]
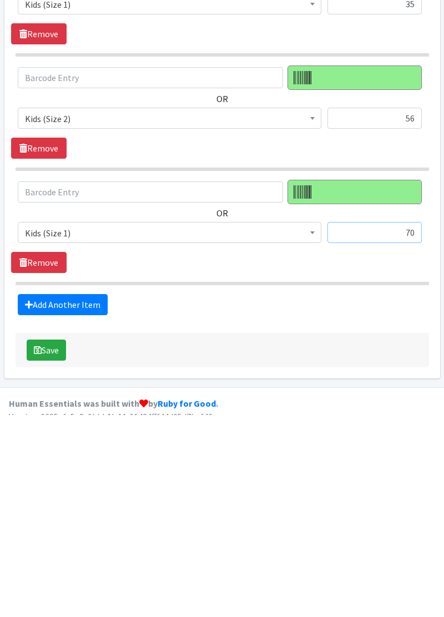
type input "70"
click at [80, 496] on link "Add Another Item" at bounding box center [63, 506] width 90 height 21
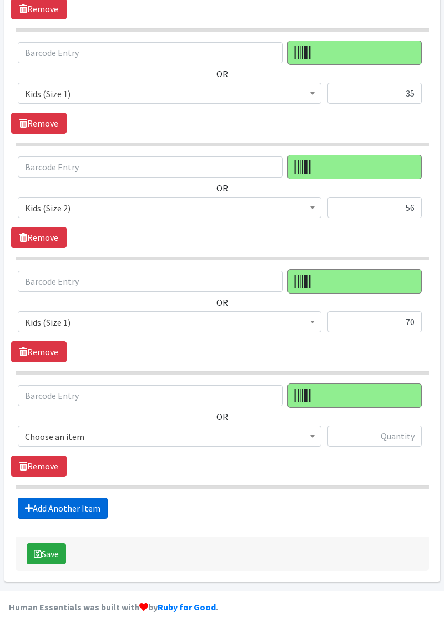
scroll to position [1595, 0]
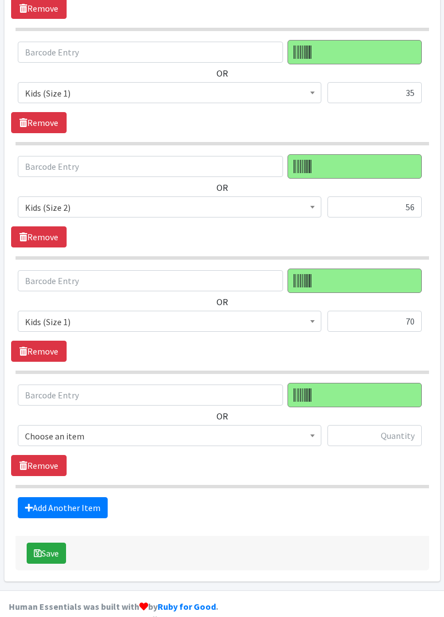
click at [27, 428] on span "Choose an item" at bounding box center [169, 436] width 289 height 16
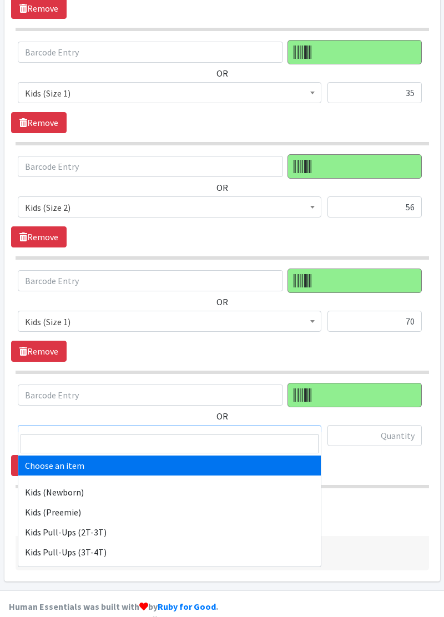
select select "11344"
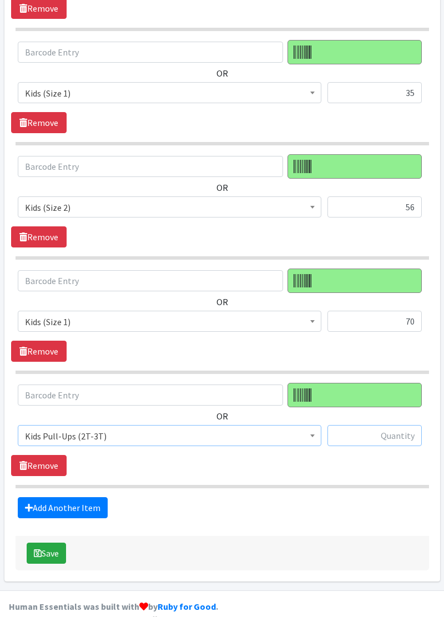
click at [368, 427] on input "text" at bounding box center [374, 435] width 94 height 21
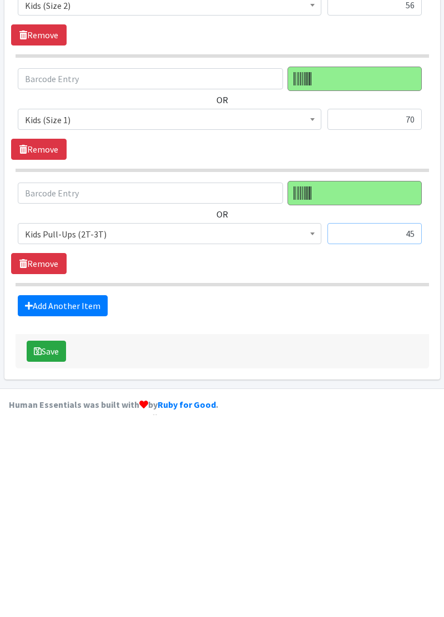
type input "45"
click at [54, 497] on link "Add Another Item" at bounding box center [63, 507] width 90 height 21
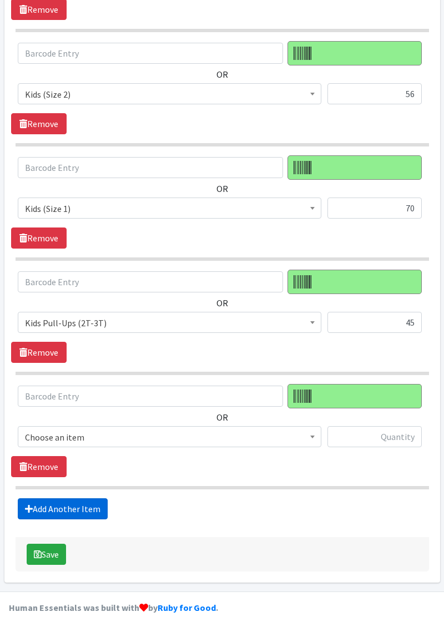
scroll to position [1708, 0]
click at [131, 429] on span "Choose an item" at bounding box center [169, 437] width 289 height 16
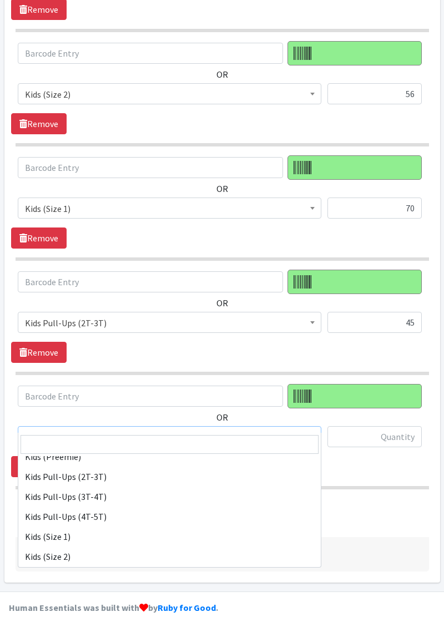
scroll to position [54, 0]
select select "11350"
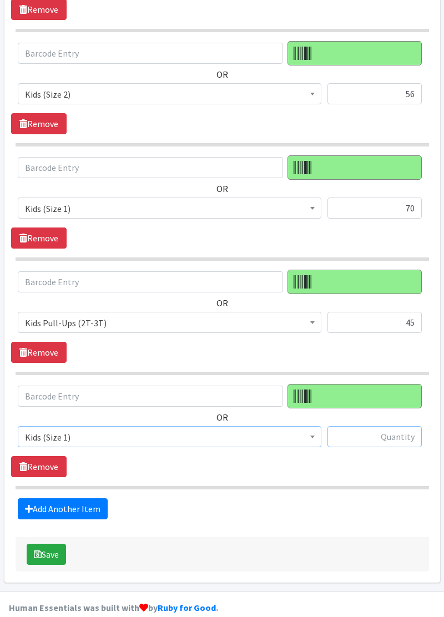
click at [386, 426] on input "text" at bounding box center [374, 436] width 94 height 21
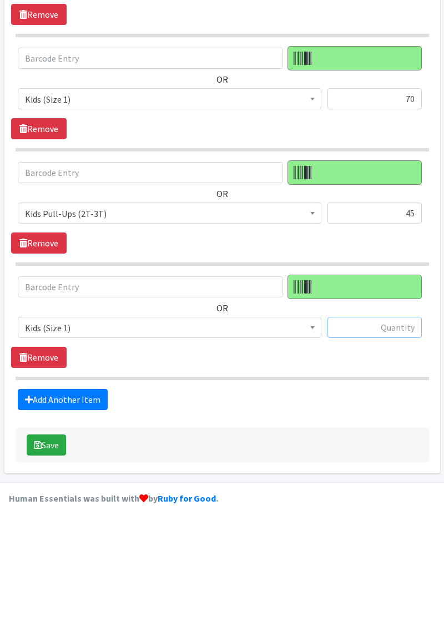
scroll to position [1708, 0]
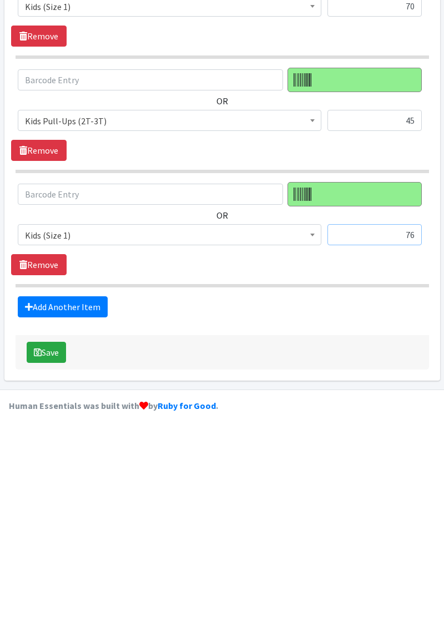
type input "76"
click at [88, 498] on link "Add Another Item" at bounding box center [63, 508] width 90 height 21
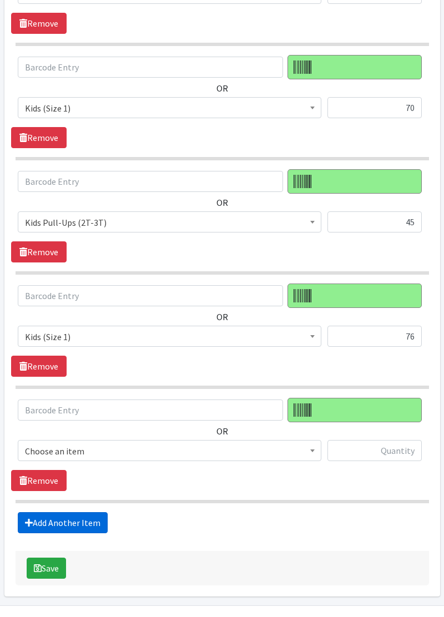
scroll to position [1822, 0]
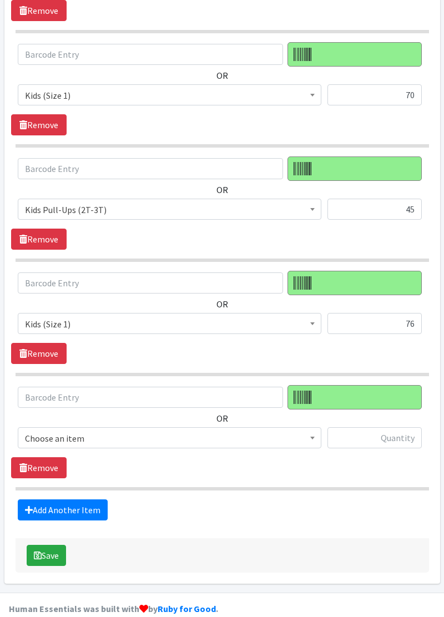
click at [122, 430] on span "Choose an item" at bounding box center [169, 438] width 289 height 16
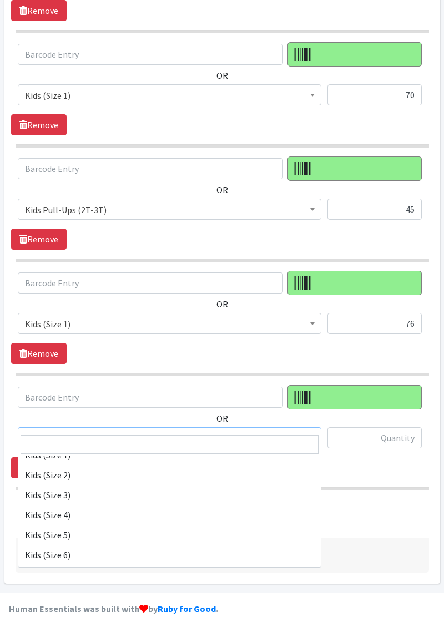
scroll to position [157, 0]
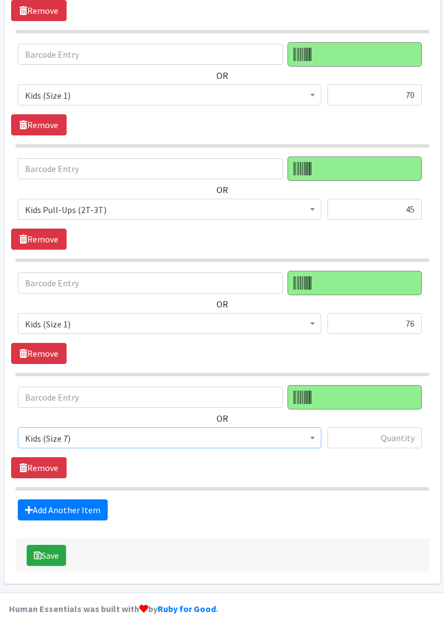
click at [156, 432] on span "Kids (Size 7)" at bounding box center [169, 437] width 303 height 21
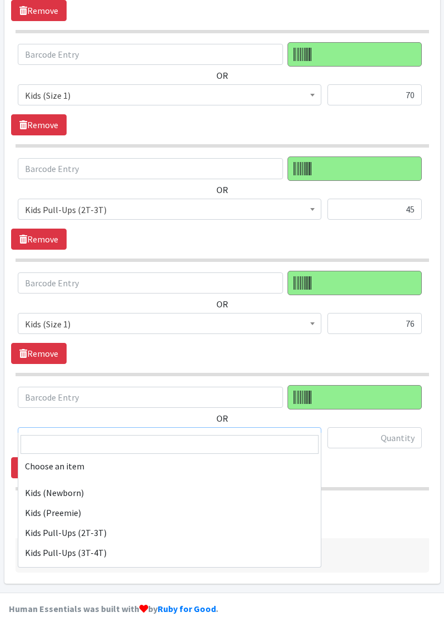
scroll to position [215, 0]
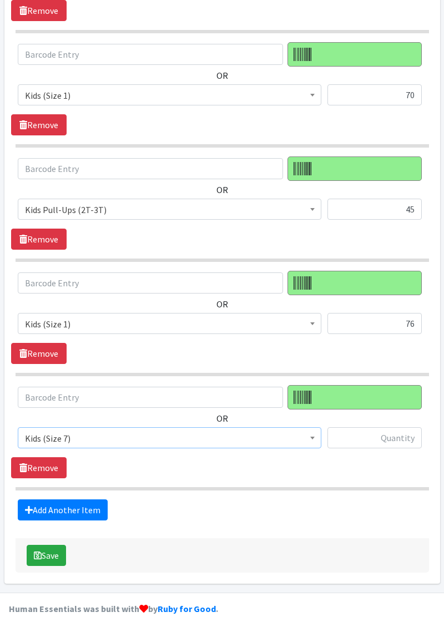
click at [107, 430] on span "Kids (Size 7)" at bounding box center [169, 437] width 303 height 21
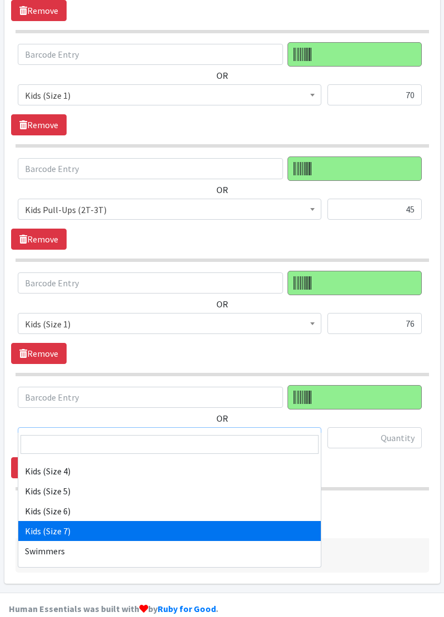
scroll to position [179, 0]
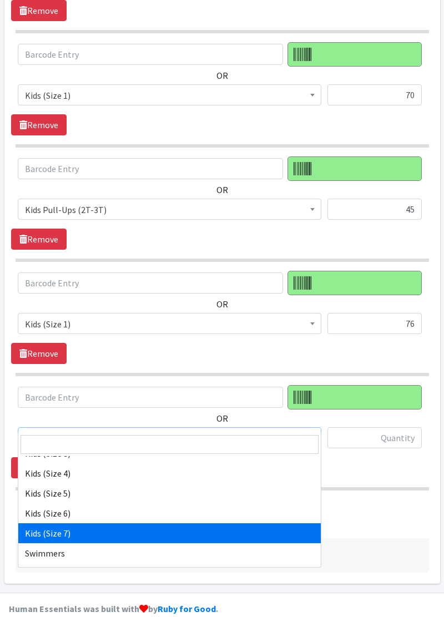
select select "11346"
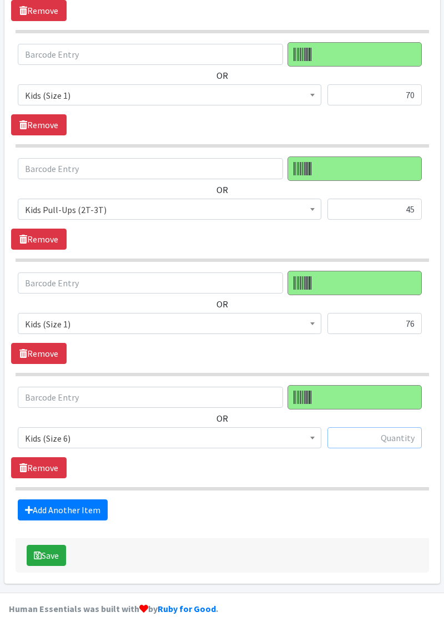
click at [386, 427] on input "text" at bounding box center [374, 437] width 94 height 21
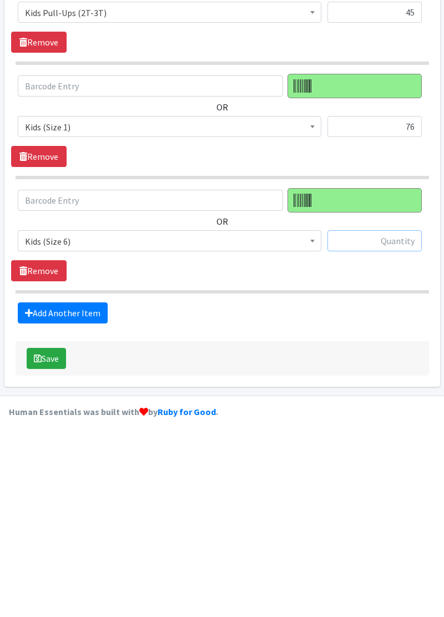
scroll to position [1822, 0]
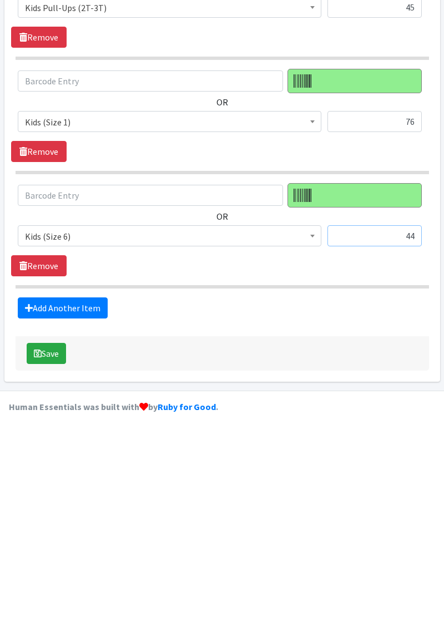
type input "44"
click at [91, 500] on link "Add Another Item" at bounding box center [63, 509] width 90 height 21
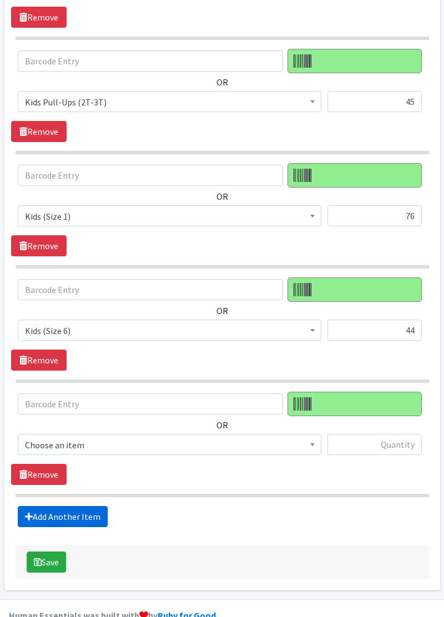
scroll to position [1935, 0]
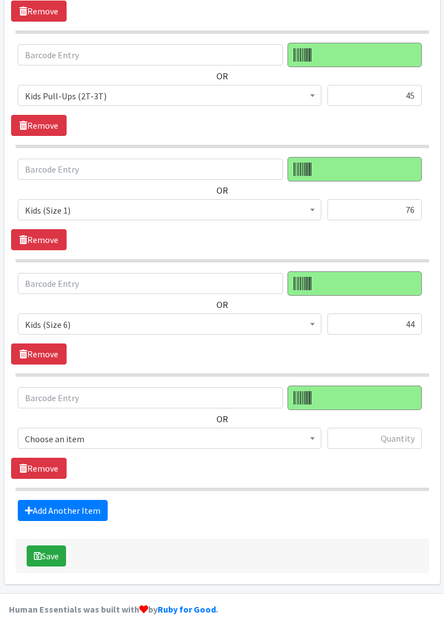
click at [93, 431] on span "Choose an item" at bounding box center [169, 439] width 289 height 16
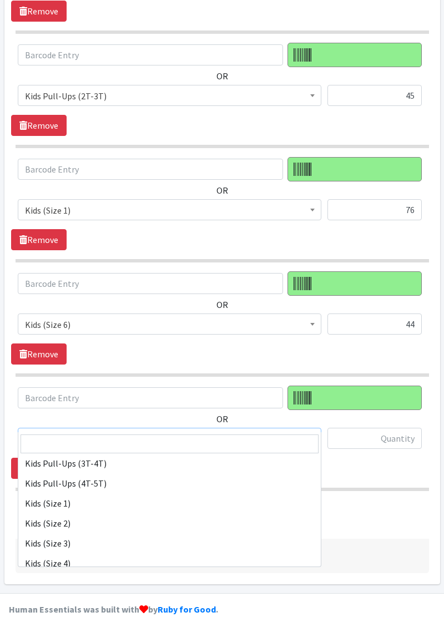
scroll to position [90, 0]
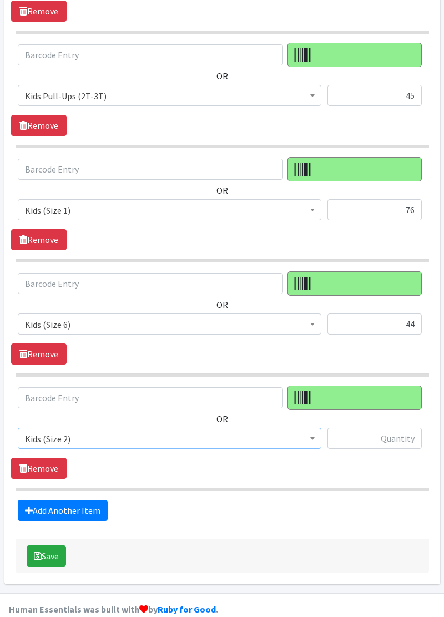
click at [162, 431] on span "Kids (Size 2)" at bounding box center [169, 439] width 289 height 16
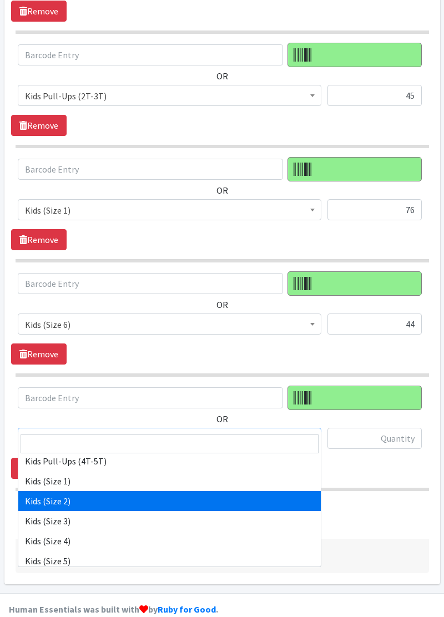
scroll to position [103, 0]
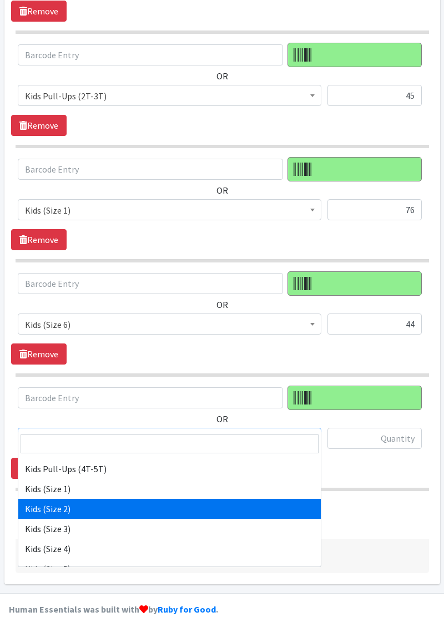
select select "11350"
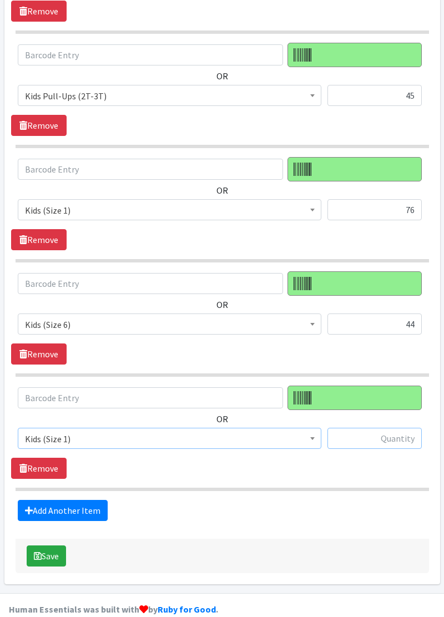
click at [382, 428] on input "text" at bounding box center [374, 438] width 94 height 21
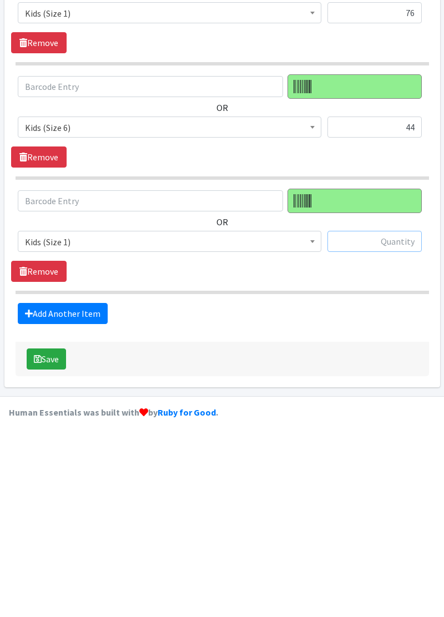
scroll to position [1935, 0]
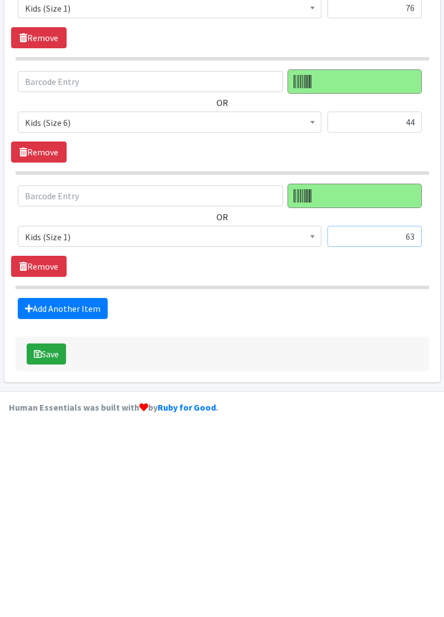
type input "63"
click at [80, 500] on link "Add Another Item" at bounding box center [63, 510] width 90 height 21
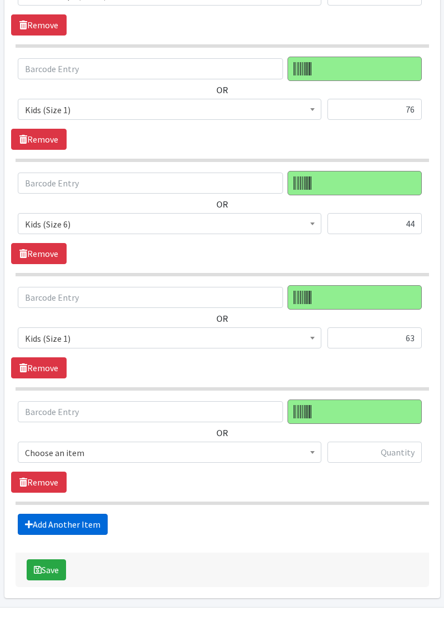
scroll to position [2048, 0]
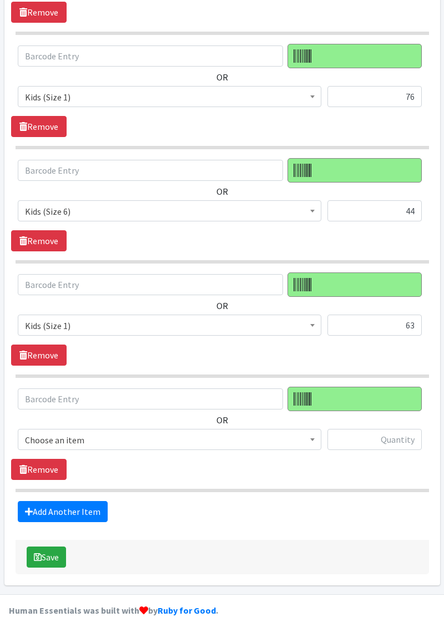
click at [89, 430] on span "Choose an item" at bounding box center [169, 439] width 303 height 21
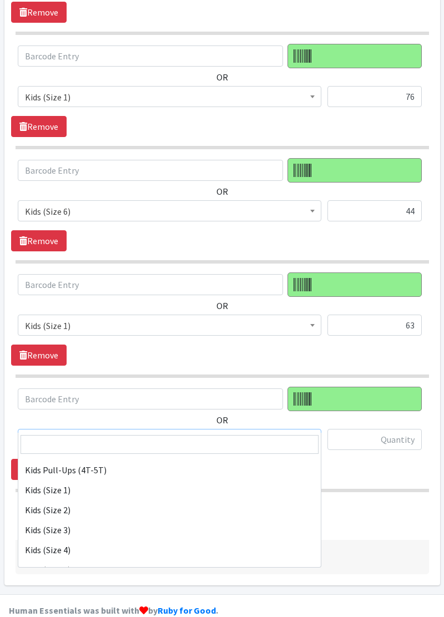
scroll to position [102, 0]
select select "11348"
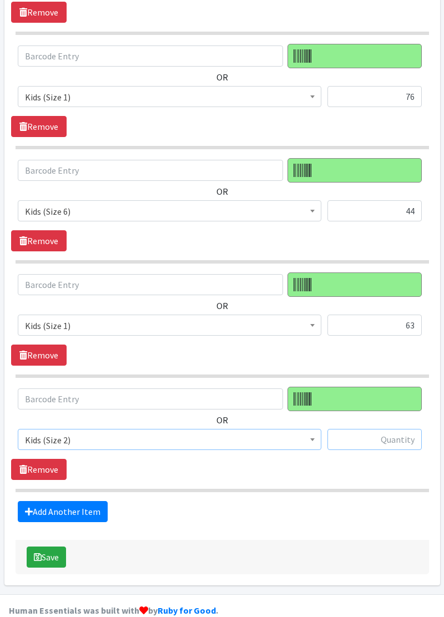
click at [387, 429] on input "text" at bounding box center [374, 439] width 94 height 21
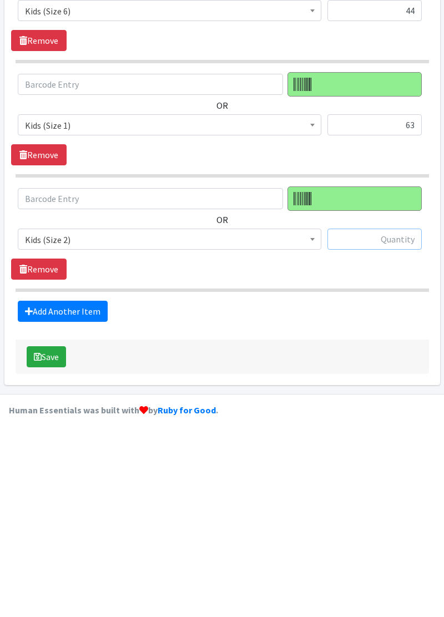
scroll to position [2048, 0]
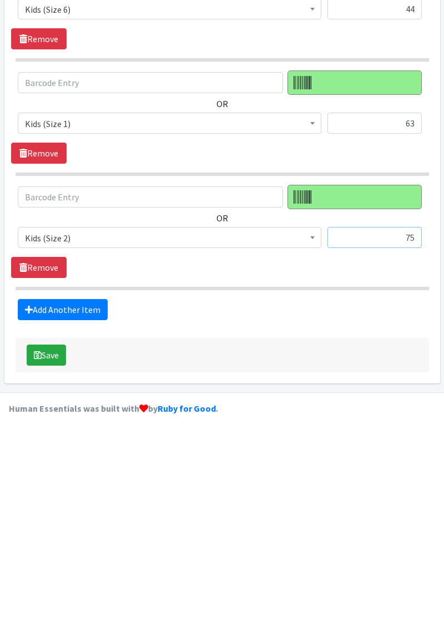
type input "75"
click at [89, 501] on link "Add Another Item" at bounding box center [63, 511] width 90 height 21
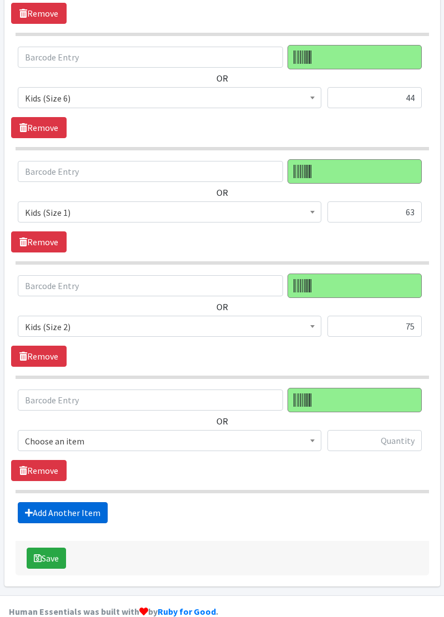
scroll to position [2162, 0]
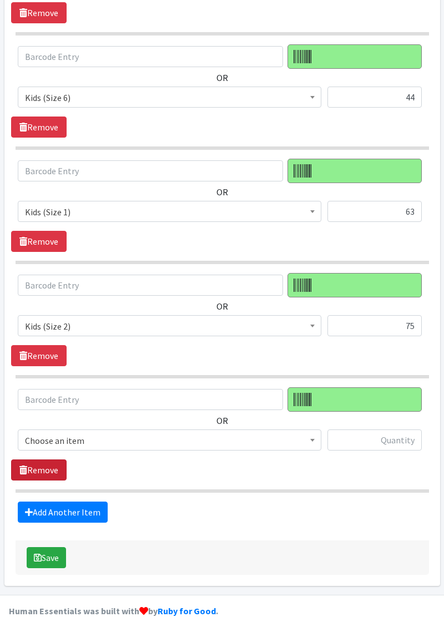
click at [41, 459] on link "Remove" at bounding box center [38, 469] width 55 height 21
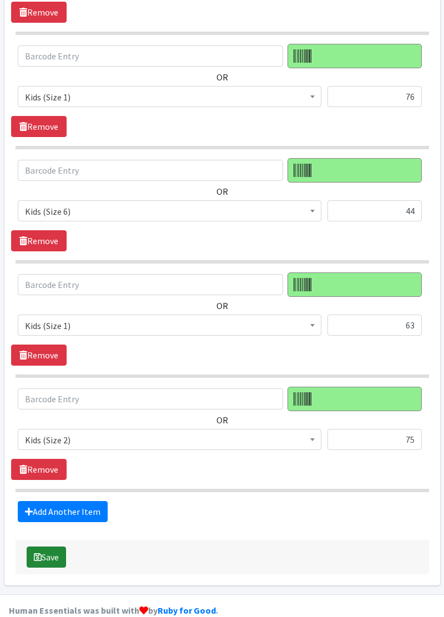
click at [45, 547] on button "Save" at bounding box center [46, 556] width 39 height 21
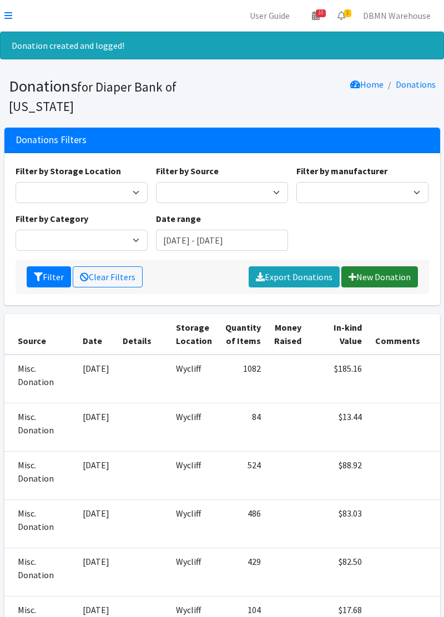
click at [388, 280] on link "New Donation" at bounding box center [379, 276] width 77 height 21
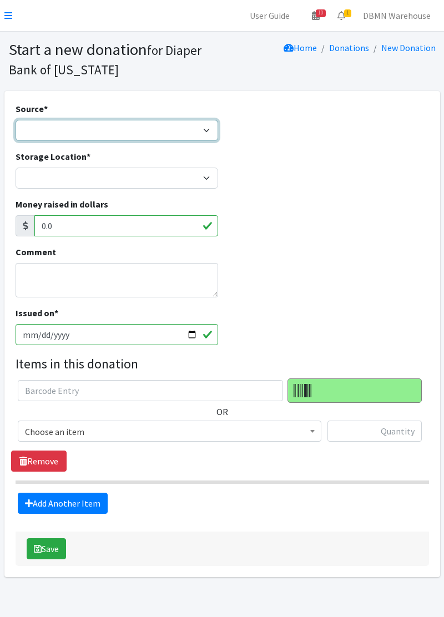
click at [36, 135] on select "Product Drive Manufacturer Donation Site Misc. Donation" at bounding box center [117, 130] width 202 height 21
select select "Misc. Donation"
click at [16, 120] on select "Product Drive Manufacturer Donation Site Misc. Donation" at bounding box center [117, 130] width 202 height 21
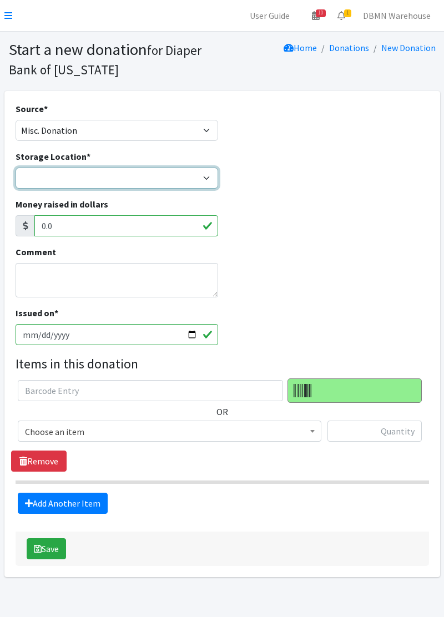
click at [32, 181] on select "Diaper Co-op Direct Shipment Wycliff" at bounding box center [117, 178] width 202 height 21
select select "434"
click at [16, 168] on select "Diaper Co-op Direct Shipment Wycliff" at bounding box center [117, 178] width 202 height 21
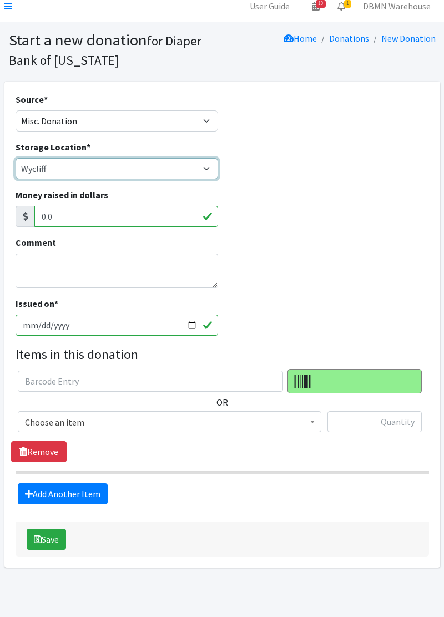
scroll to position [10, 0]
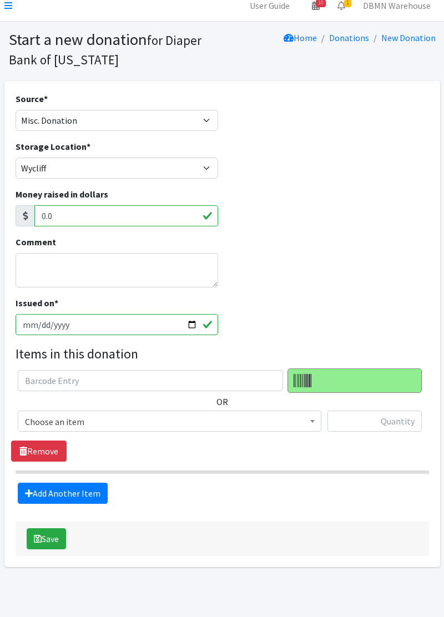
click at [57, 424] on span "Choose an item" at bounding box center [169, 422] width 289 height 16
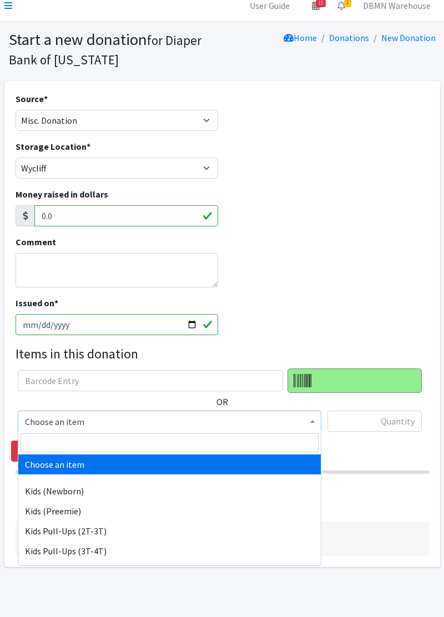
select select "11344"
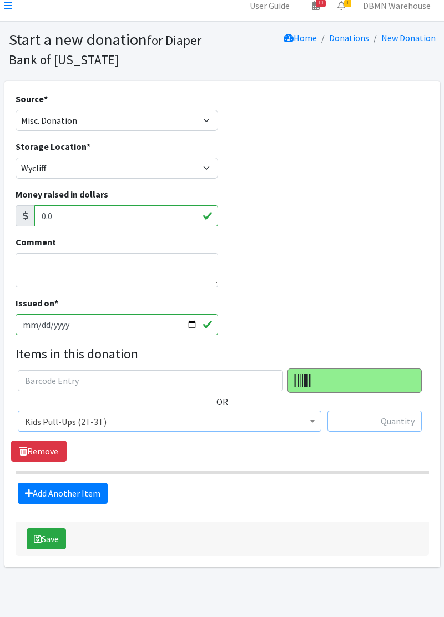
click at [382, 429] on input "text" at bounding box center [374, 420] width 94 height 21
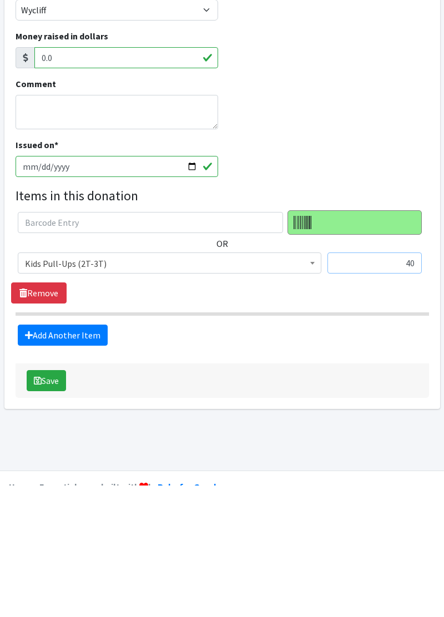
scroll to position [37, 0]
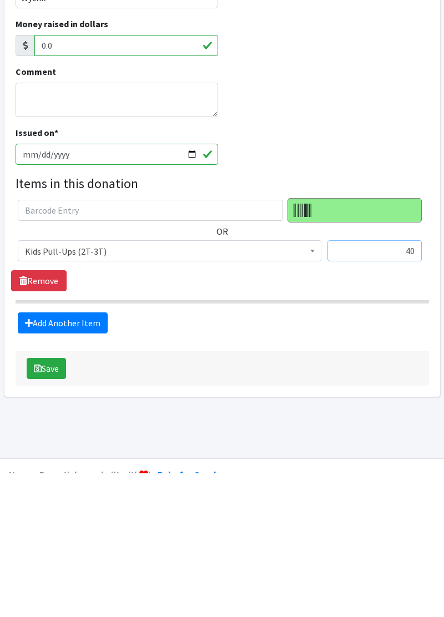
type input "40"
click at [81, 473] on link "Add Another Item" at bounding box center [63, 466] width 90 height 21
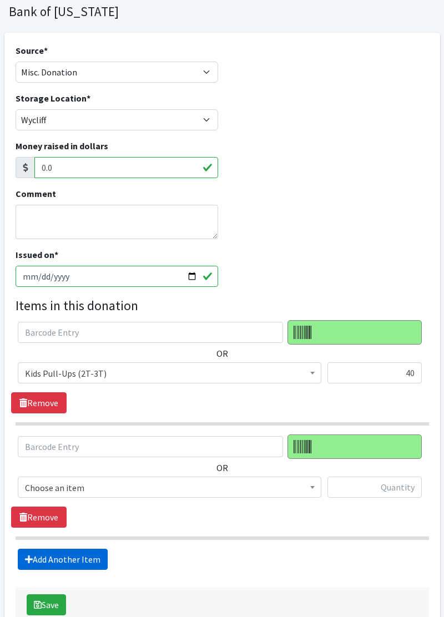
scroll to position [122, 0]
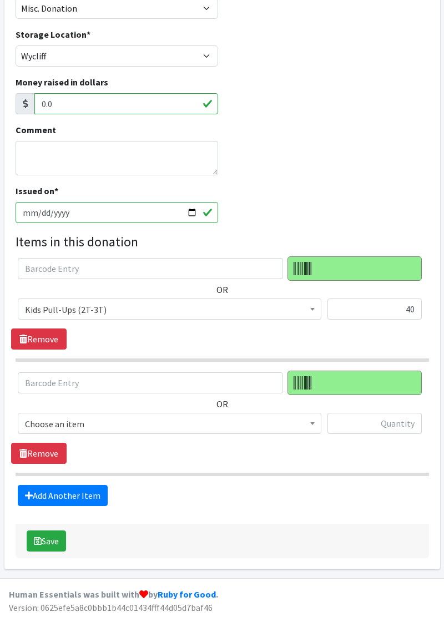
click at [118, 425] on span "Choose an item" at bounding box center [169, 424] width 289 height 16
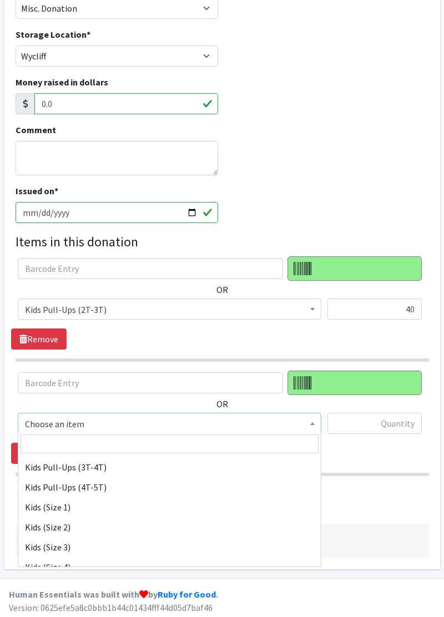
scroll to position [87, 0]
select select "11350"
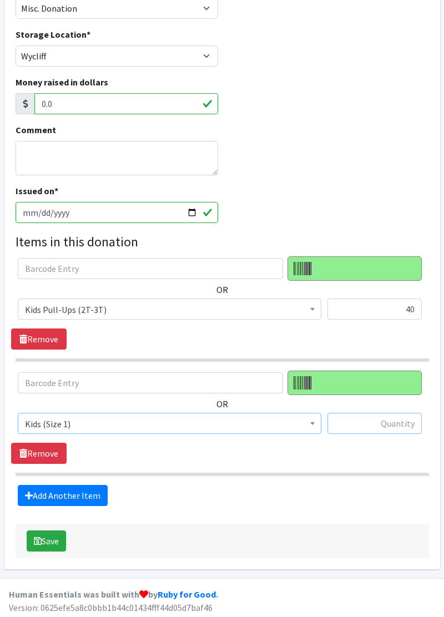
click at [373, 426] on input "text" at bounding box center [374, 423] width 94 height 21
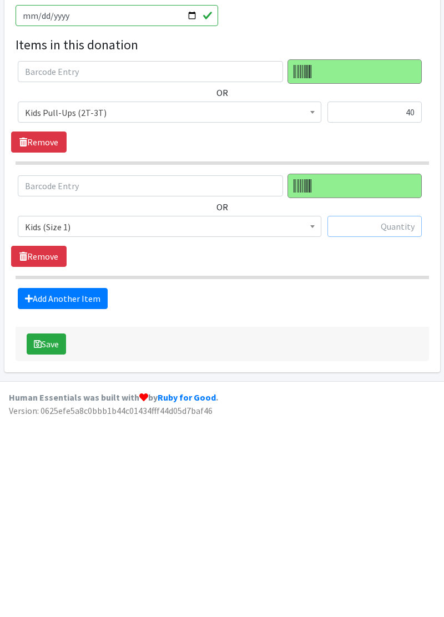
scroll to position [122, 0]
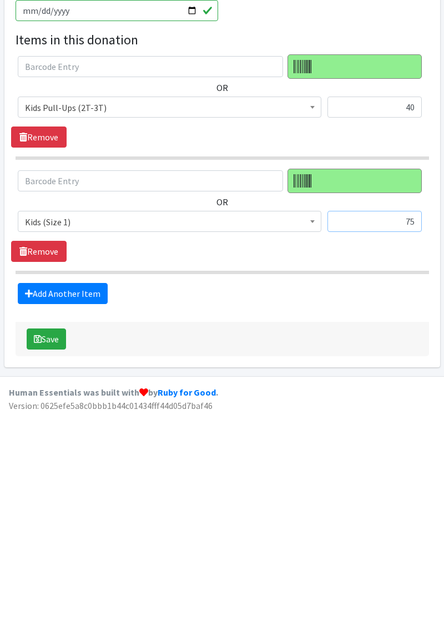
type input "75"
click at [49, 546] on button "Save" at bounding box center [46, 540] width 39 height 21
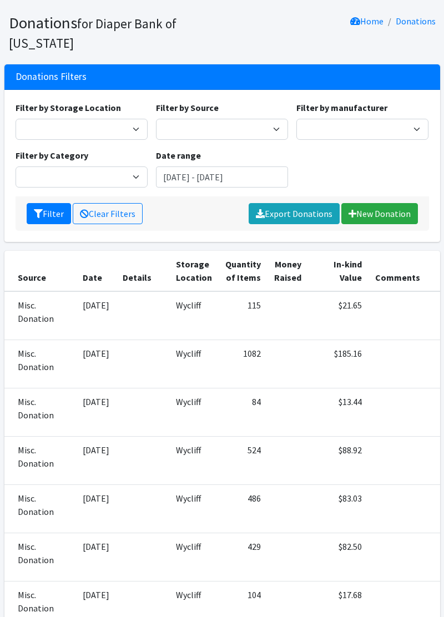
scroll to position [64, 0]
